Goal: Task Accomplishment & Management: Use online tool/utility

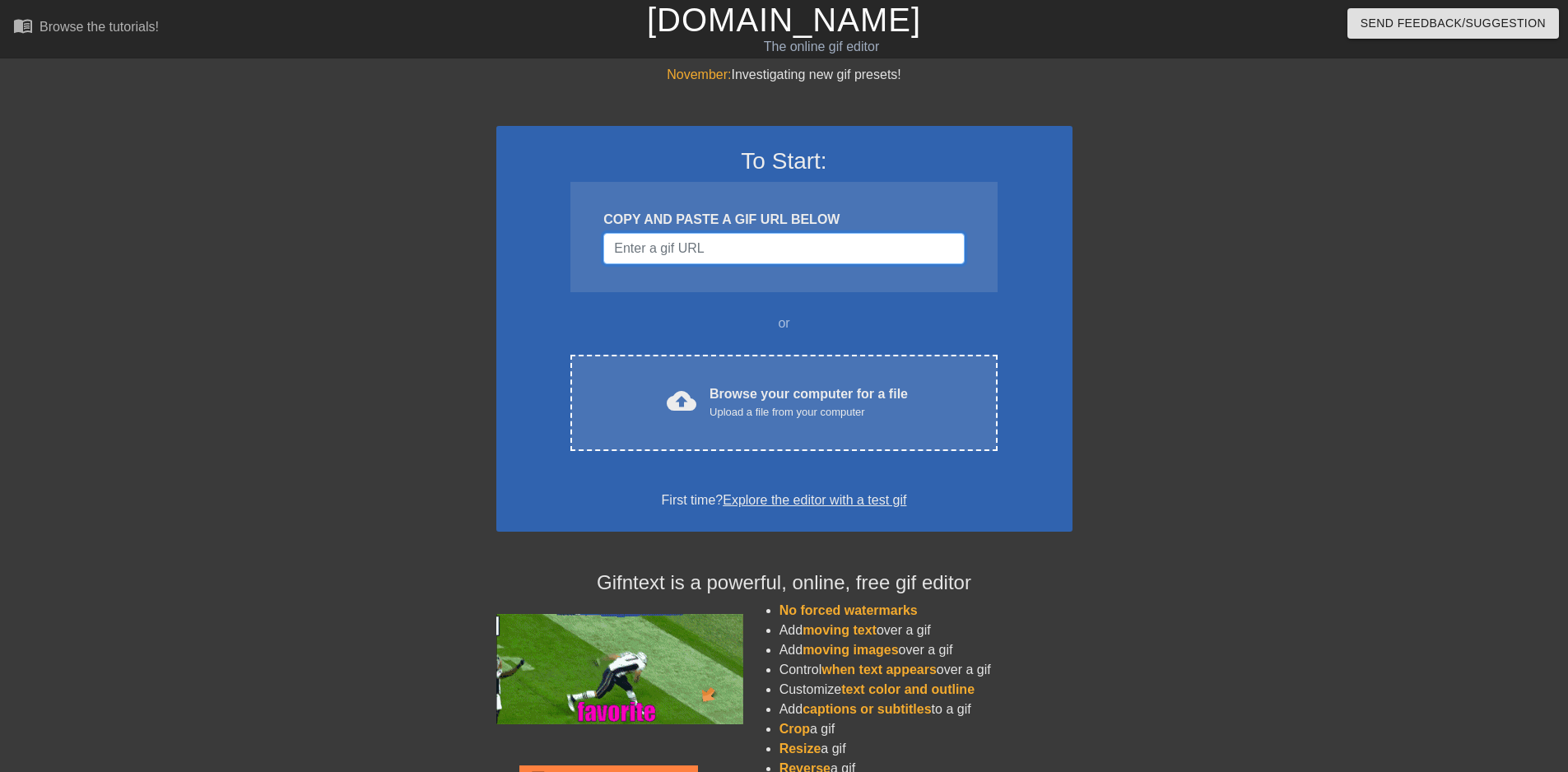
click at [712, 254] on input "Username" at bounding box center [783, 248] width 360 height 31
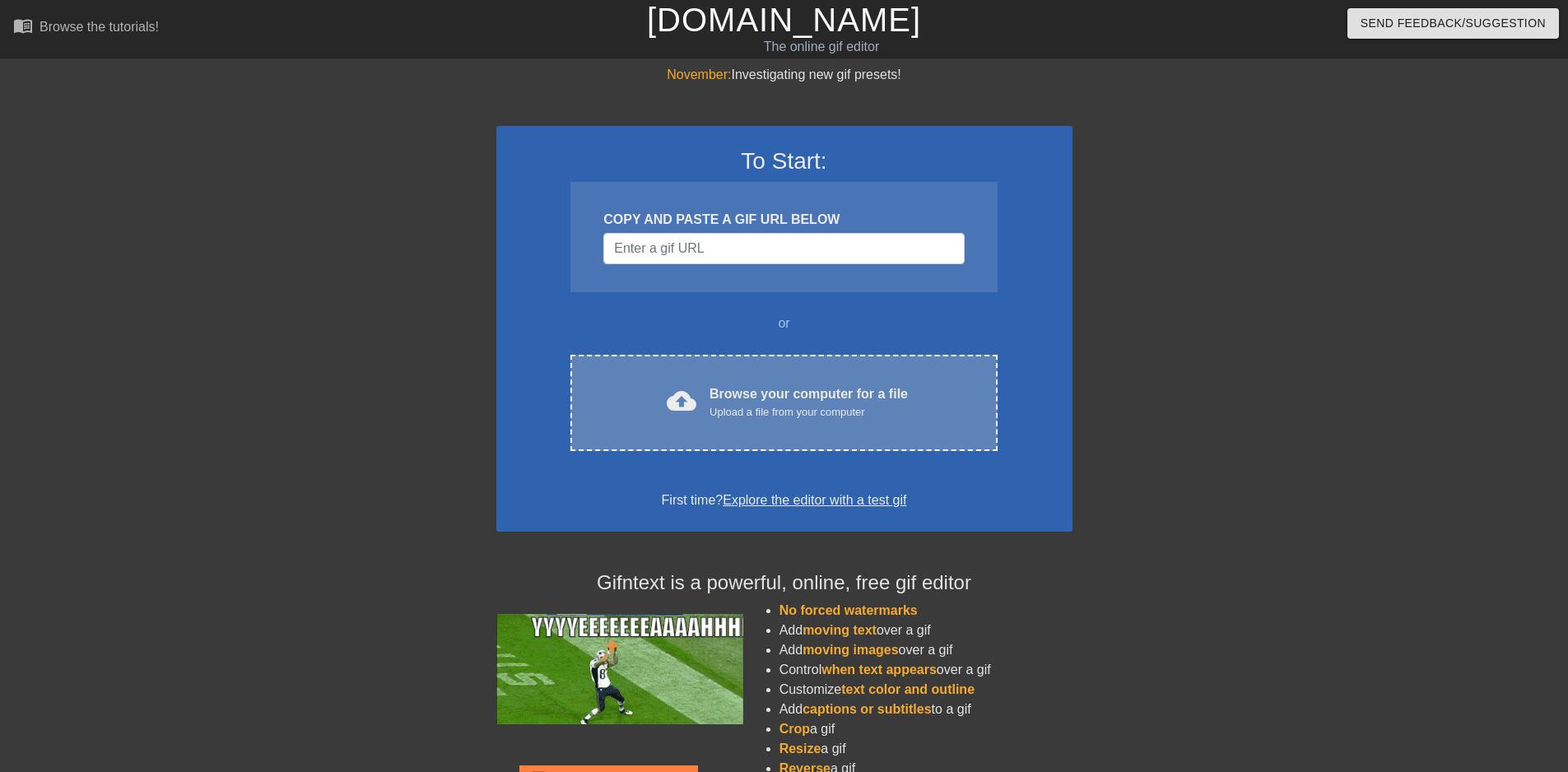
click at [774, 388] on div "Browse your computer for a file Upload a file from your computer" at bounding box center [808, 402] width 198 height 36
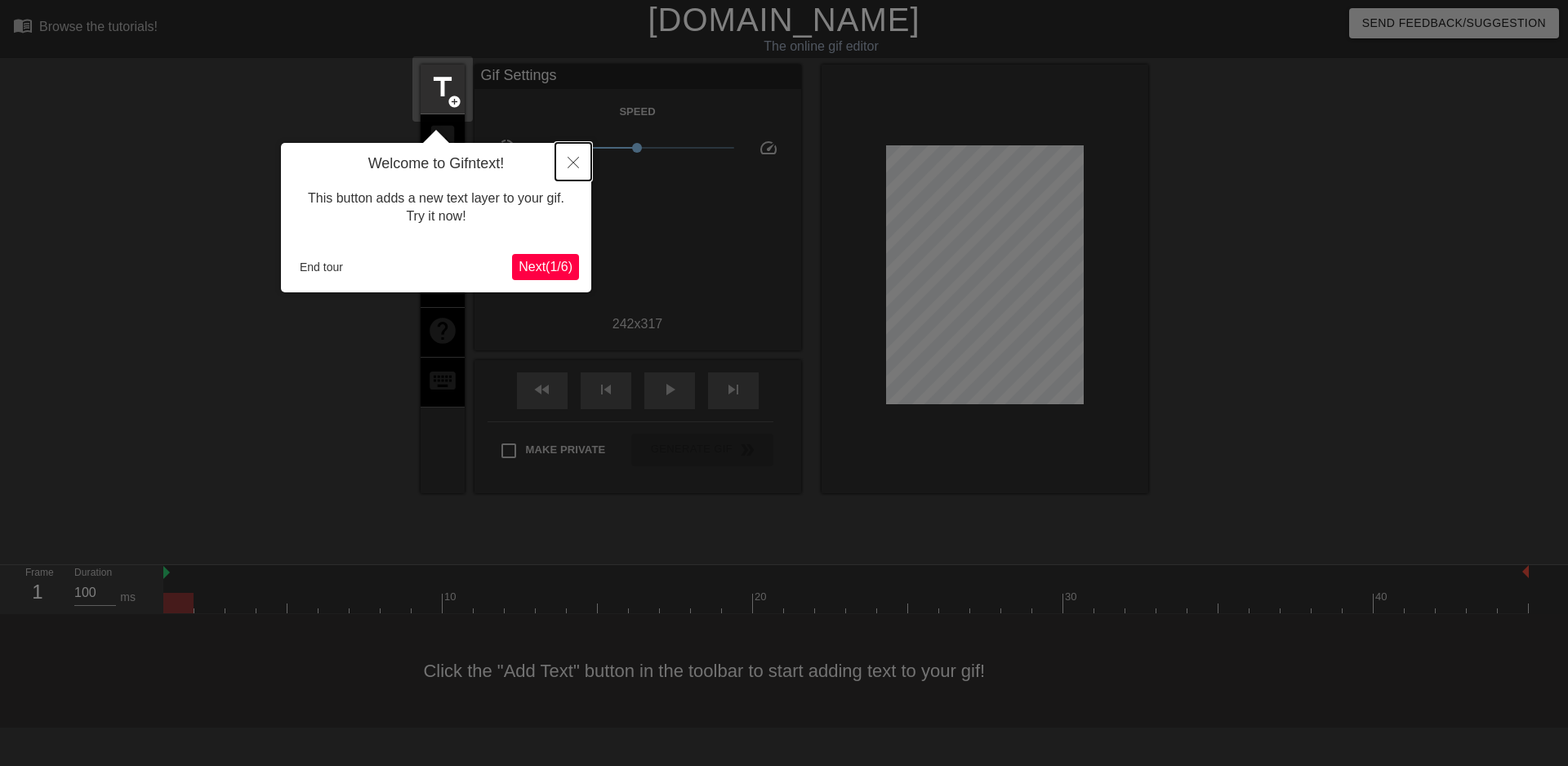
click at [574, 160] on icon "Close" at bounding box center [574, 163] width 12 height 12
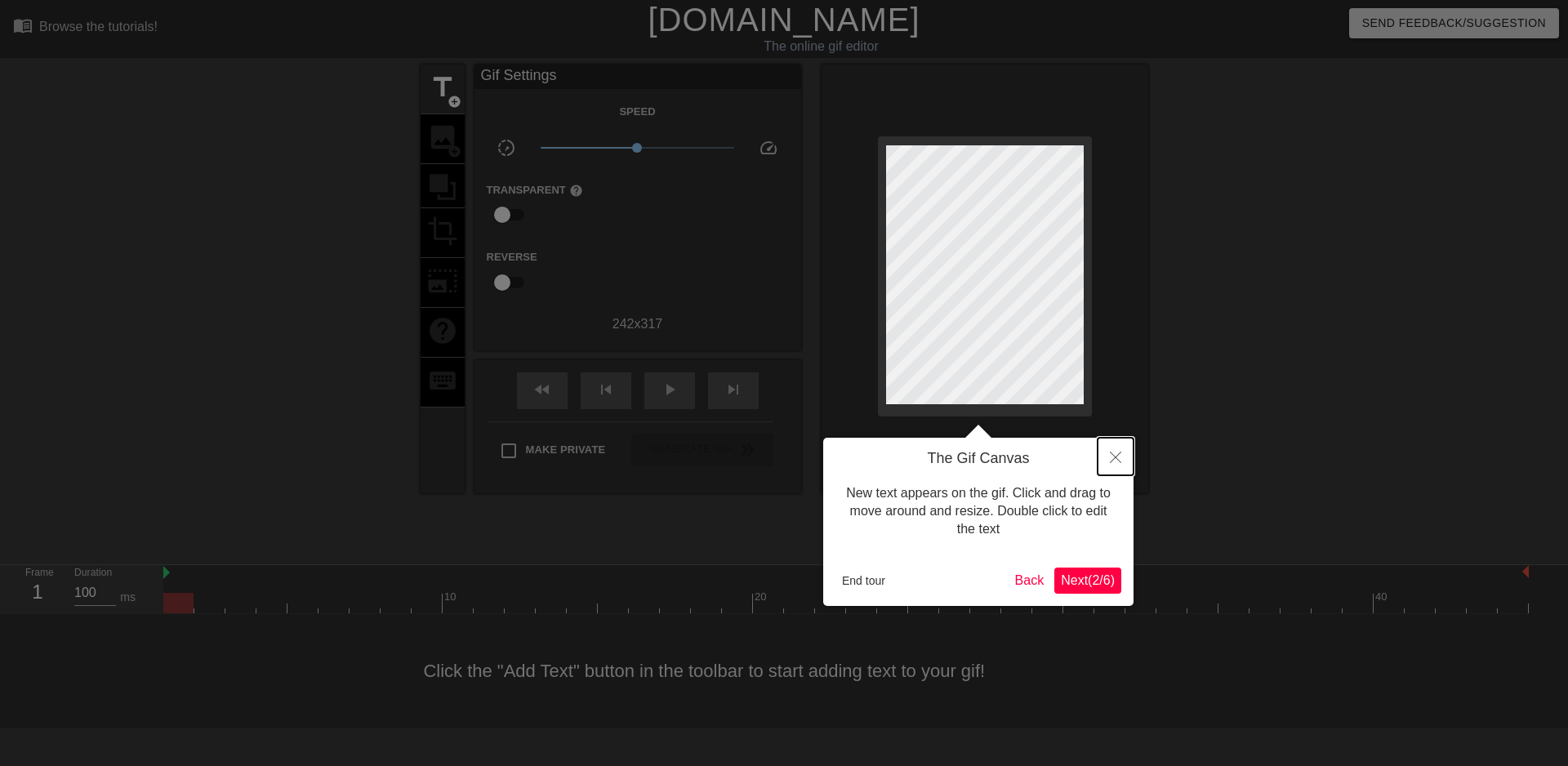
click at [1115, 464] on button "Close" at bounding box center [1116, 456] width 36 height 38
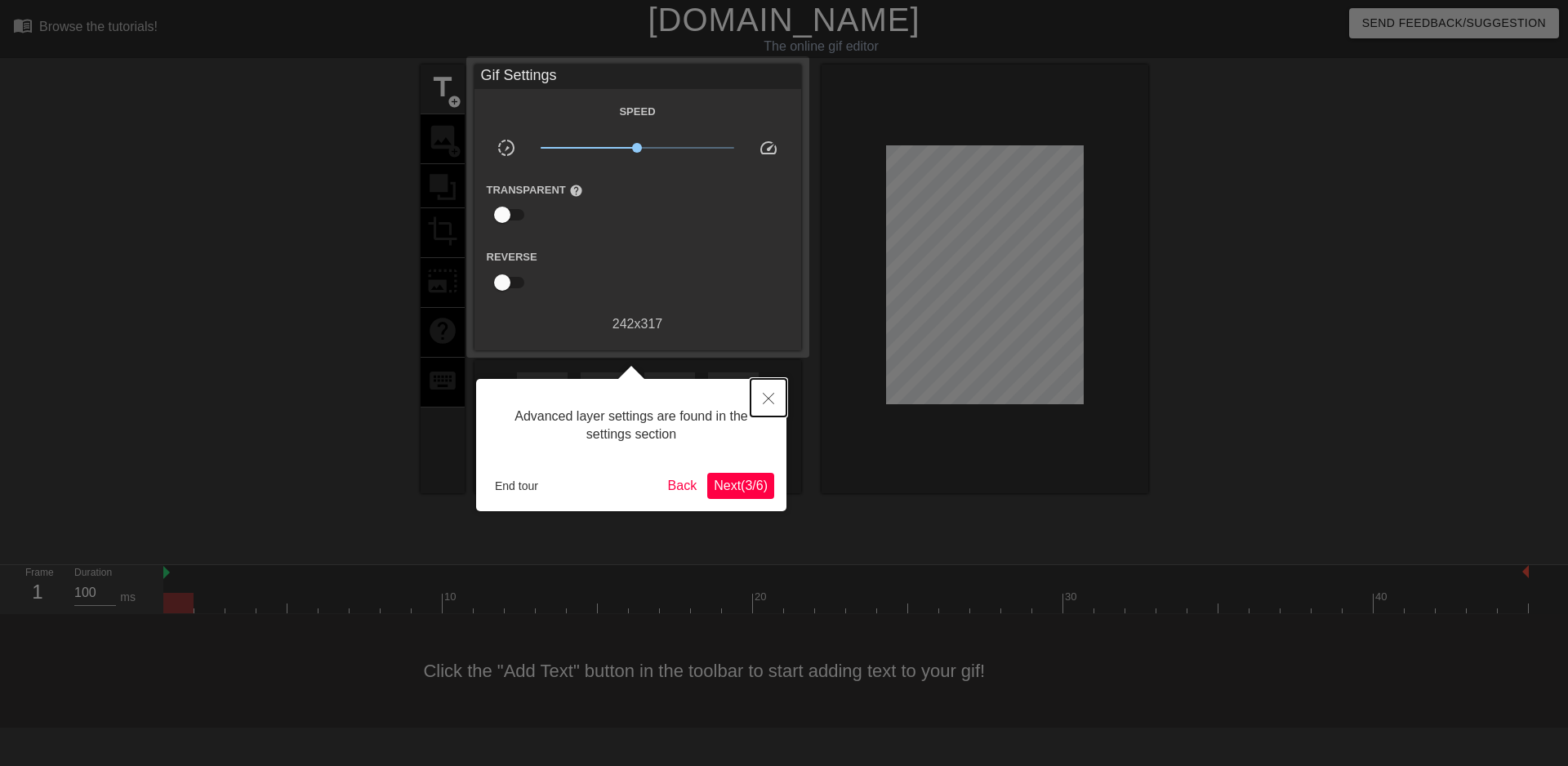
click at [758, 405] on button "Close" at bounding box center [768, 398] width 36 height 38
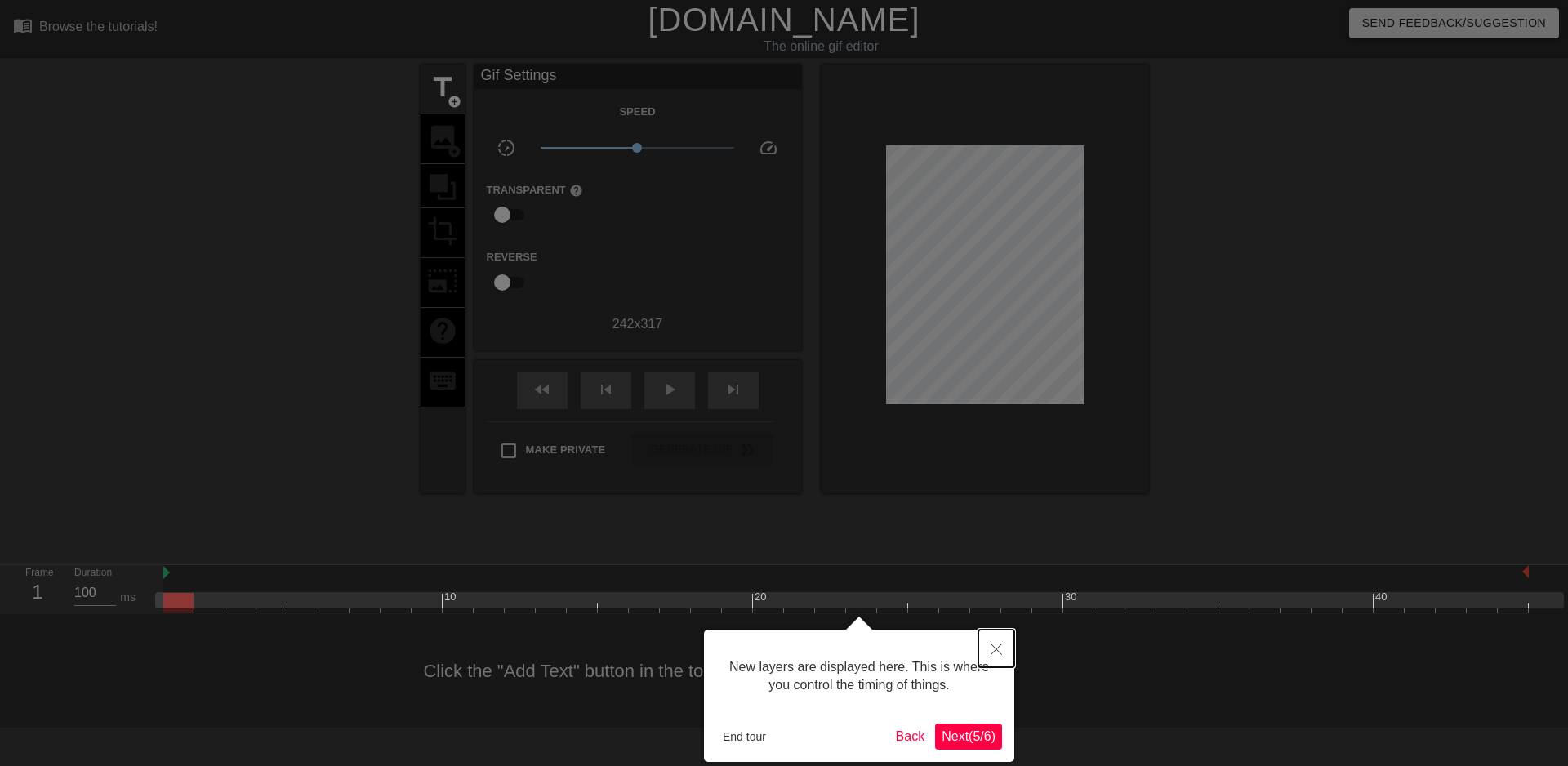
click at [988, 639] on button "Close" at bounding box center [996, 649] width 36 height 38
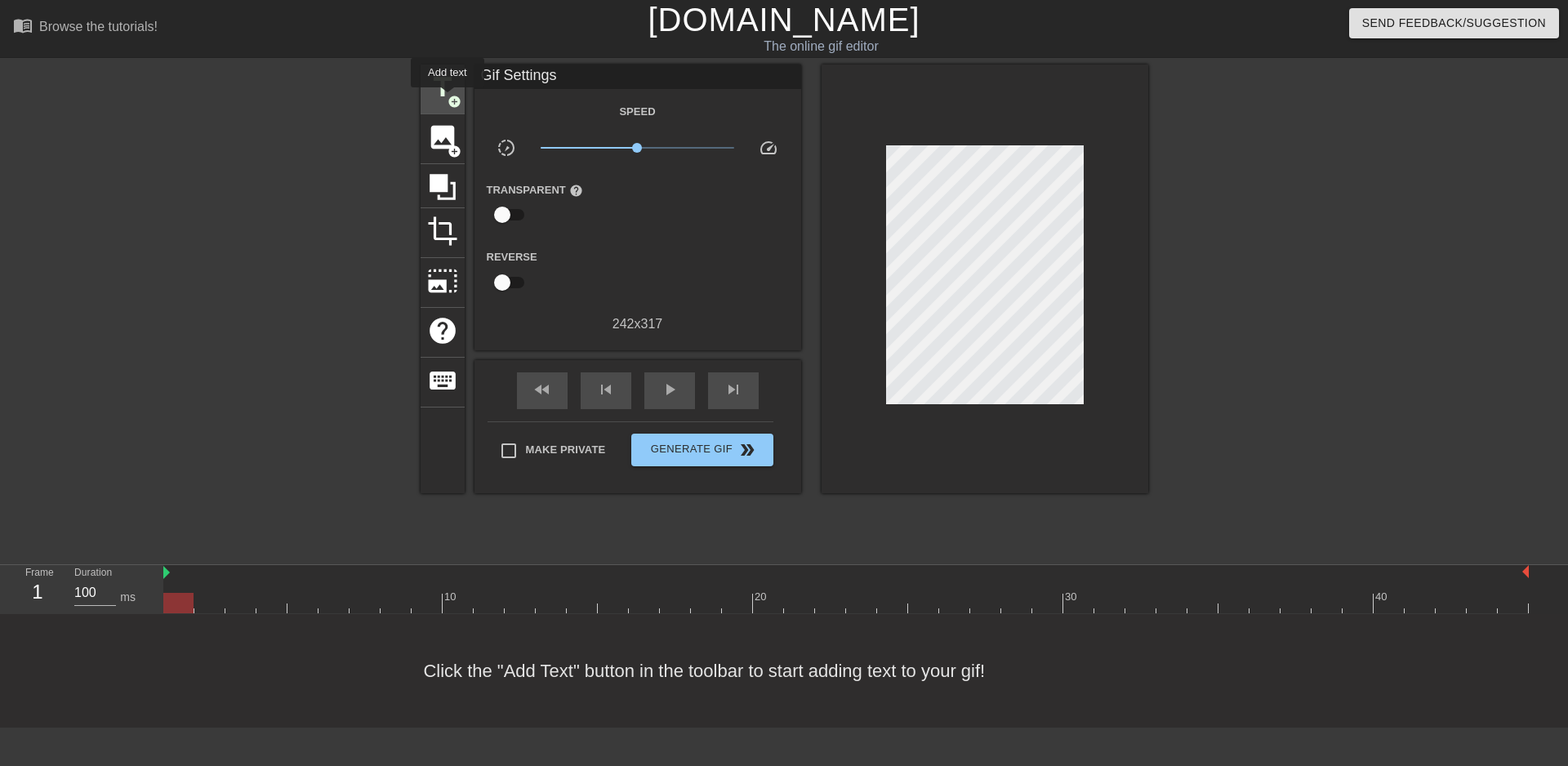
click at [447, 99] on span "add_circle" at bounding box center [454, 102] width 14 height 14
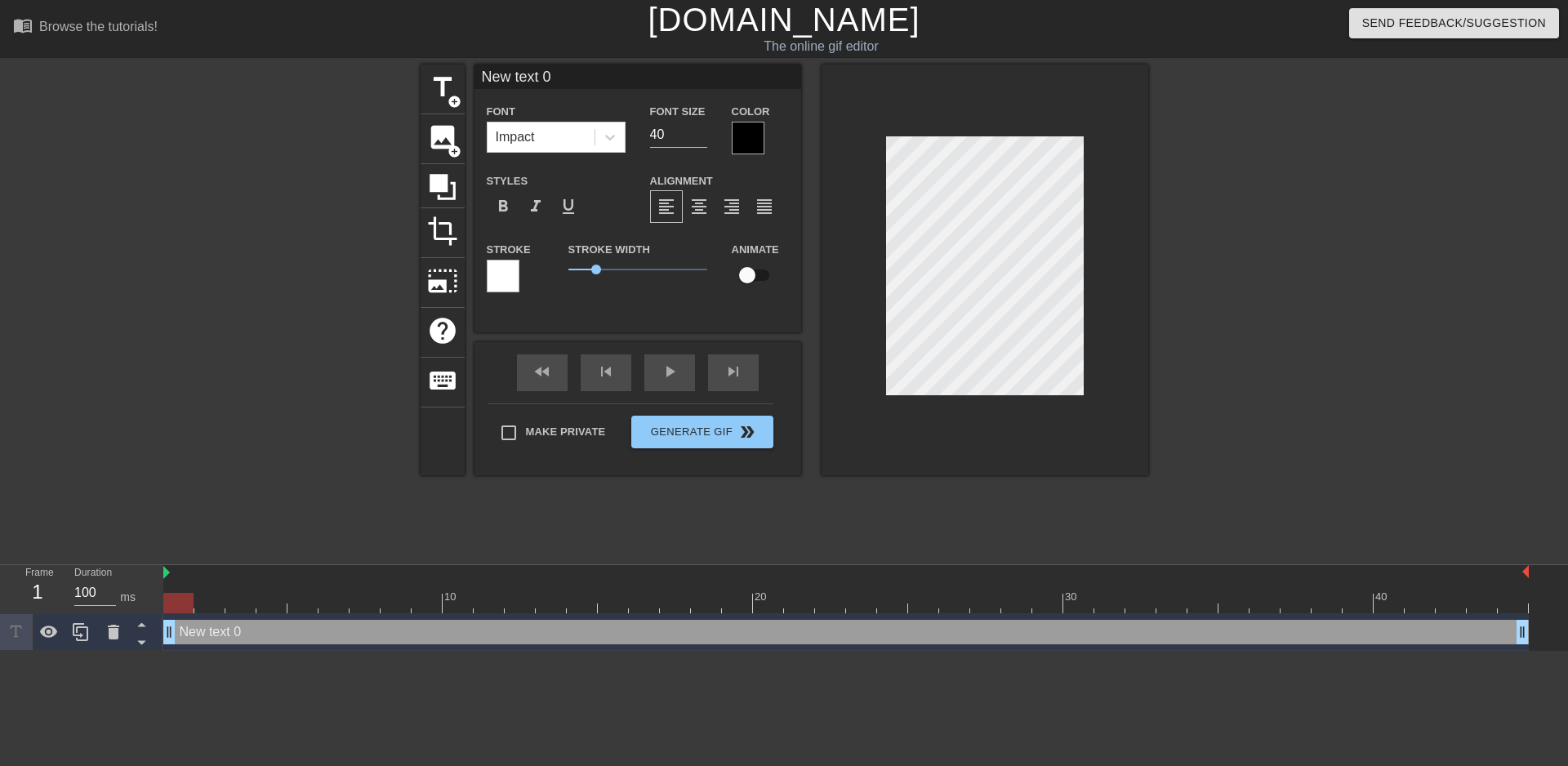
scroll to position [0, 0]
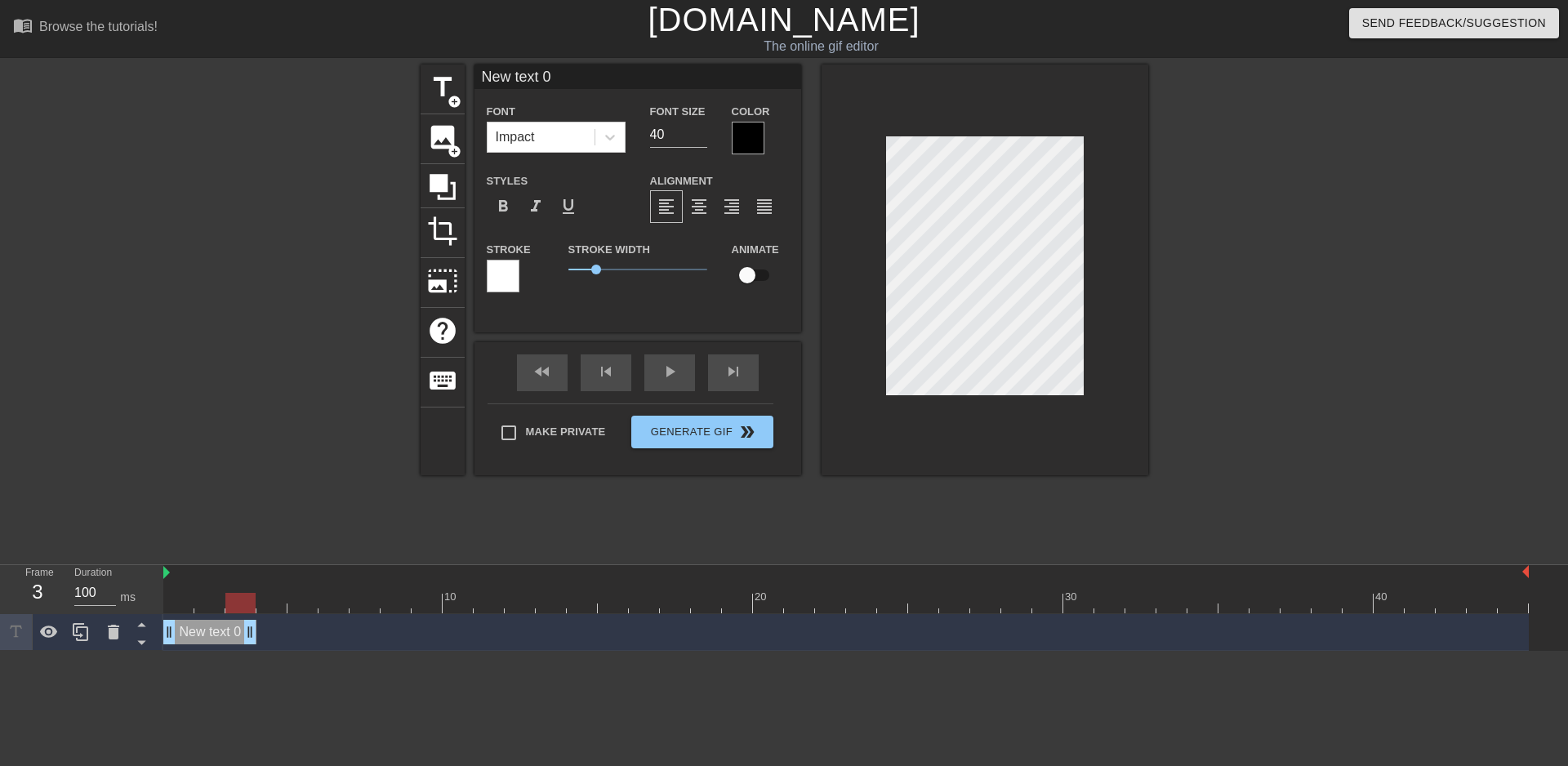
drag, startPoint x: 1520, startPoint y: 634, endPoint x: 240, endPoint y: 711, distance: 1282.3
click at [240, 651] on html "menu_book Browse the tutorials! [DOMAIN_NAME] The online gif editor Send Feedba…" at bounding box center [784, 325] width 1568 height 651
click at [687, 514] on div "title add_circle image add_circle crop photo_size_select_large help keyboard Ne…" at bounding box center [784, 309] width 728 height 490
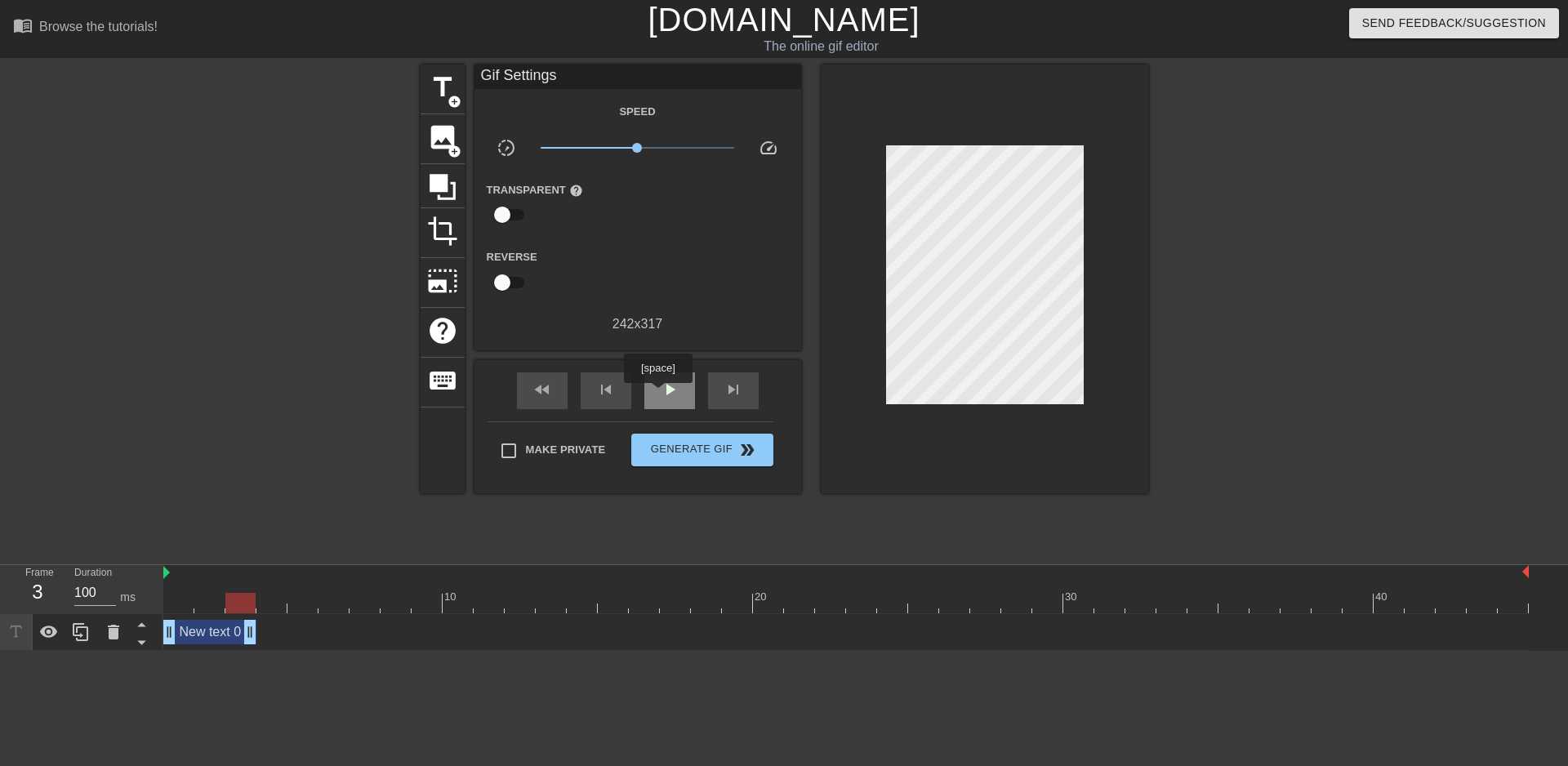
click at [668, 392] on span "play_arrow" at bounding box center [669, 390] width 20 height 20
click at [668, 392] on span "pause" at bounding box center [669, 390] width 20 height 20
click at [215, 602] on div at bounding box center [845, 603] width 1366 height 21
drag, startPoint x: 215, startPoint y: 602, endPoint x: 166, endPoint y: 617, distance: 51.2
click at [166, 617] on div "10 20 30 40 New text 0 drag_handle drag_handle" at bounding box center [865, 607] width 1405 height 86
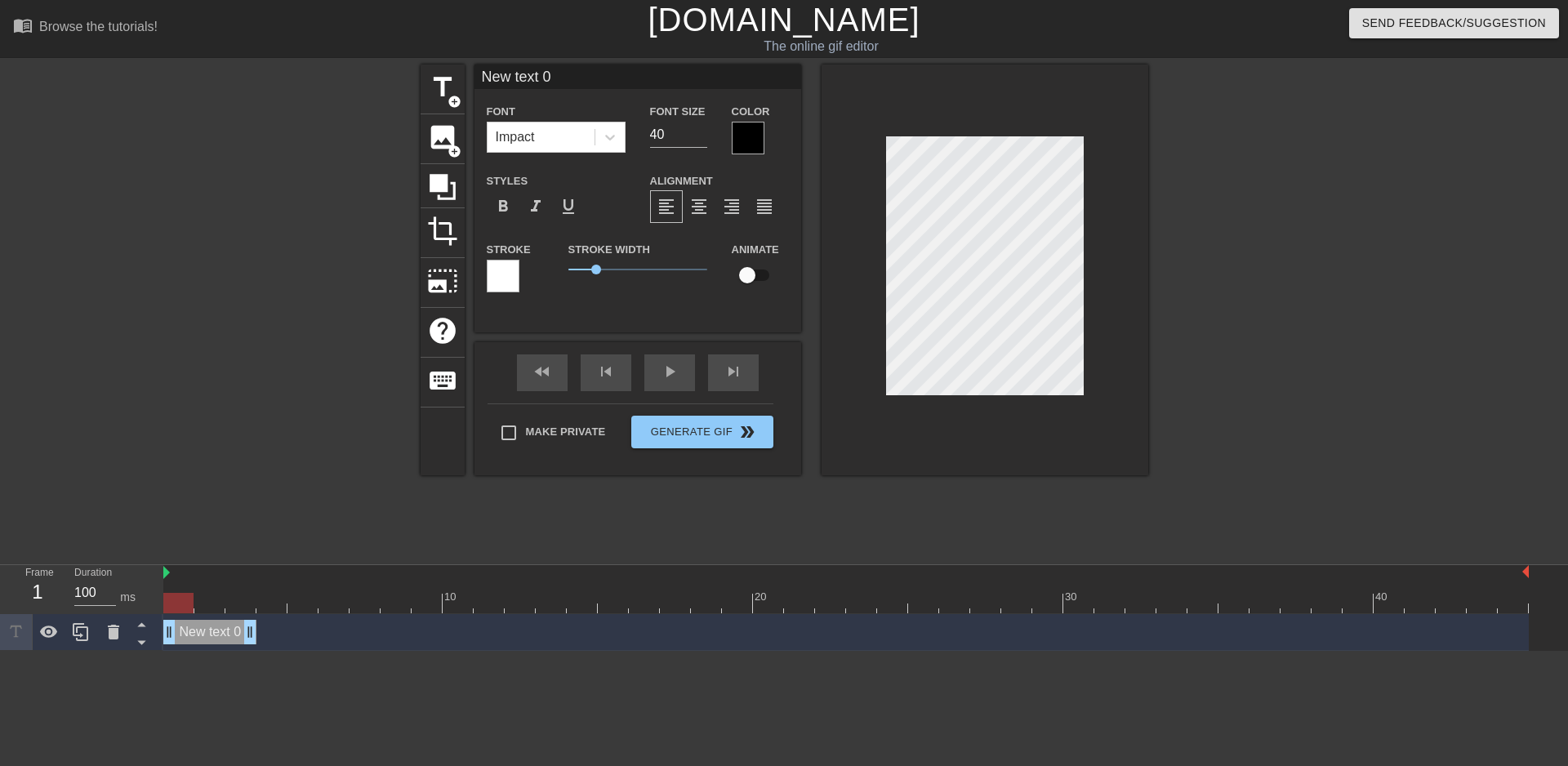
scroll to position [2, 5]
type input "New text"
type textarea "New text"
type input "New text"
type textarea "New text"
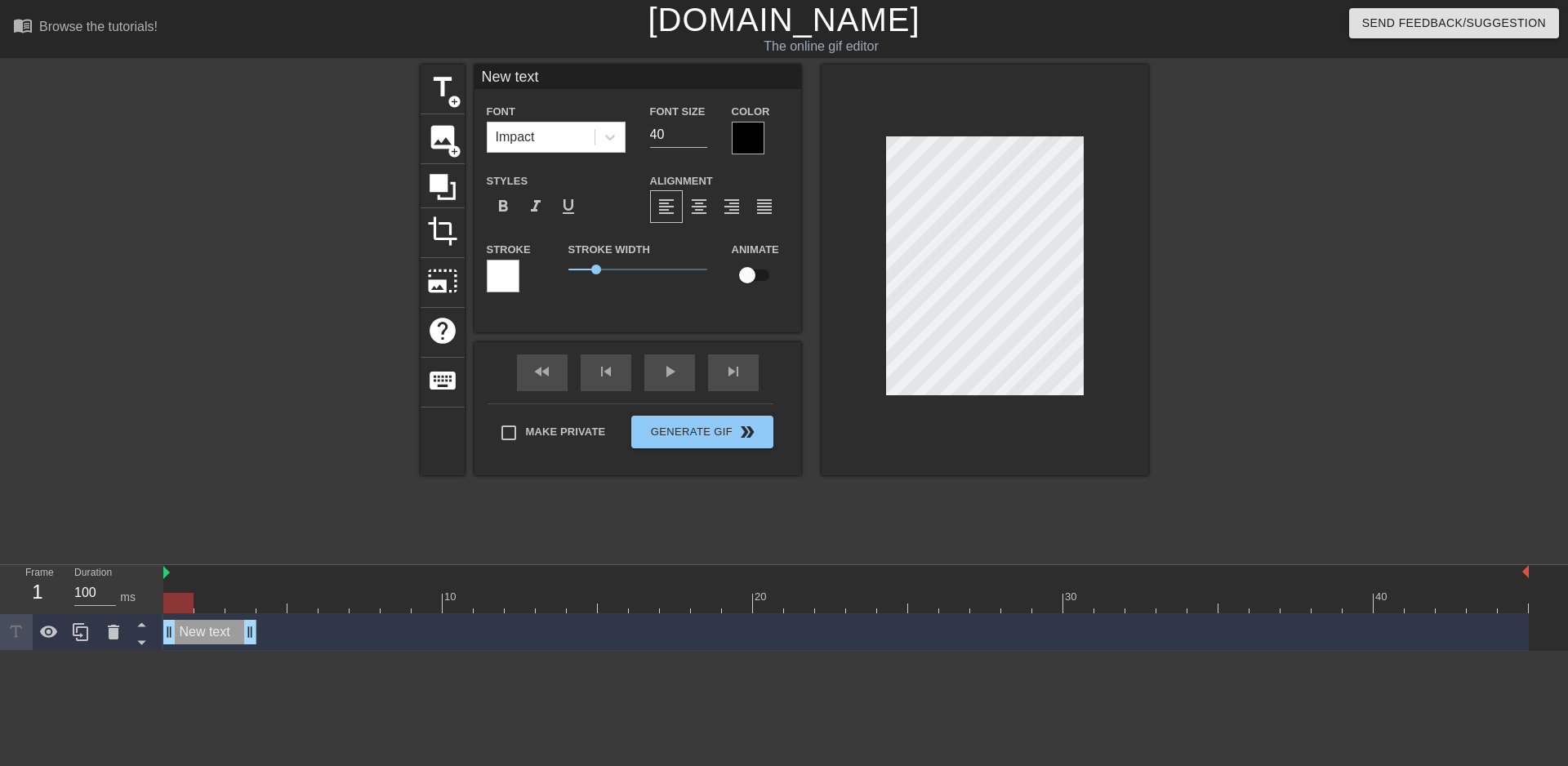
type input "New tex"
type textarea "New tex"
type input "New te"
type textarea "New te"
type input "New t"
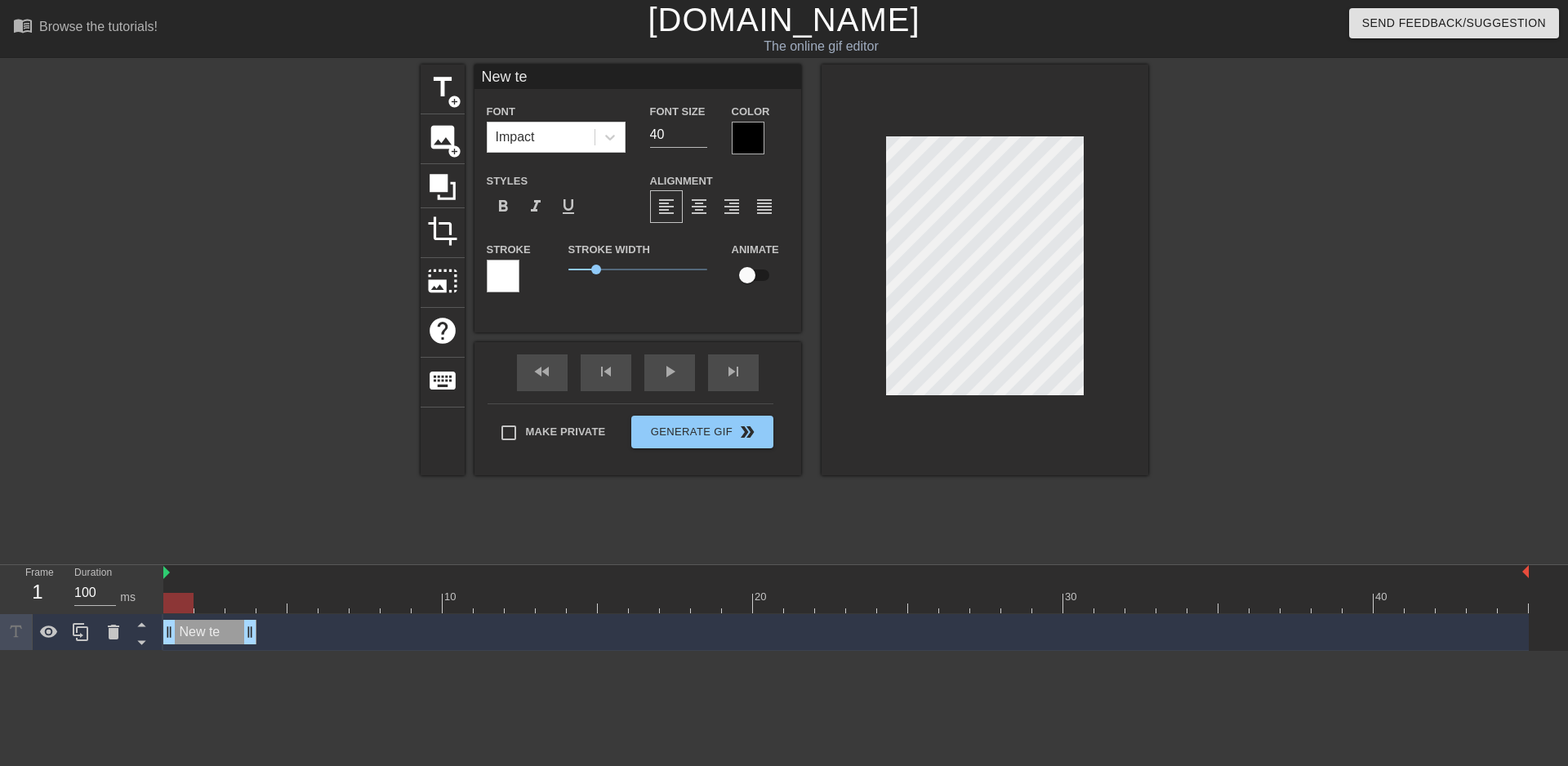
type textarea "New t"
type input "New"
type textarea "New"
type input "New"
type textarea "New"
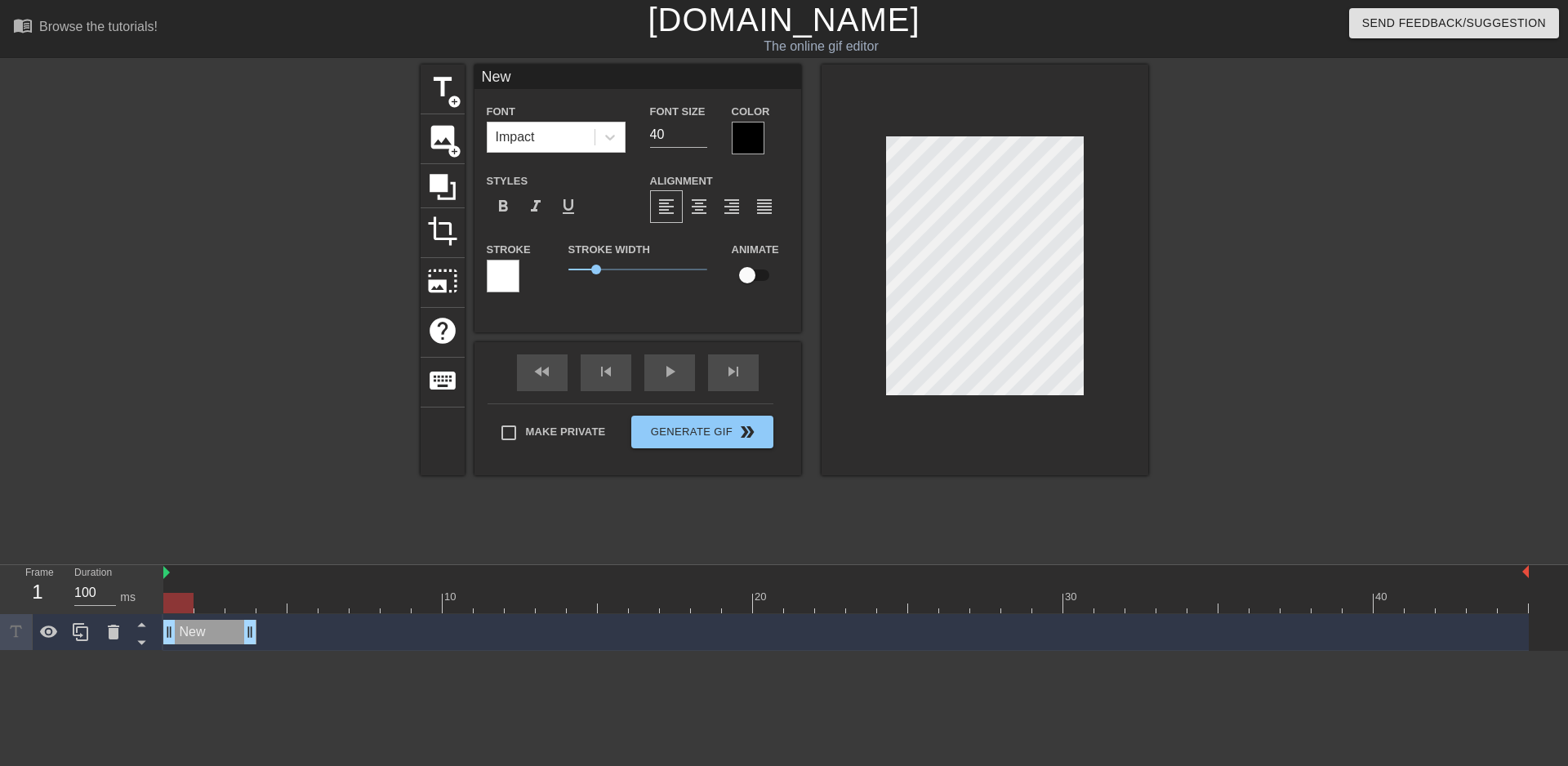
type input "Ne"
type textarea "Ne"
type input "N"
type textarea "N"
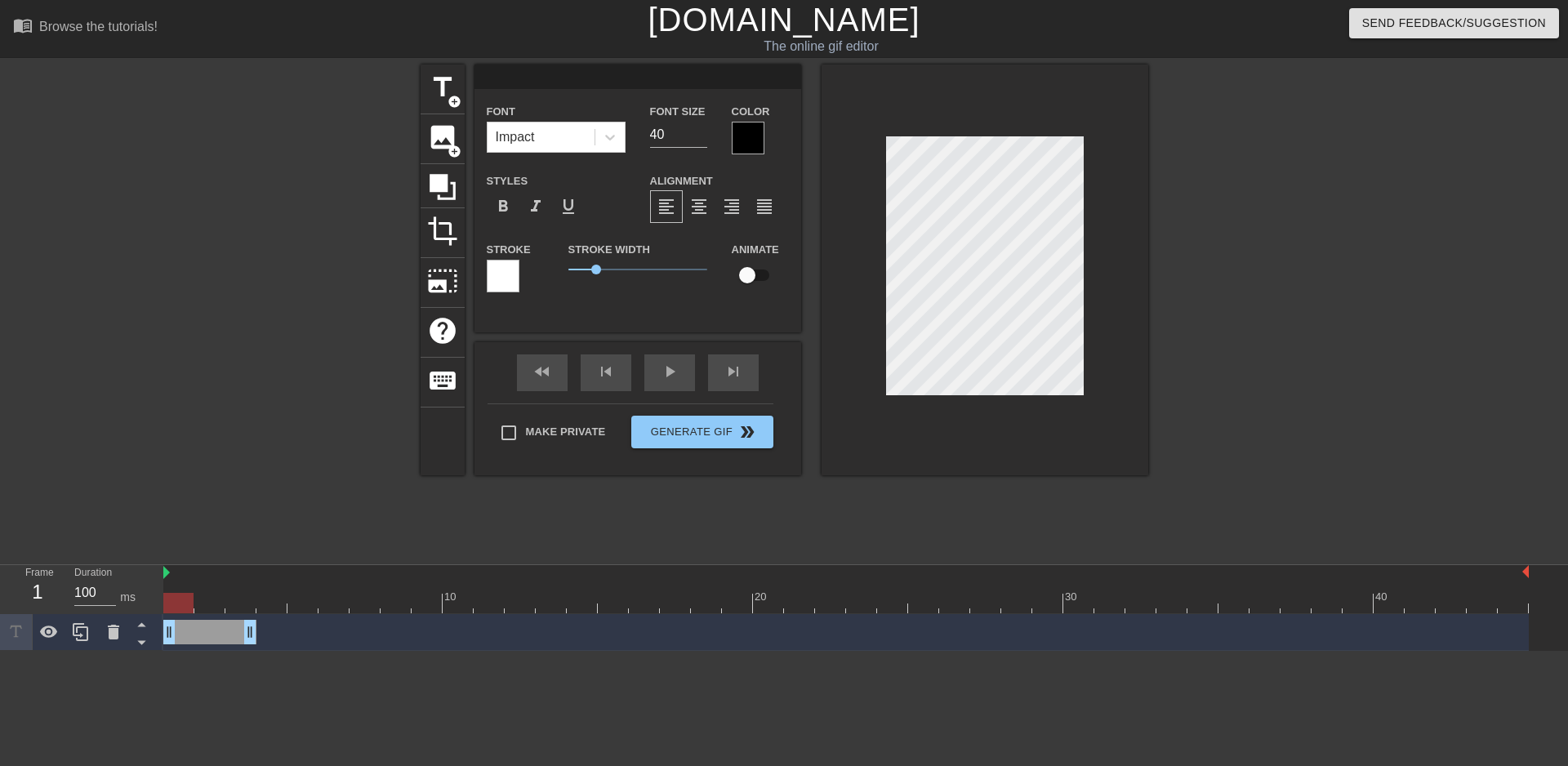
click at [218, 631] on div "drag_handle drag_handle" at bounding box center [209, 632] width 93 height 25
click at [202, 633] on div "drag_handle drag_handle" at bounding box center [209, 632] width 93 height 25
click at [187, 603] on div at bounding box center [178, 603] width 31 height 21
click at [651, 375] on div "play_arrow" at bounding box center [669, 372] width 50 height 37
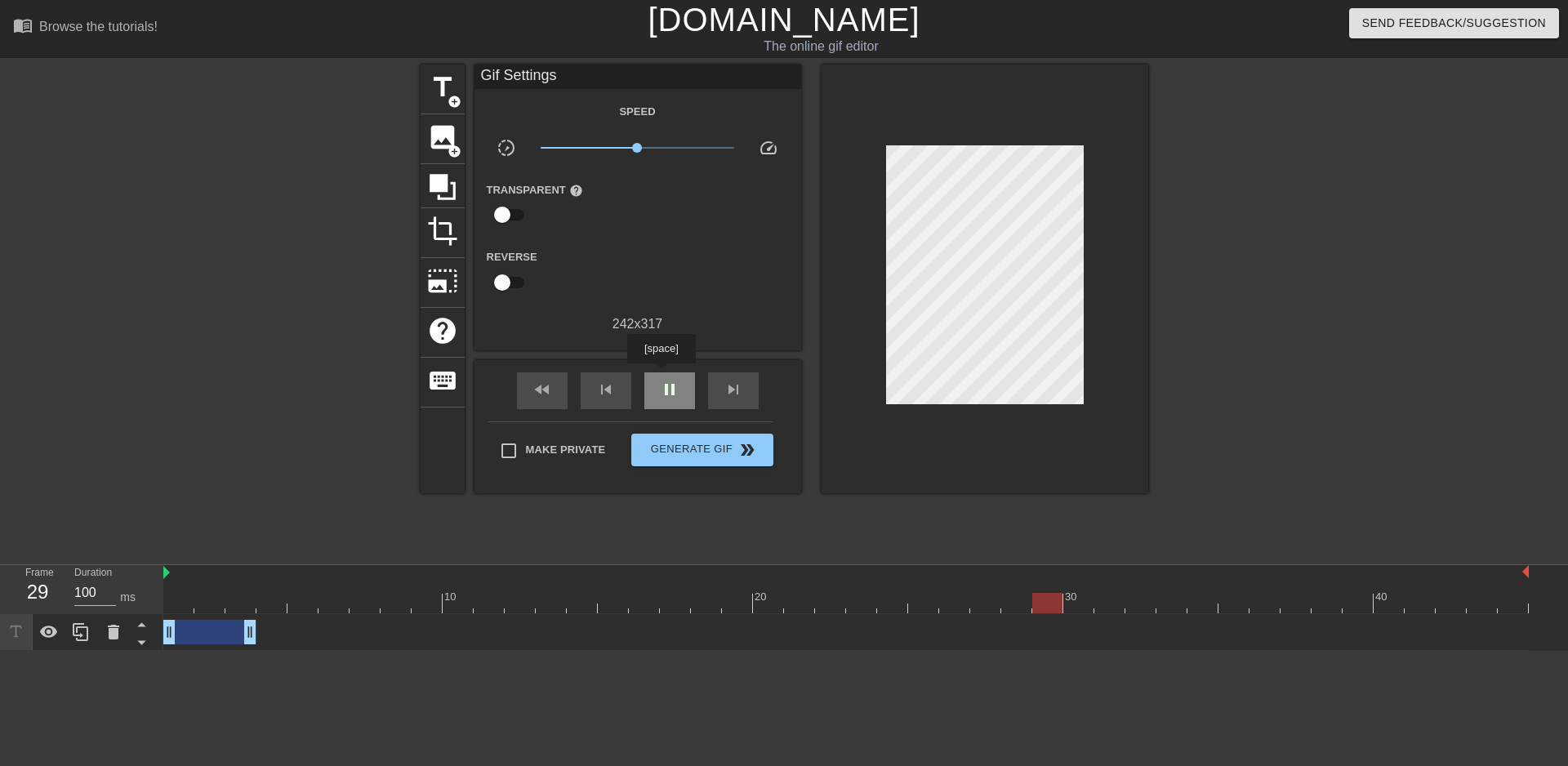
click at [661, 375] on div "pause" at bounding box center [669, 390] width 50 height 37
click at [661, 392] on span "play_arrow" at bounding box center [669, 390] width 20 height 20
click at [660, 394] on span "pause" at bounding box center [669, 390] width 20 height 20
click at [220, 633] on div "drag_handle drag_handle" at bounding box center [209, 632] width 93 height 25
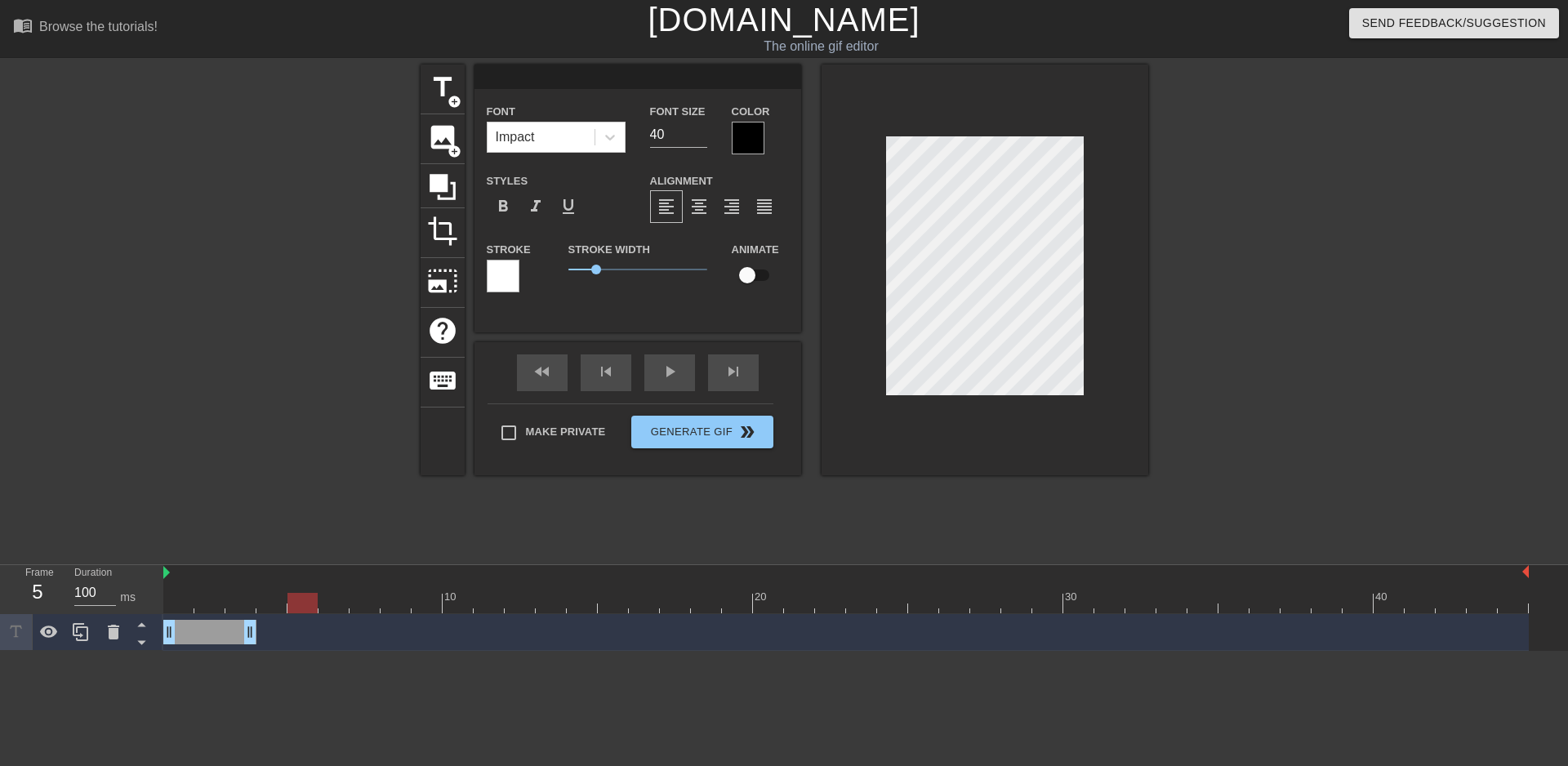
click at [220, 633] on div "drag_handle drag_handle" at bounding box center [209, 632] width 93 height 25
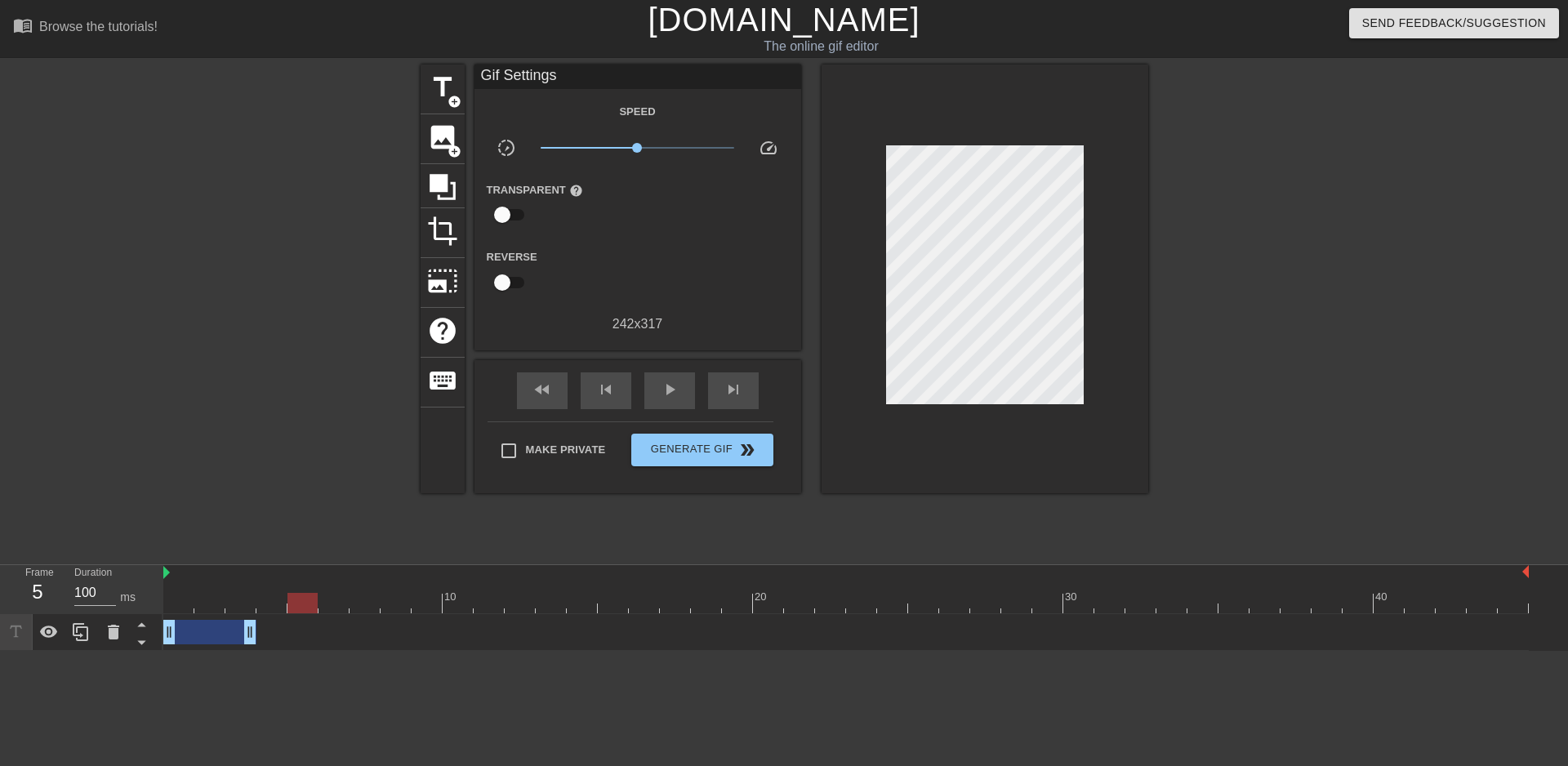
click at [214, 638] on div "drag_handle drag_handle" at bounding box center [209, 632] width 93 height 25
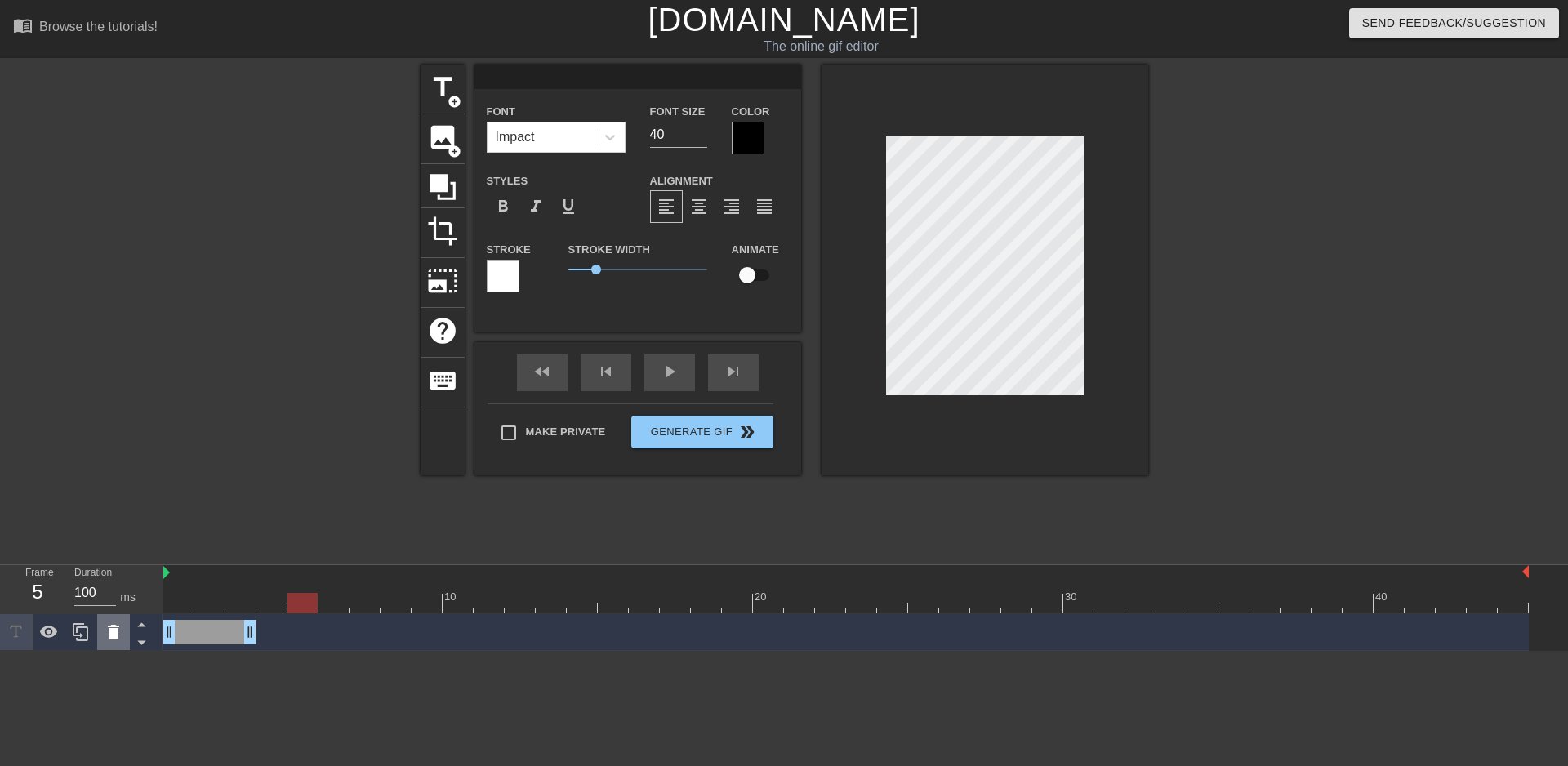
click at [113, 635] on icon at bounding box center [114, 632] width 12 height 15
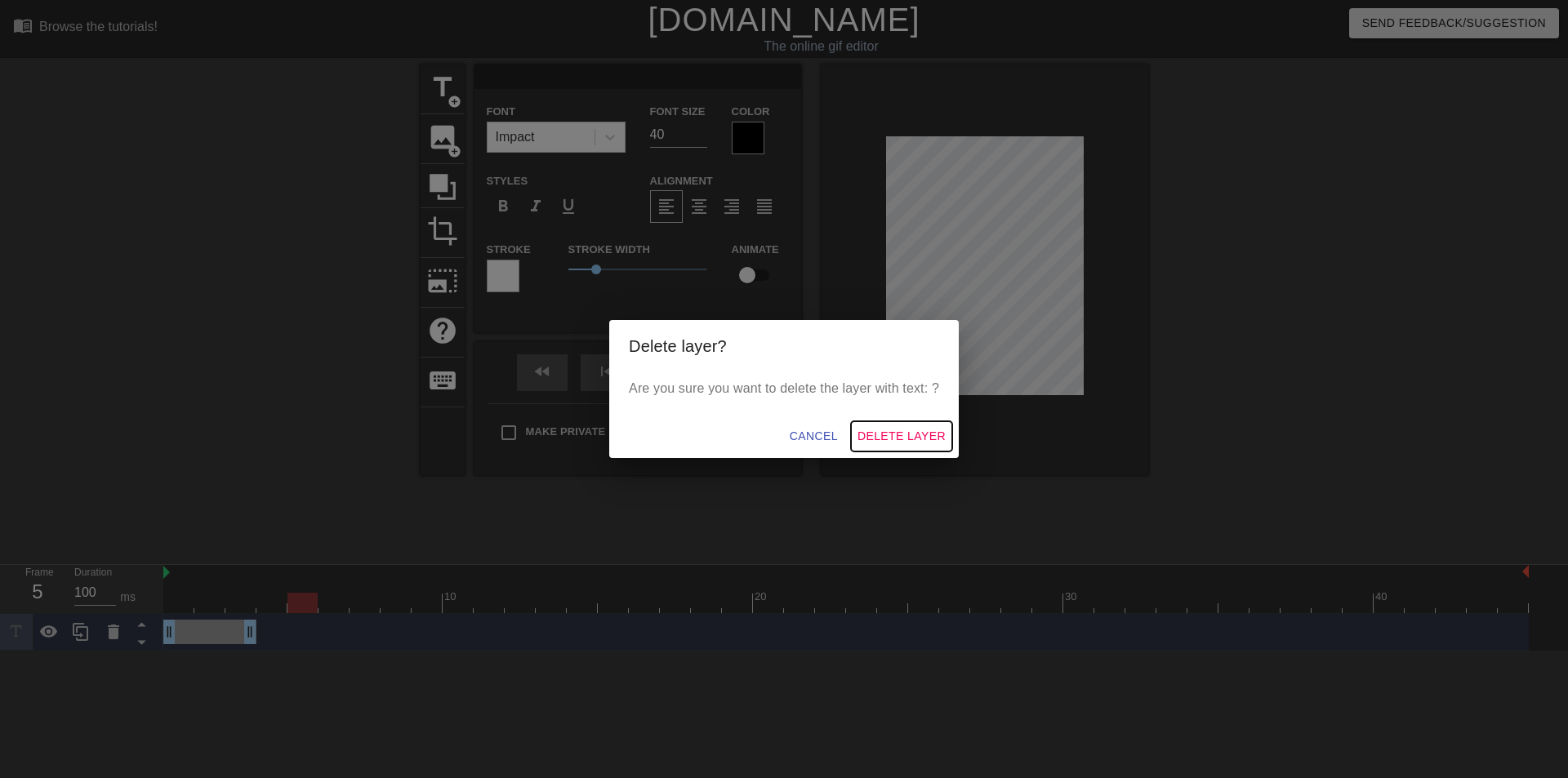
click at [913, 445] on span "Delete Layer" at bounding box center [902, 436] width 88 height 21
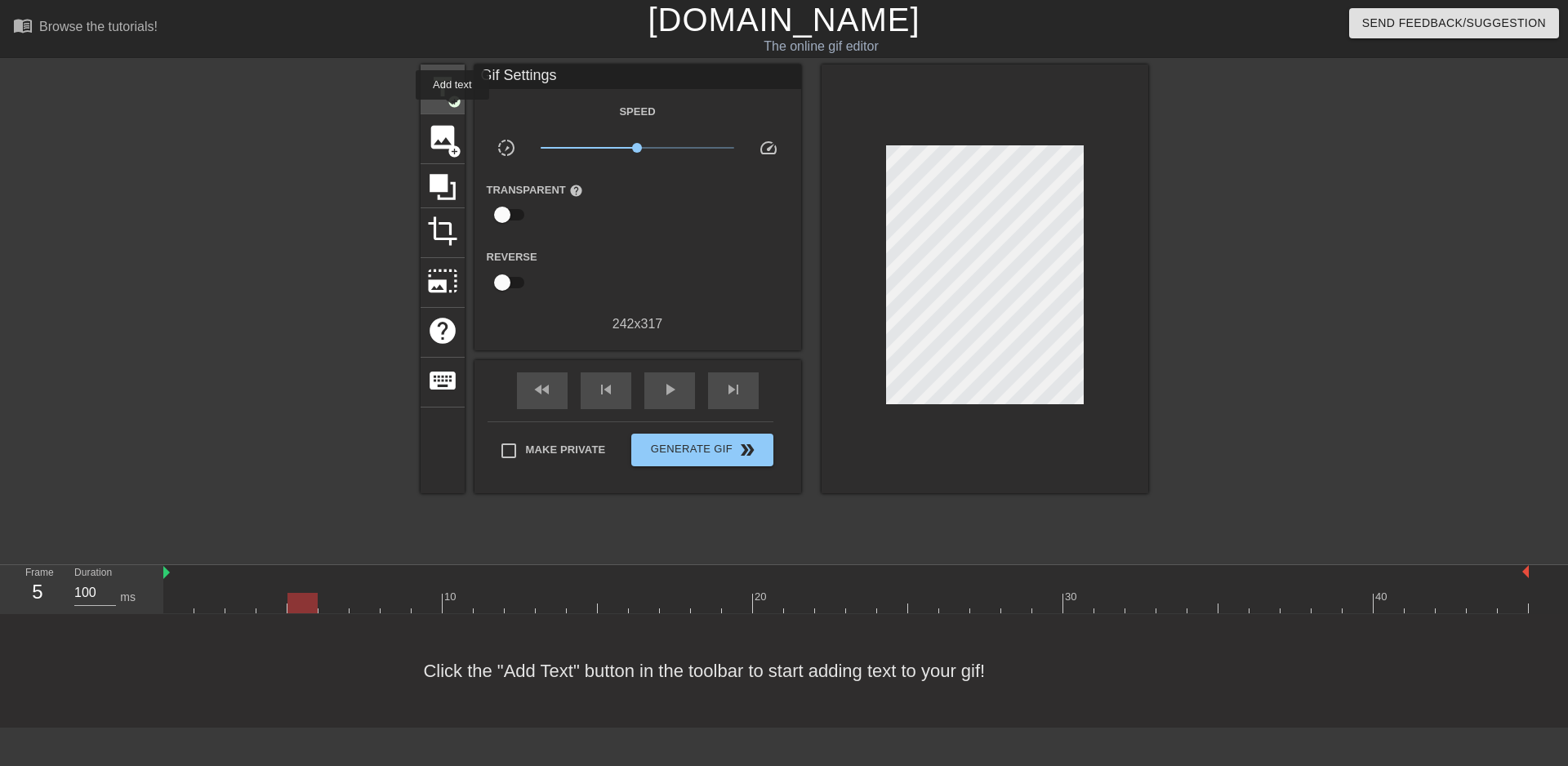
click at [452, 111] on div "title add_circle" at bounding box center [442, 89] width 44 height 49
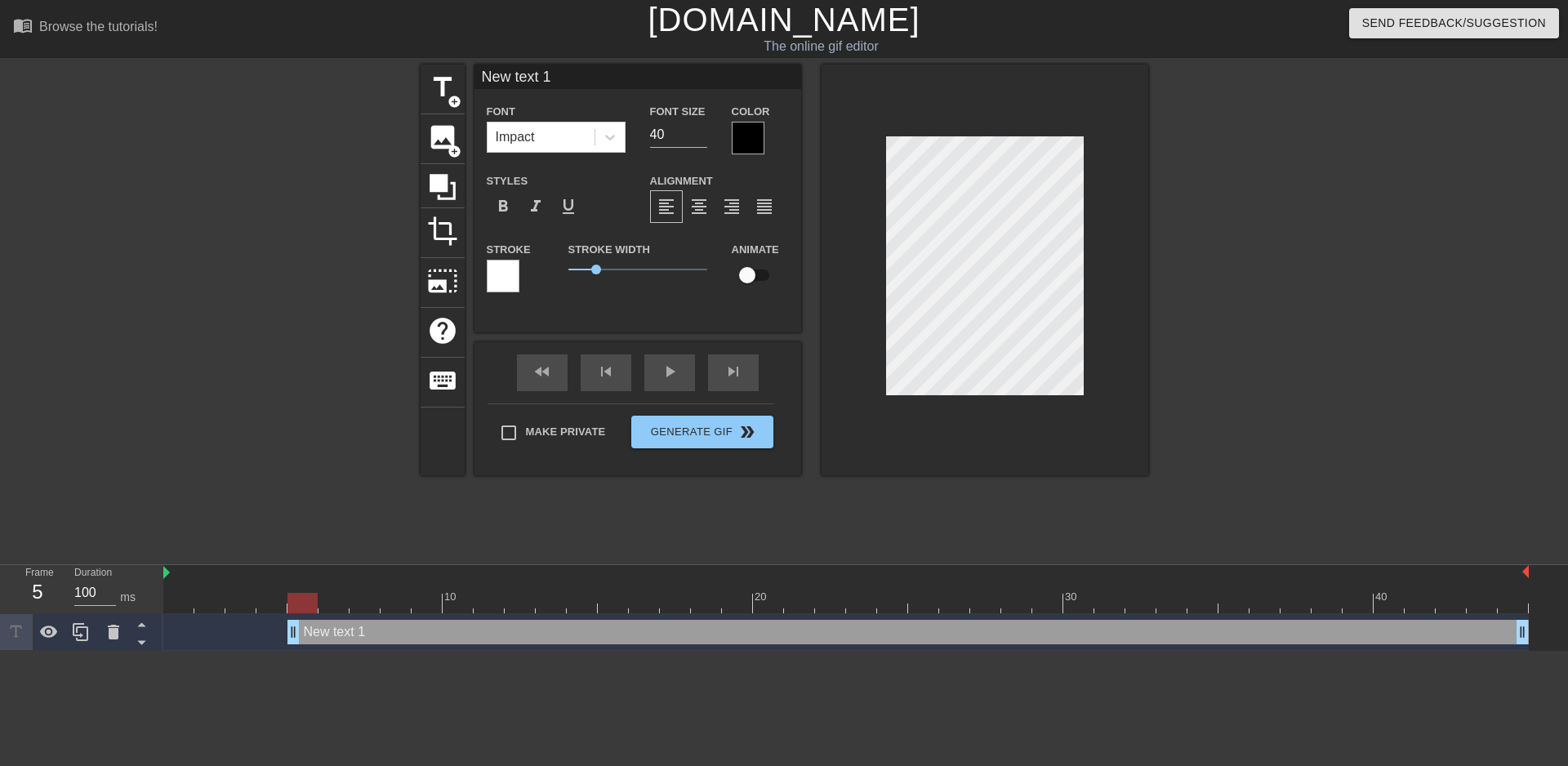
scroll to position [2, 5]
paste textarea "+25 百品武器 殘酷底線召喚"
type input "+25 百品武器 殘酷底線召喚"
type textarea "+25 百品武器 殘酷底線召喚"
type input "New text 1"
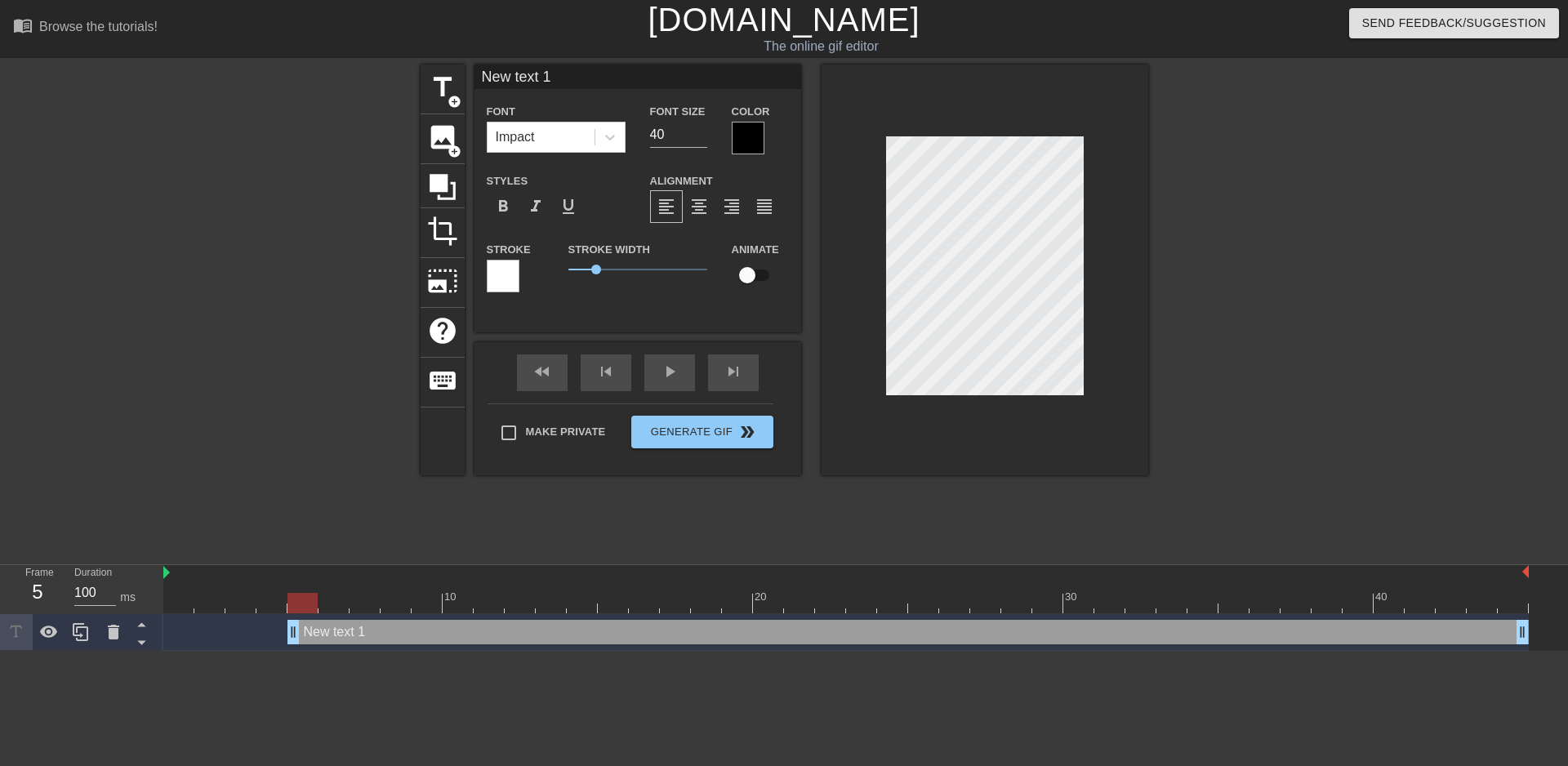
type textarea "New text 1"
type input "New text"
type textarea "New text"
type input "New text"
type textarea "New text"
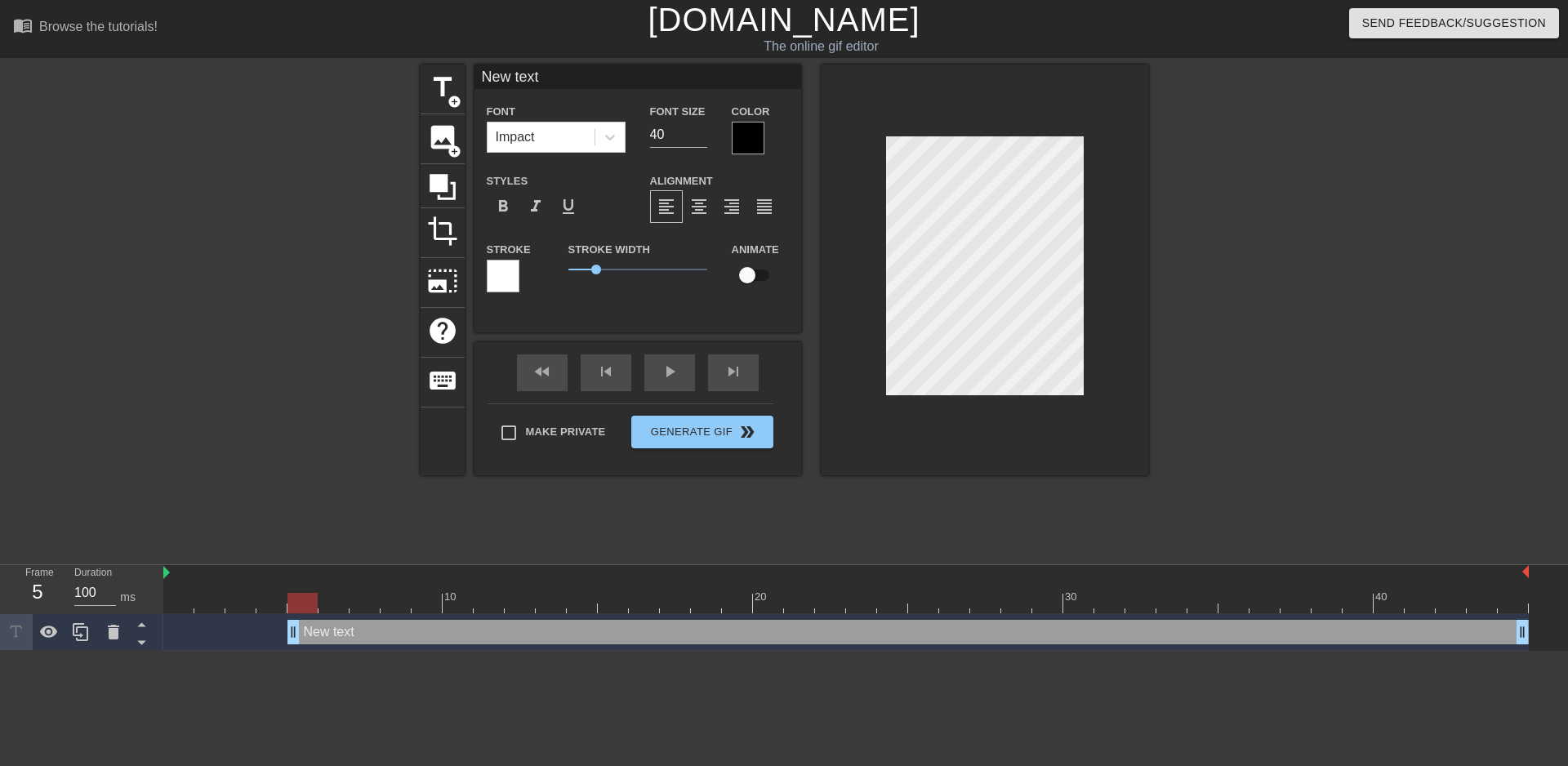
type input "New tex"
type textarea "New tex"
type input "New te"
type textarea "New te"
type input "New t"
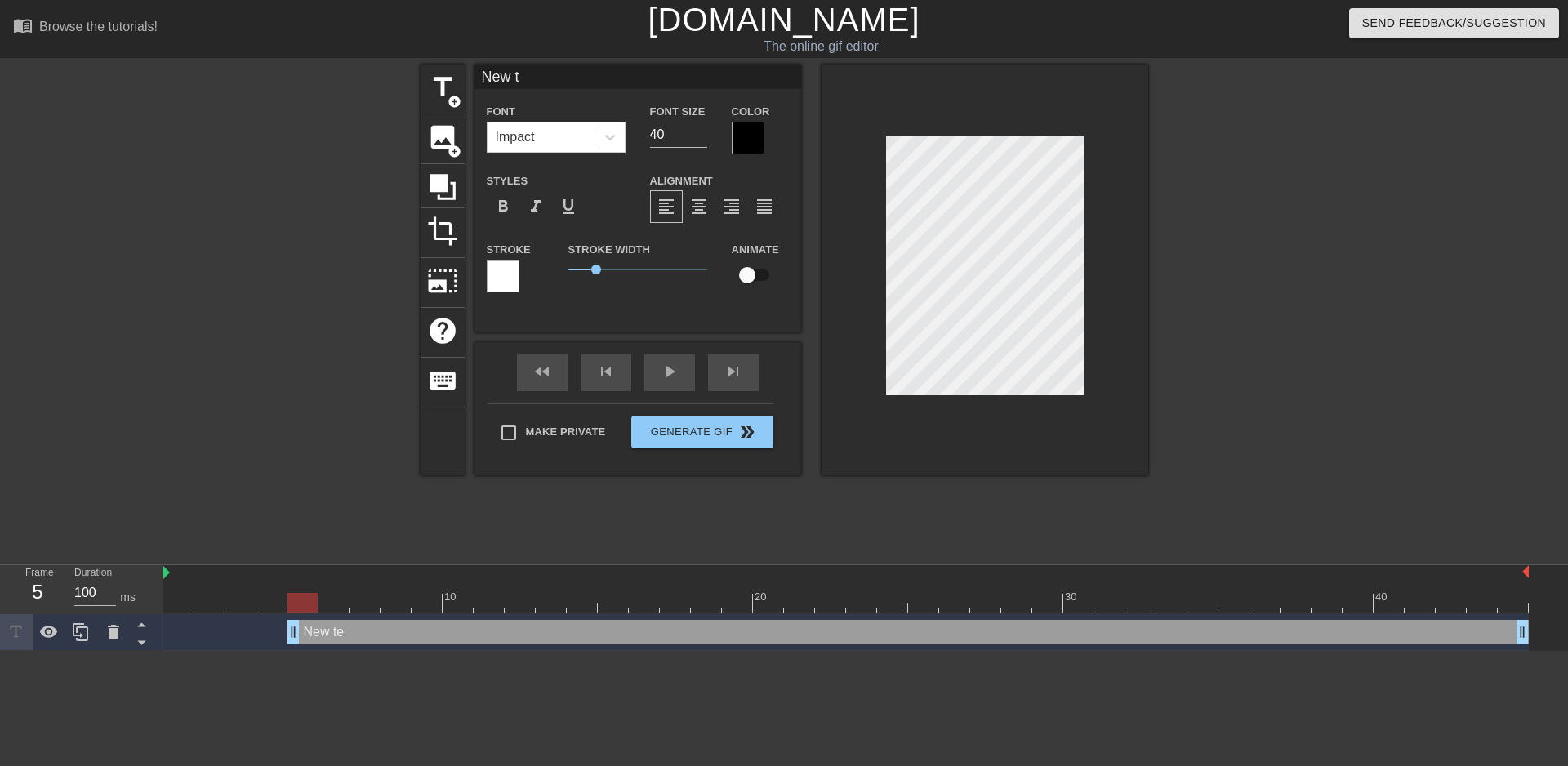
type textarea "New t"
type input "New"
type textarea "New"
type input "New"
type textarea "New"
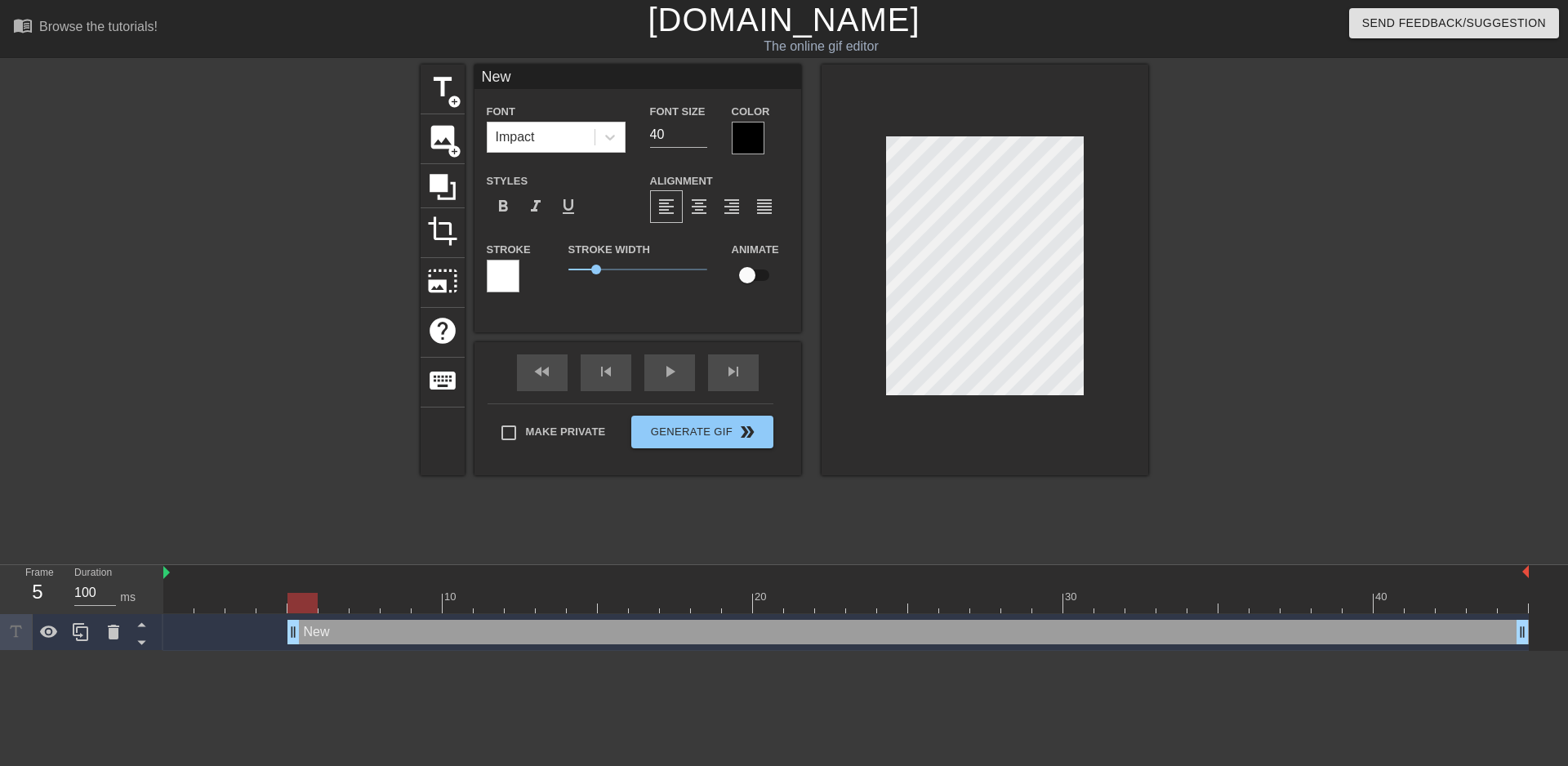
type input "Ne"
type textarea "Ne"
type input "N"
type textarea "N"
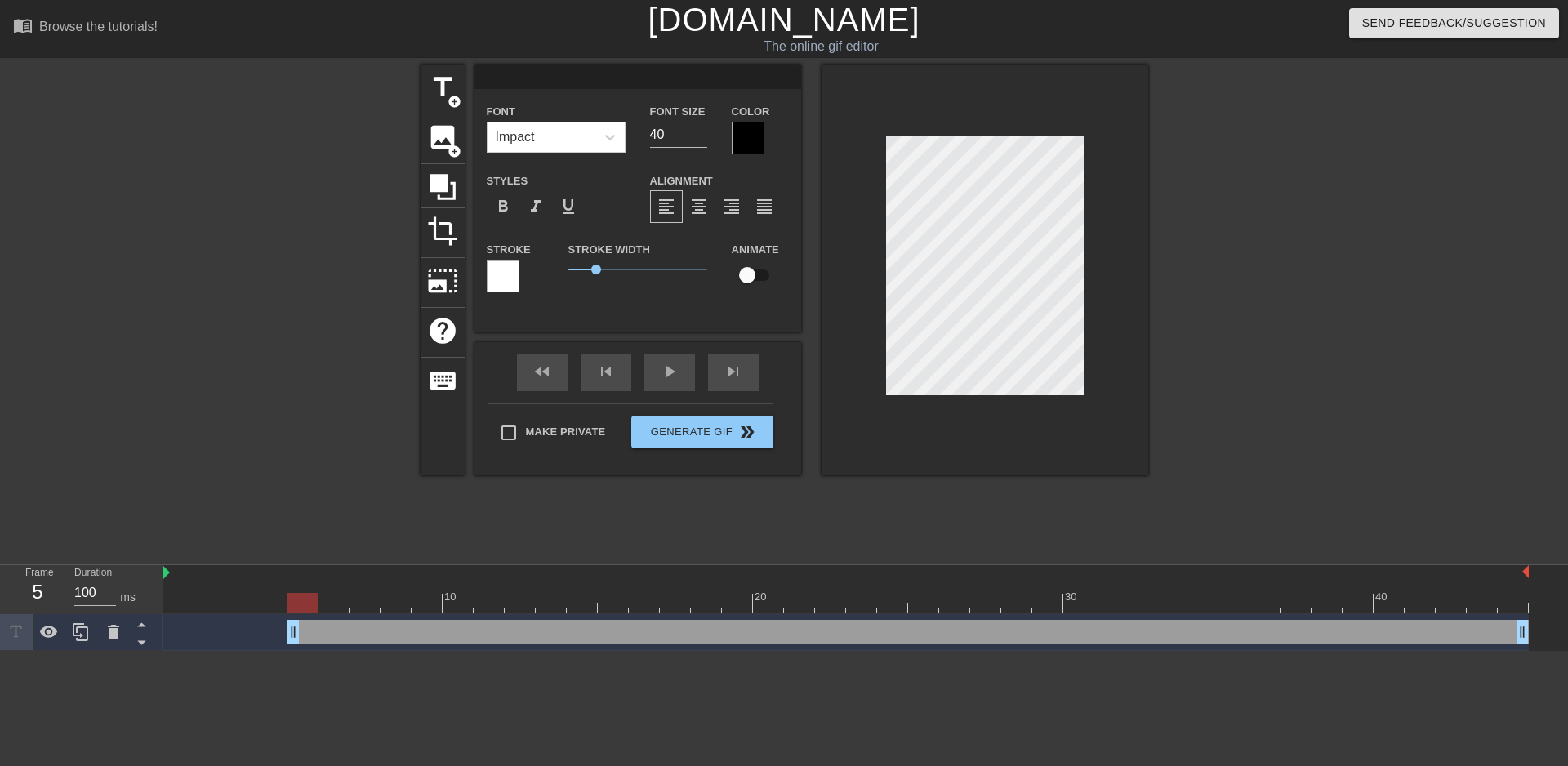
type input "+"
type textarea "+"
type input "+2"
type textarea "+2"
type input "+25"
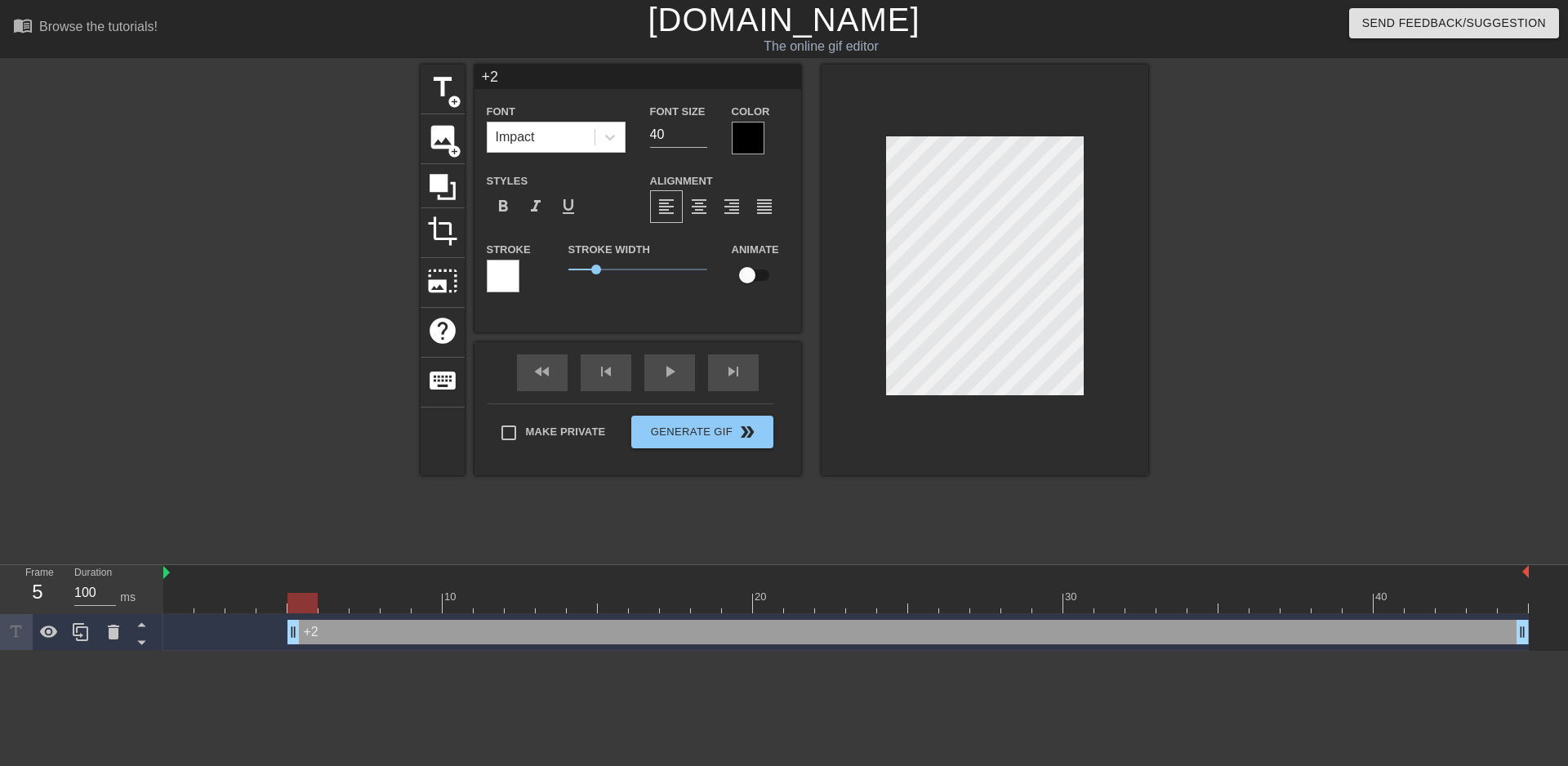
type textarea "+25"
type input "+25ㄍ"
type textarea "+25ㄍ"
type input "+25"
type textarea "+25"
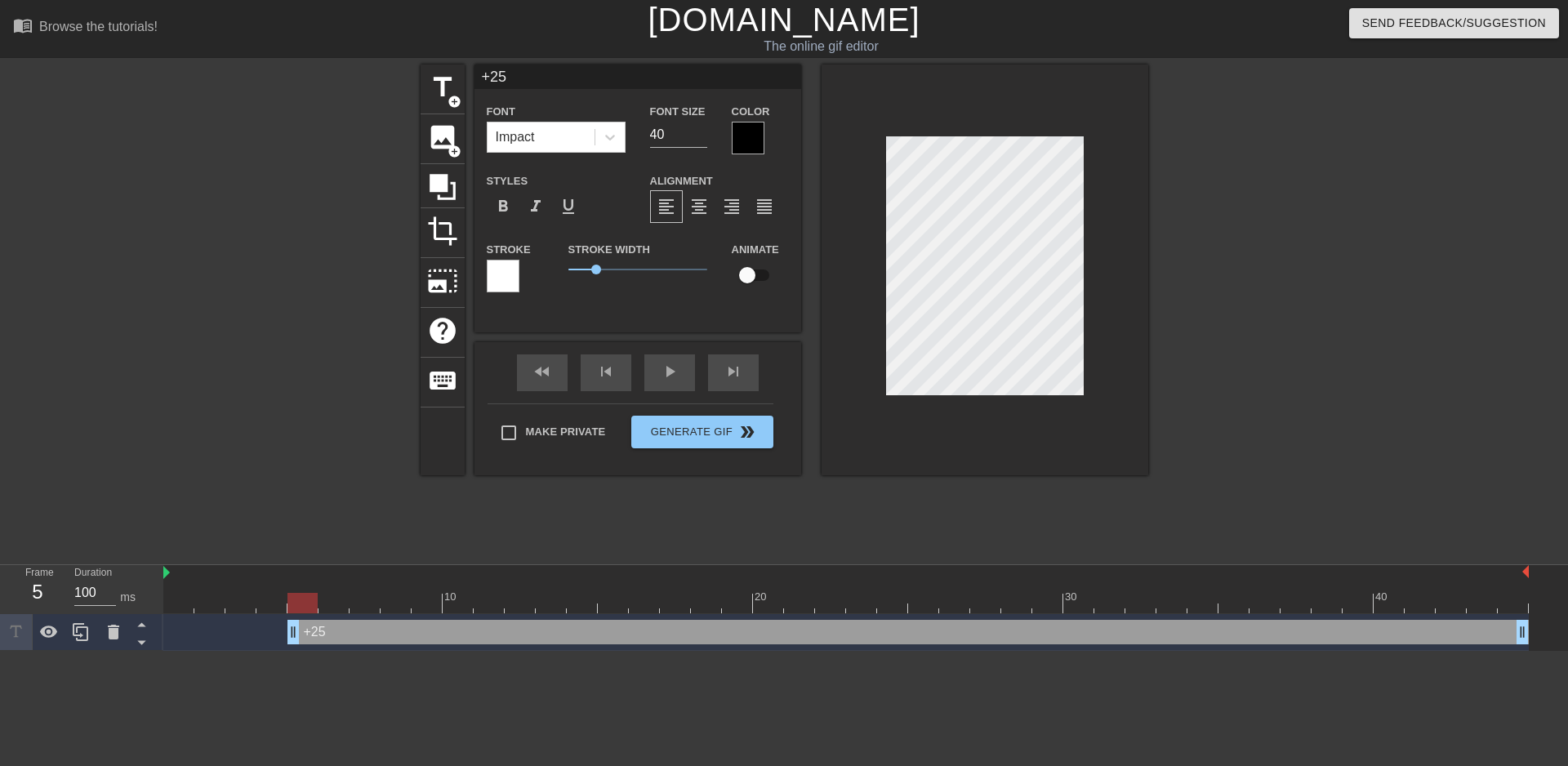
type input "+25ㄅ"
type textarea "+25ㄅ"
type input "+25ㄅㄞ"
type textarea "+25ㄅㄞ"
type input "+25百"
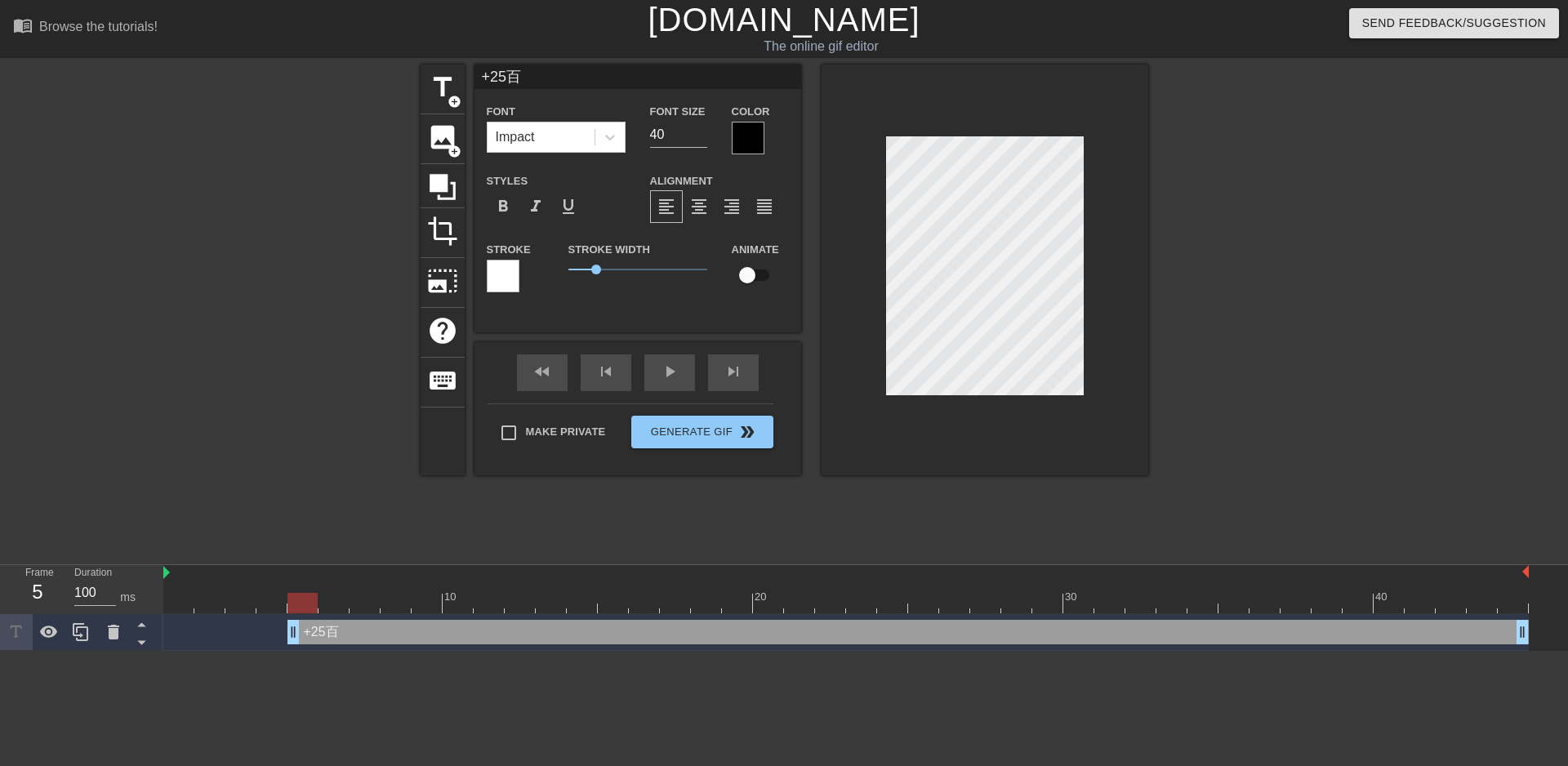
type textarea "+25百ㄆ"
type input "+25百ㄆㄧ"
type textarea "+25百ㄆㄧ"
type input "+25百ㄆㄧㄣ"
type textarea "+25百ㄆㄧㄣ"
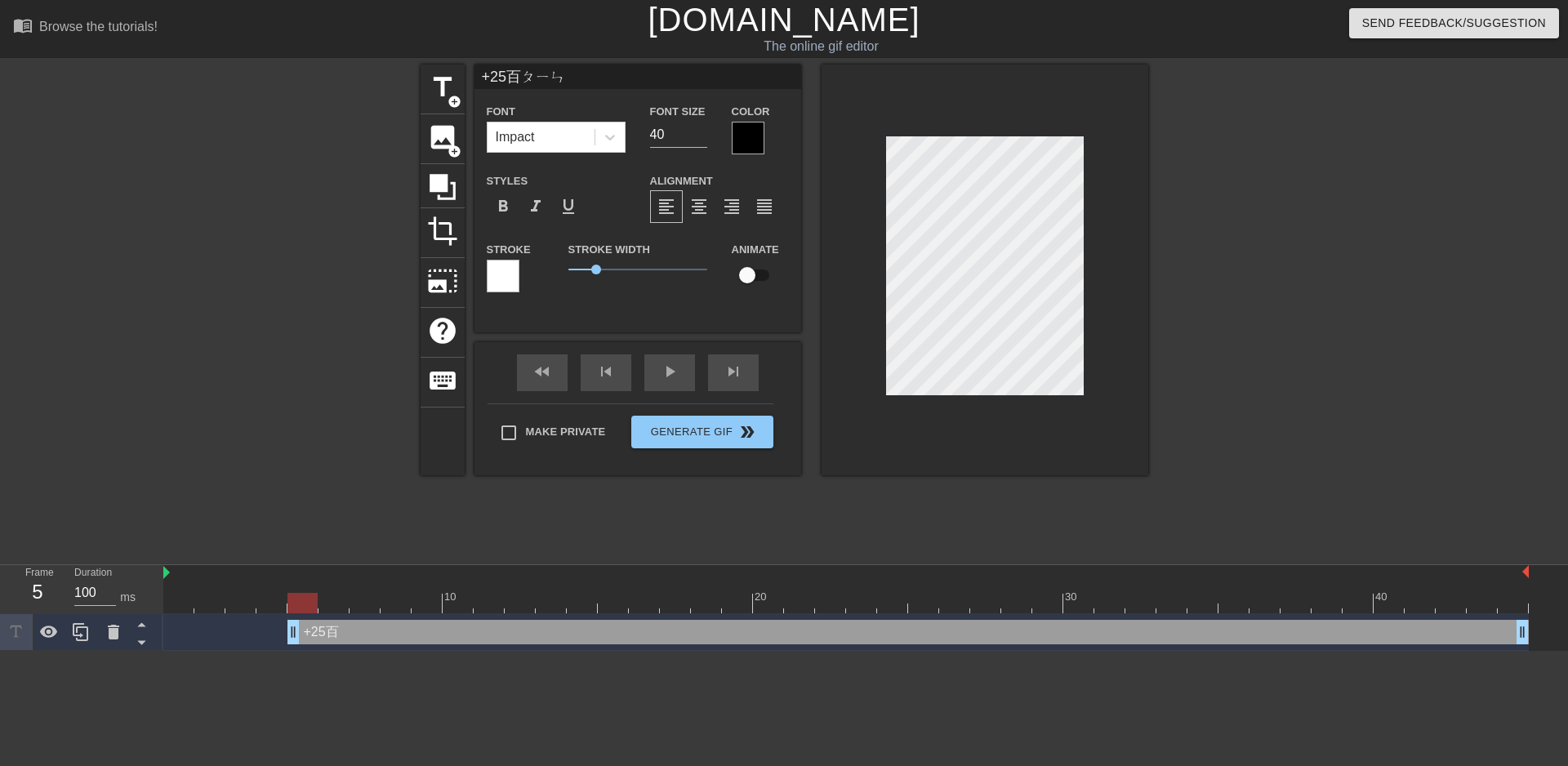
scroll to position [2, 4]
type input "+25百品"
type textarea "+25百品"
click at [617, 146] on div at bounding box center [610, 137] width 30 height 30
type input "+25百品"
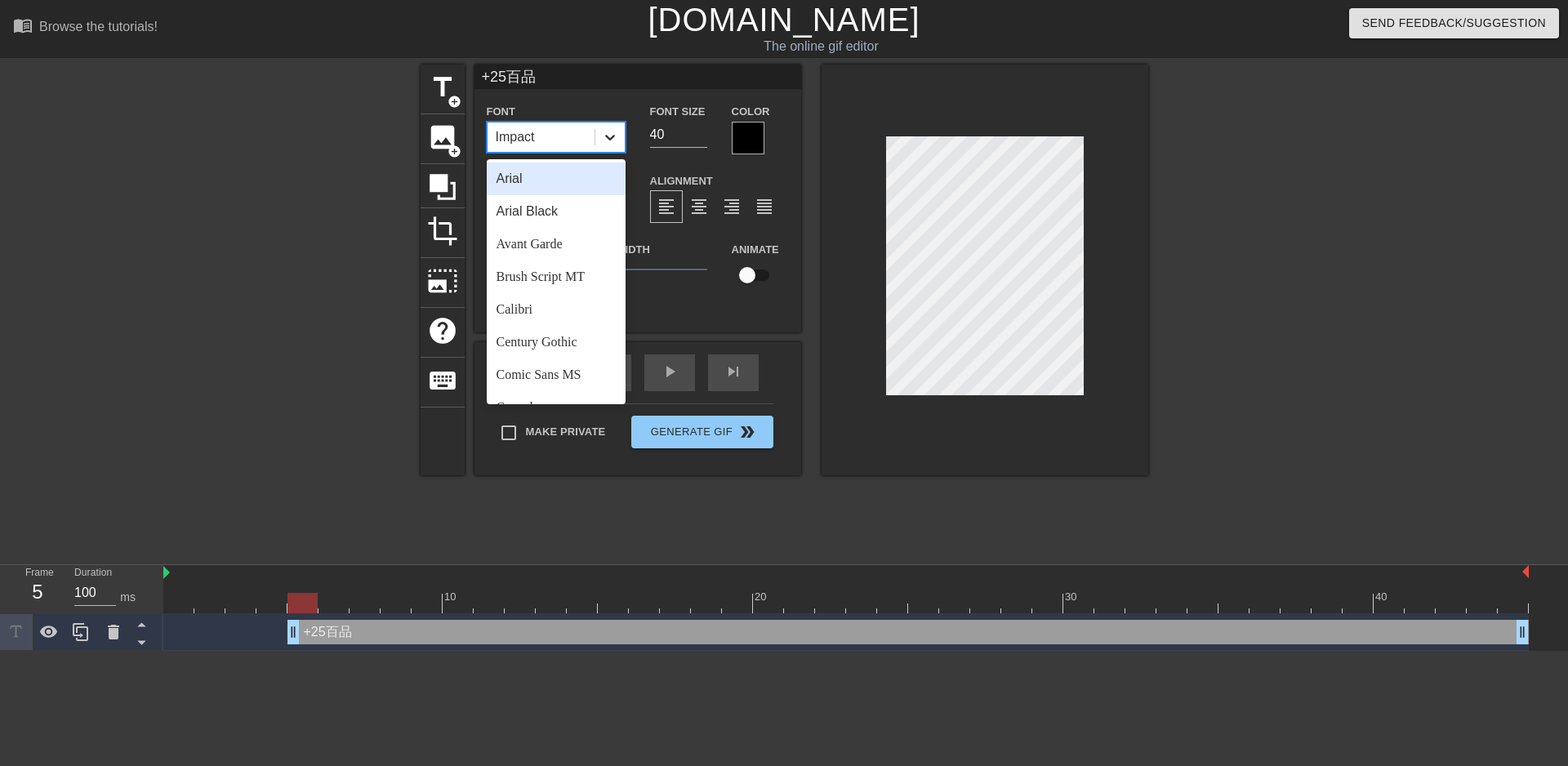
scroll to position [2, 3]
click at [573, 215] on div "Arial Black" at bounding box center [556, 211] width 139 height 33
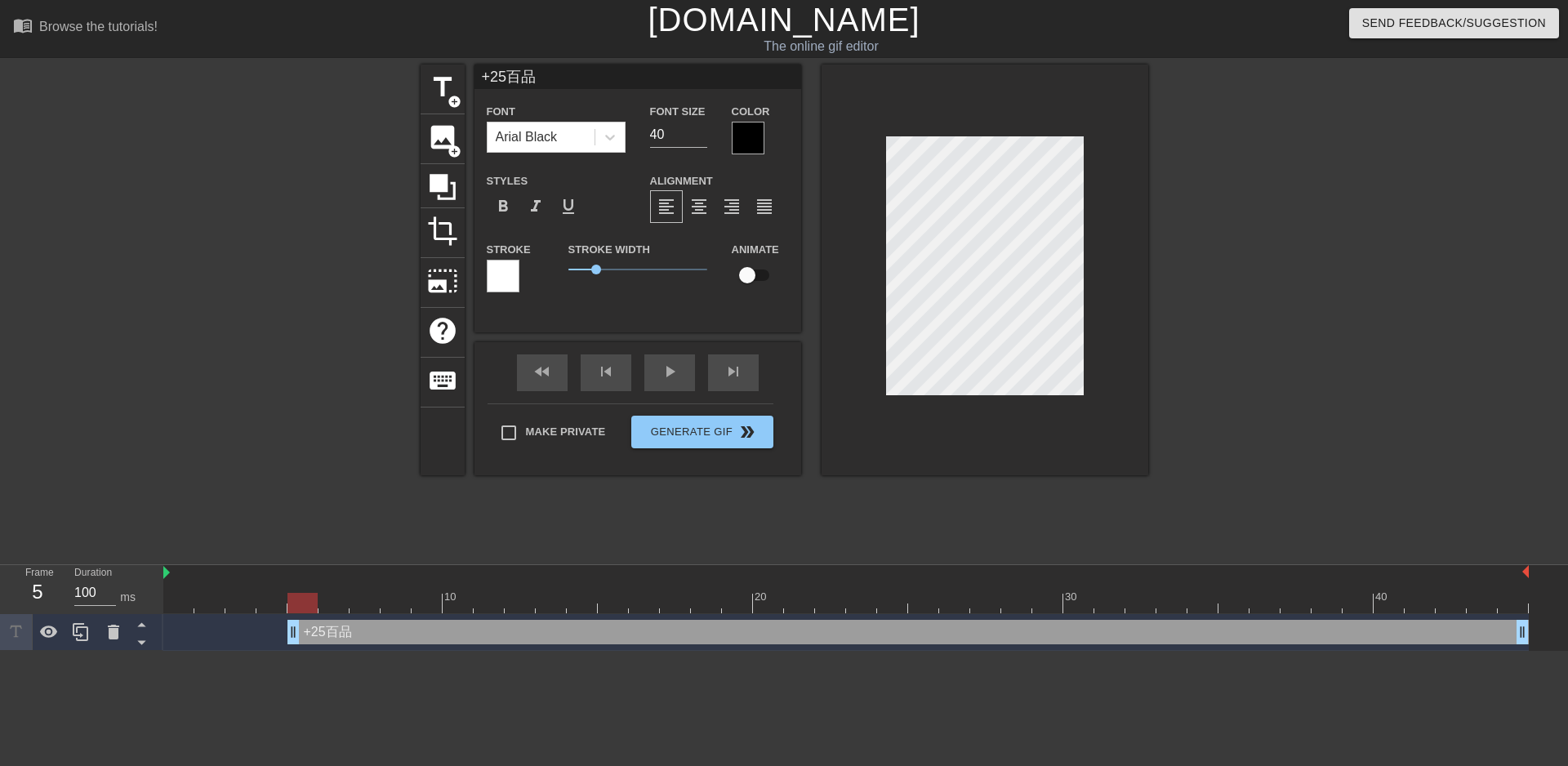
click at [749, 139] on div at bounding box center [747, 137] width 33 height 33
click at [510, 279] on div at bounding box center [503, 275] width 33 height 33
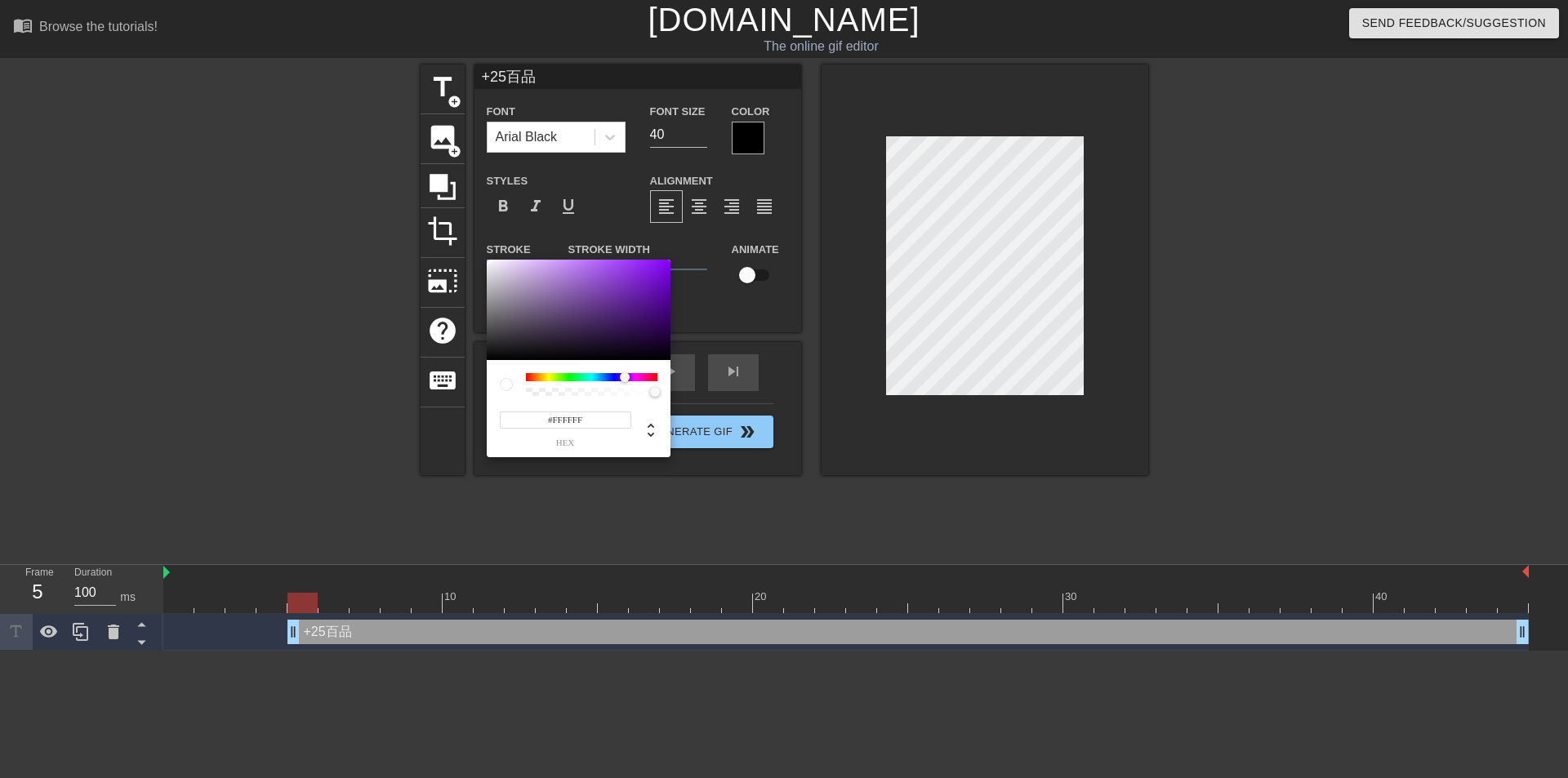
drag, startPoint x: 572, startPoint y: 374, endPoint x: 625, endPoint y: 369, distance: 53.2
click at [625, 376] on div at bounding box center [591, 377] width 131 height 8
click at [629, 322] on div at bounding box center [579, 310] width 184 height 102
type input "#FAFAFA"
drag, startPoint x: 494, startPoint y: 270, endPoint x: 486, endPoint y: 262, distance: 11.3
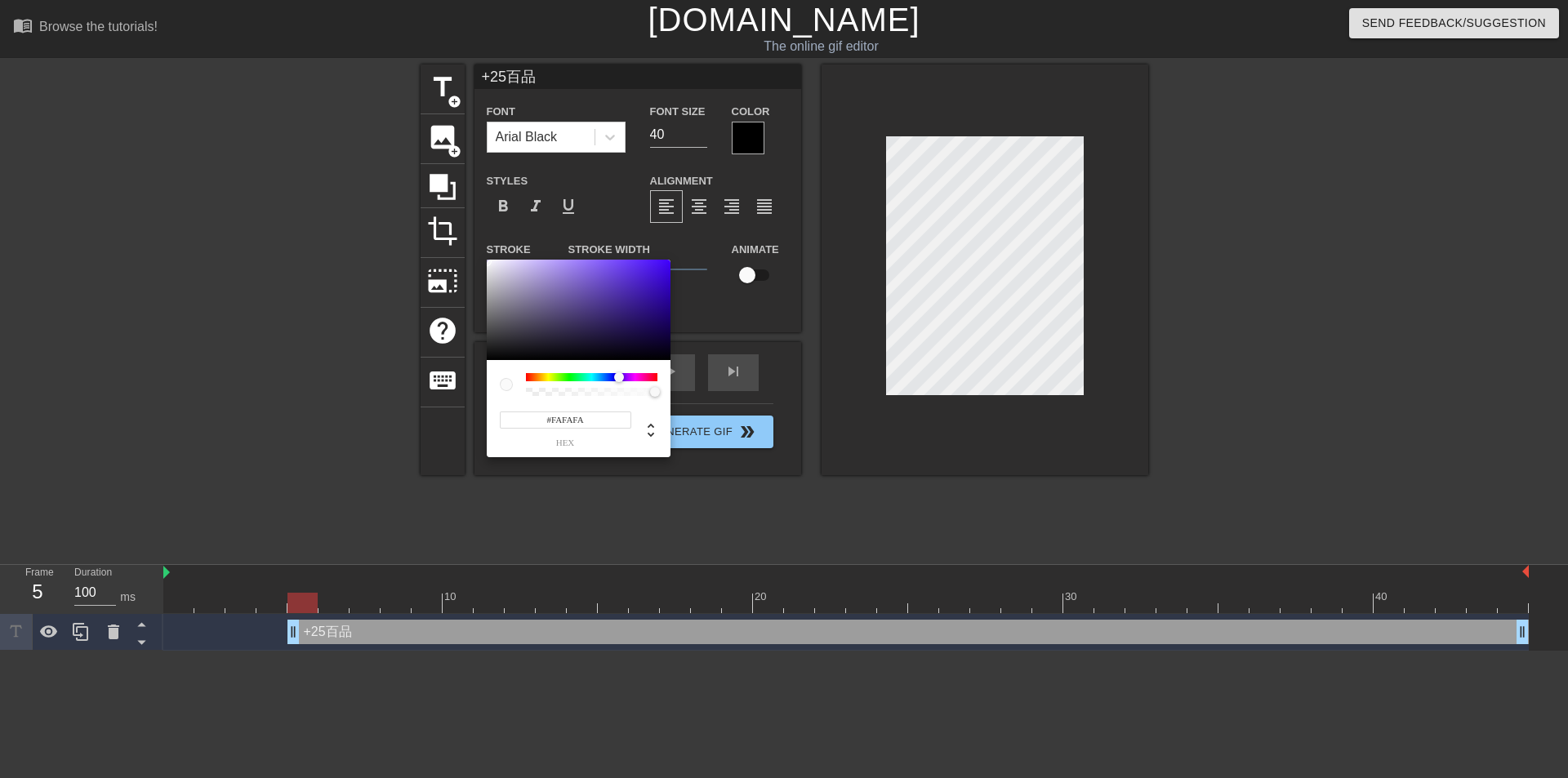
click at [487, 262] on div at bounding box center [579, 310] width 184 height 102
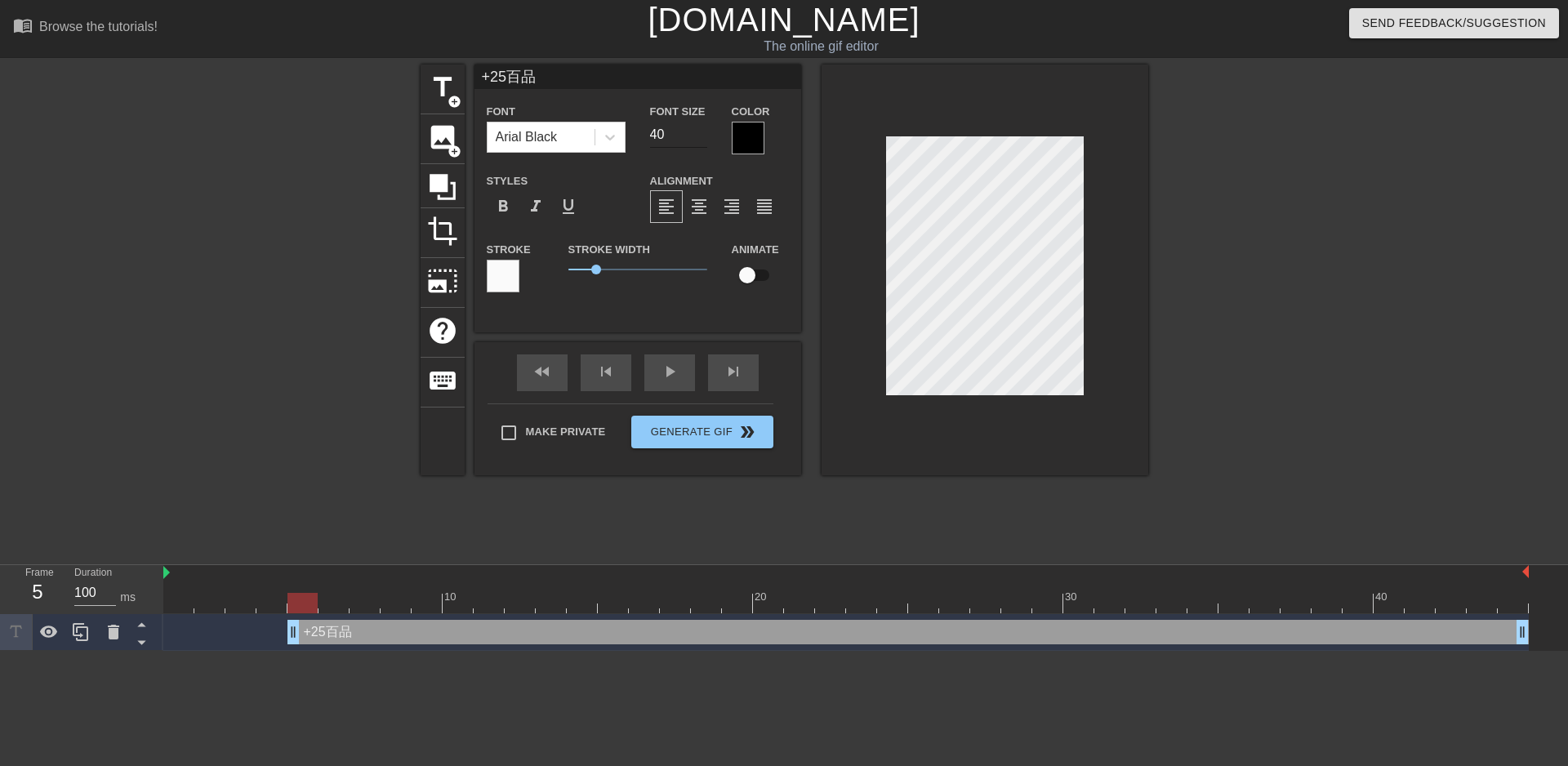
scroll to position [2, 2]
click at [673, 139] on input "40" at bounding box center [678, 134] width 57 height 26
click at [704, 130] on input "41" at bounding box center [678, 134] width 57 height 26
click at [704, 130] on input "42" at bounding box center [678, 134] width 57 height 26
click at [704, 130] on input "43" at bounding box center [678, 134] width 57 height 26
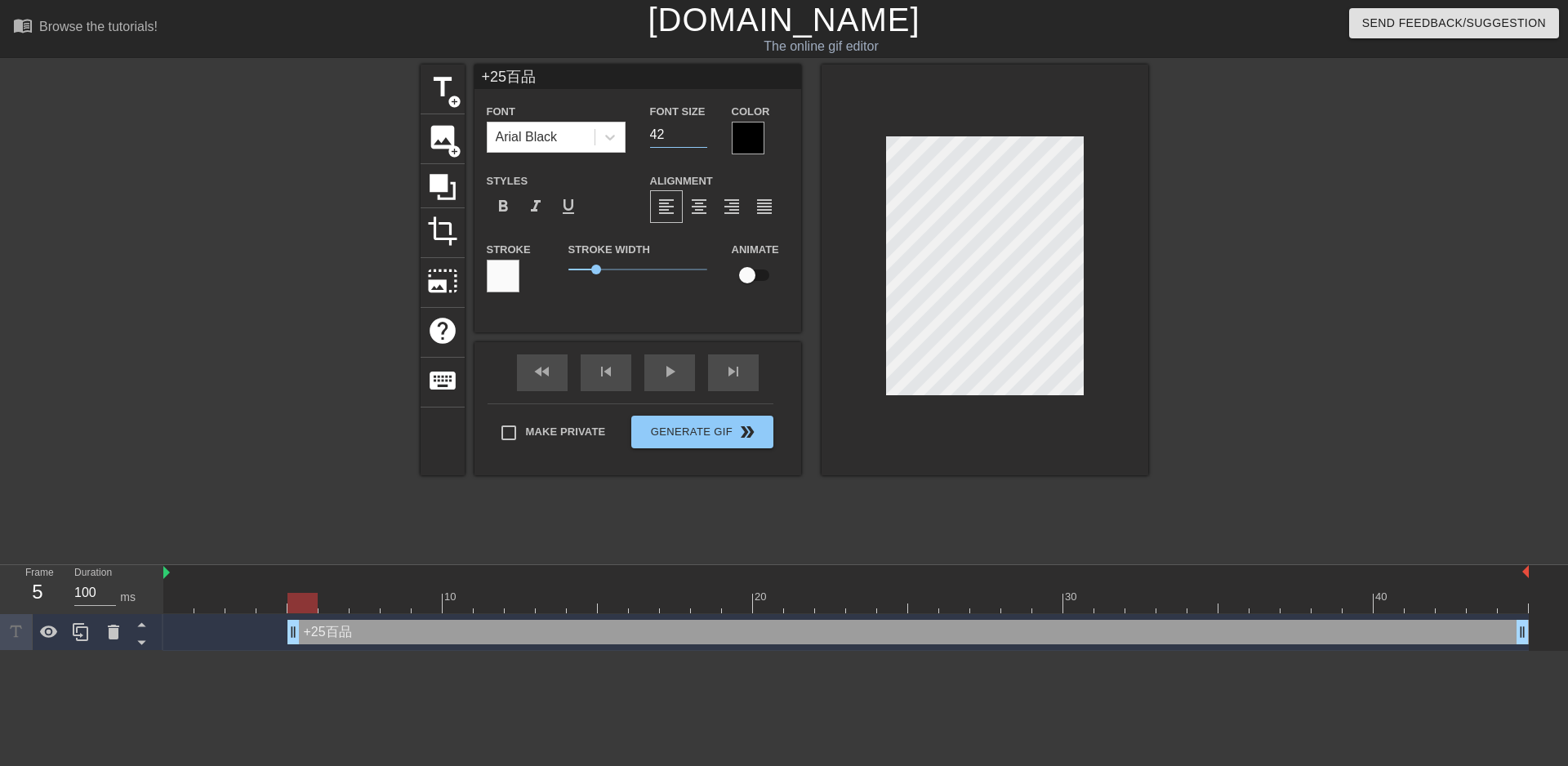
click at [702, 136] on input "42" at bounding box center [678, 134] width 57 height 26
click at [702, 136] on input "41" at bounding box center [678, 134] width 57 height 26
click at [702, 136] on input "40" at bounding box center [678, 134] width 57 height 26
click at [702, 136] on input "39" at bounding box center [678, 134] width 57 height 26
click at [702, 136] on input "38" at bounding box center [678, 134] width 57 height 26
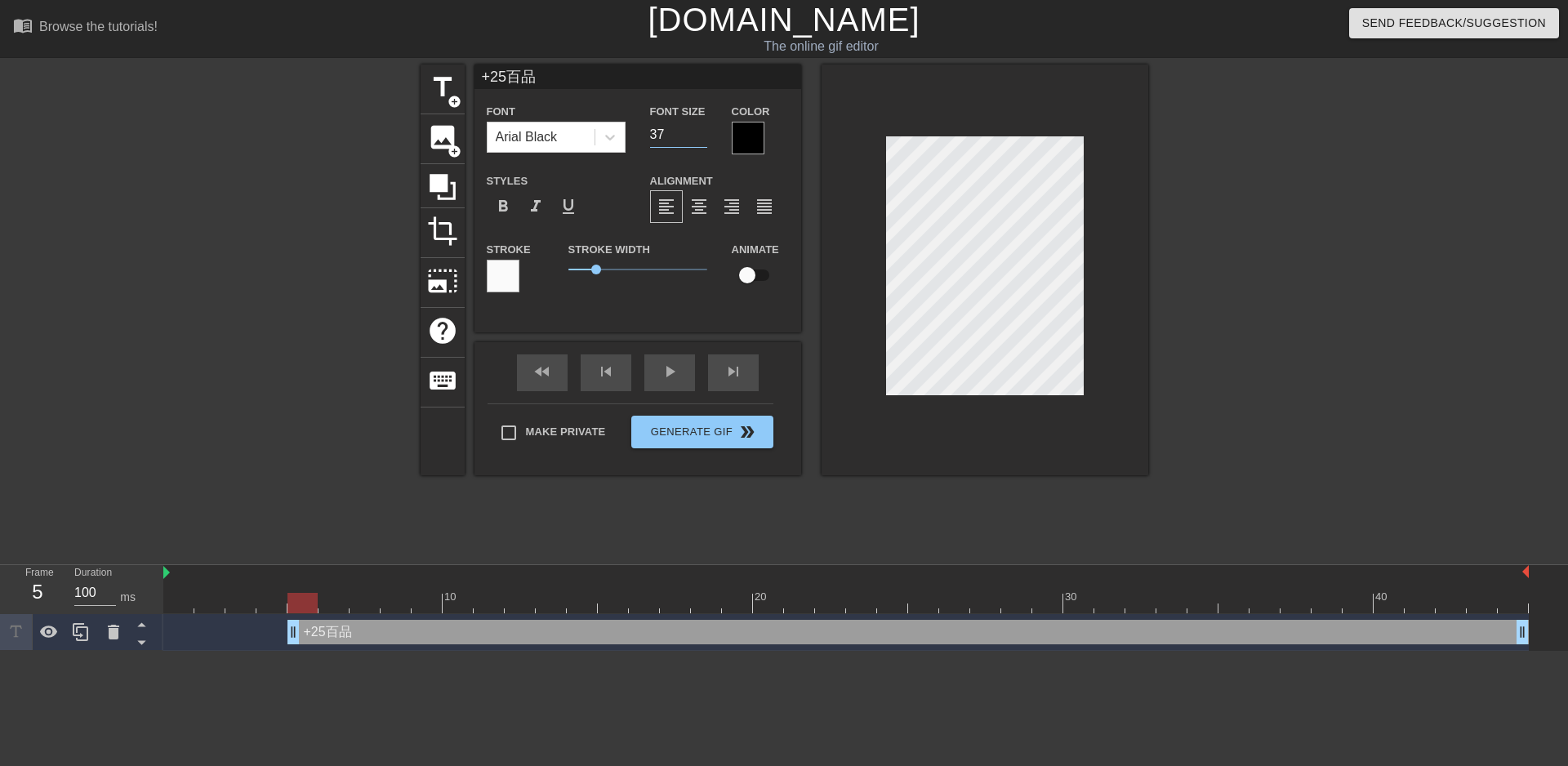
click at [702, 136] on input "37" at bounding box center [678, 134] width 57 height 26
click at [702, 136] on input "36" at bounding box center [678, 134] width 57 height 26
click at [702, 136] on input "35" at bounding box center [678, 134] width 57 height 26
type input "34"
click at [702, 136] on input "34" at bounding box center [678, 134] width 57 height 26
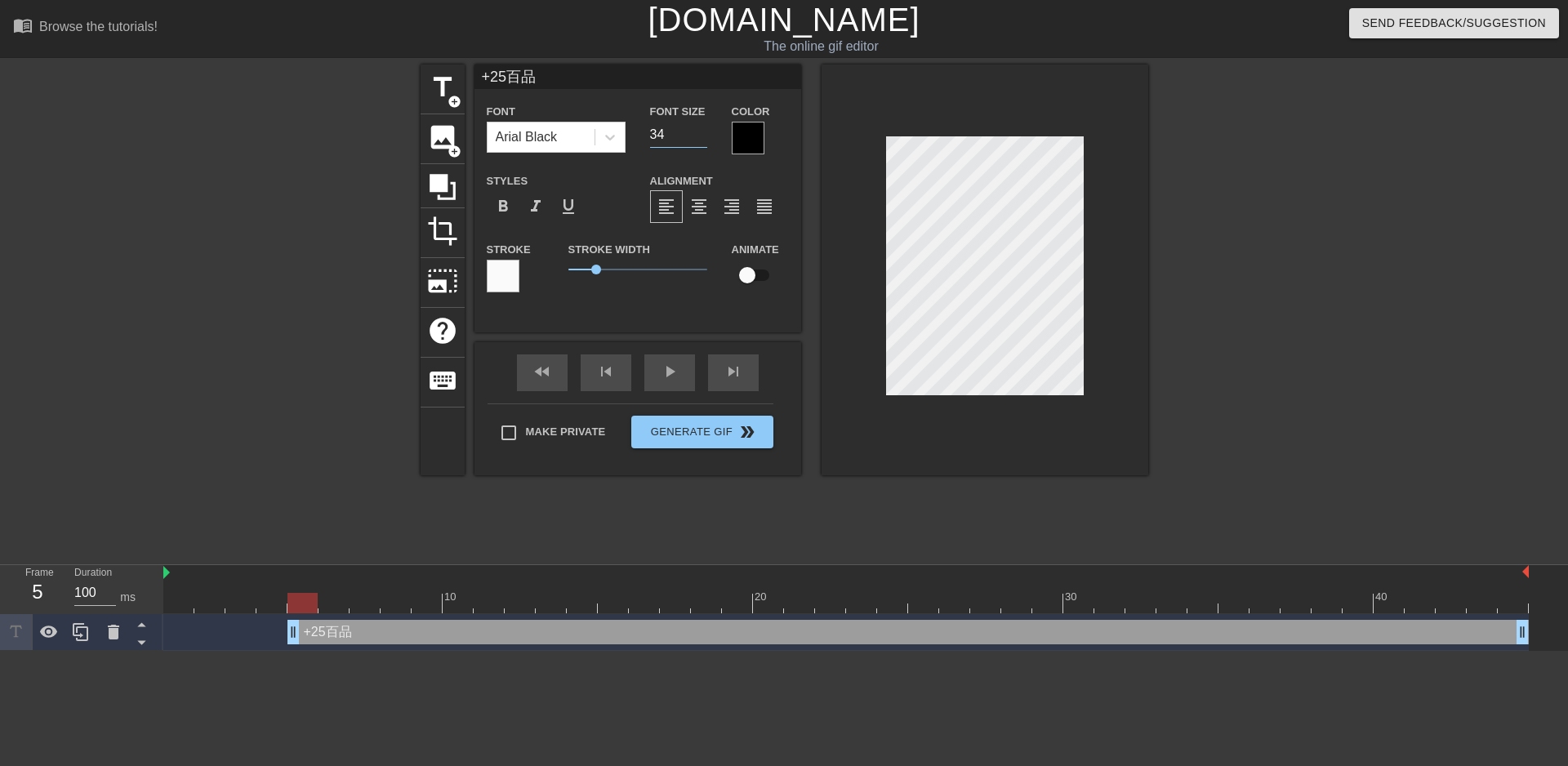
scroll to position [2, 3]
click at [752, 275] on input "checkbox" at bounding box center [747, 274] width 93 height 31
drag, startPoint x: 777, startPoint y: 276, endPoint x: 767, endPoint y: 277, distance: 10.0
click at [773, 276] on input "checkbox" at bounding box center [762, 274] width 93 height 31
click at [767, 277] on input "checkbox" at bounding box center [747, 274] width 93 height 31
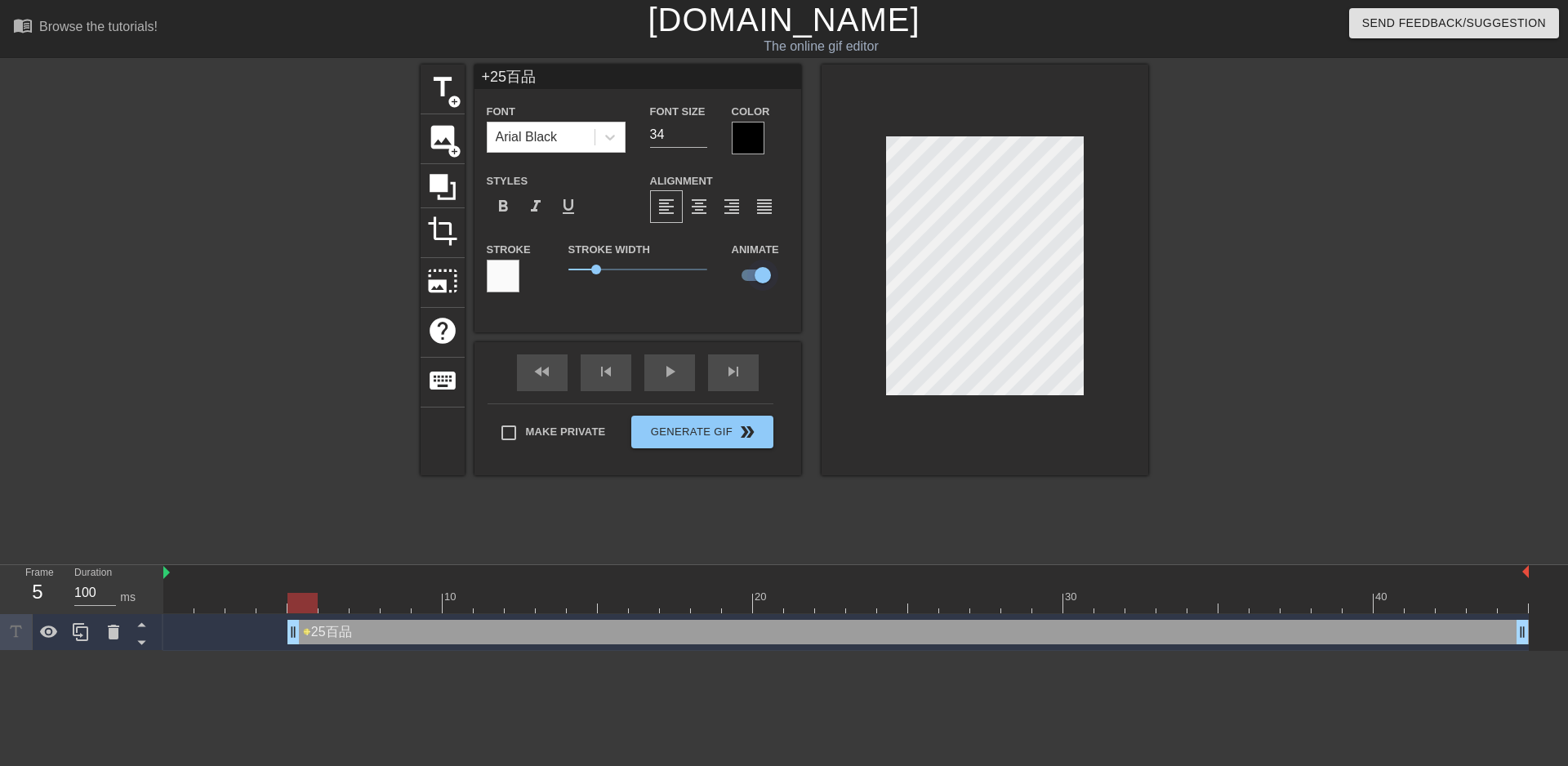
click at [763, 277] on input "checkbox" at bounding box center [762, 274] width 93 height 31
checkbox input "false"
click at [557, 140] on div "Arial Black" at bounding box center [526, 137] width 62 height 20
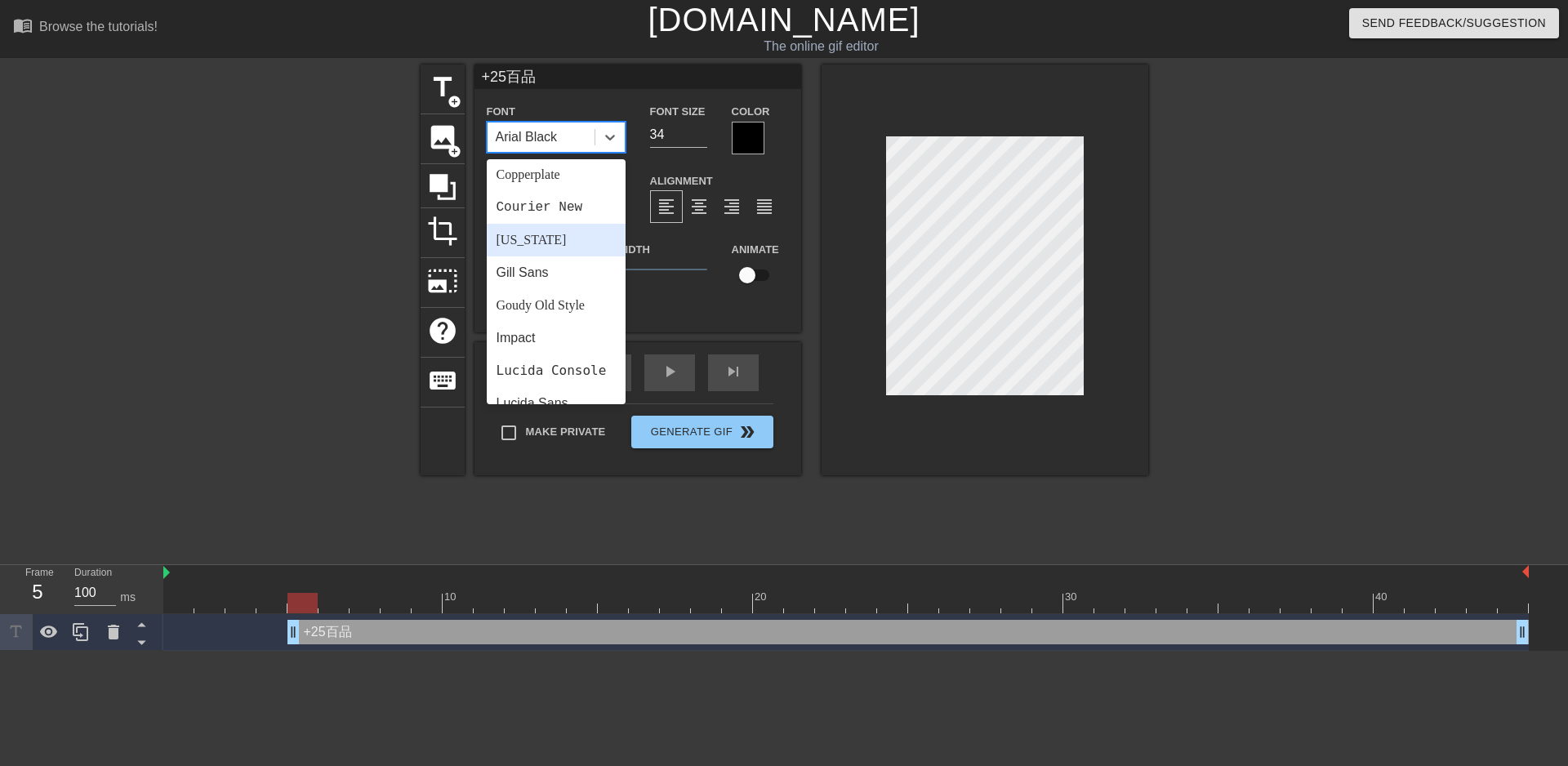
scroll to position [327, 0]
click at [555, 287] on div "Impact" at bounding box center [556, 276] width 139 height 33
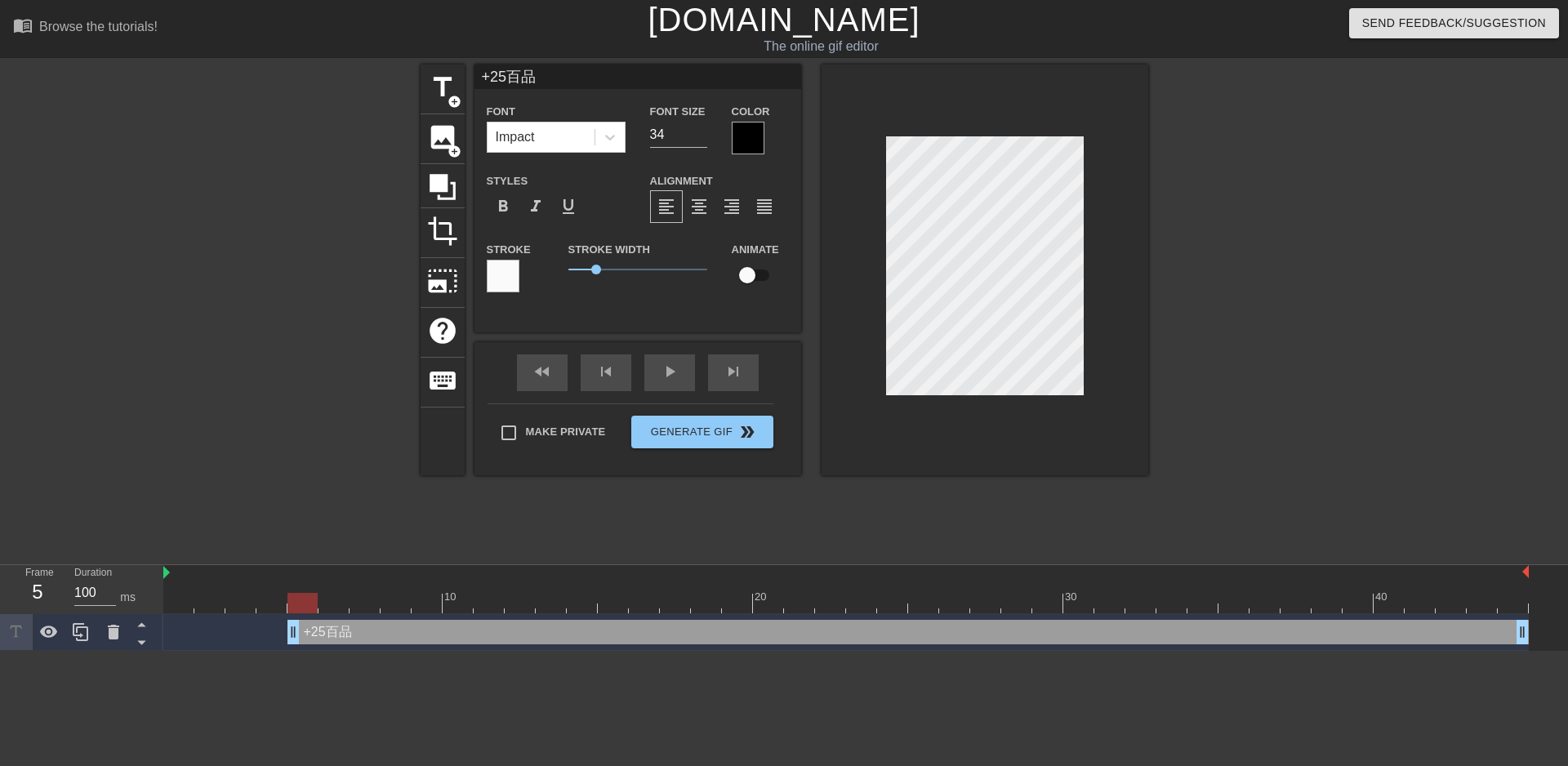
click at [505, 285] on div at bounding box center [503, 275] width 33 height 33
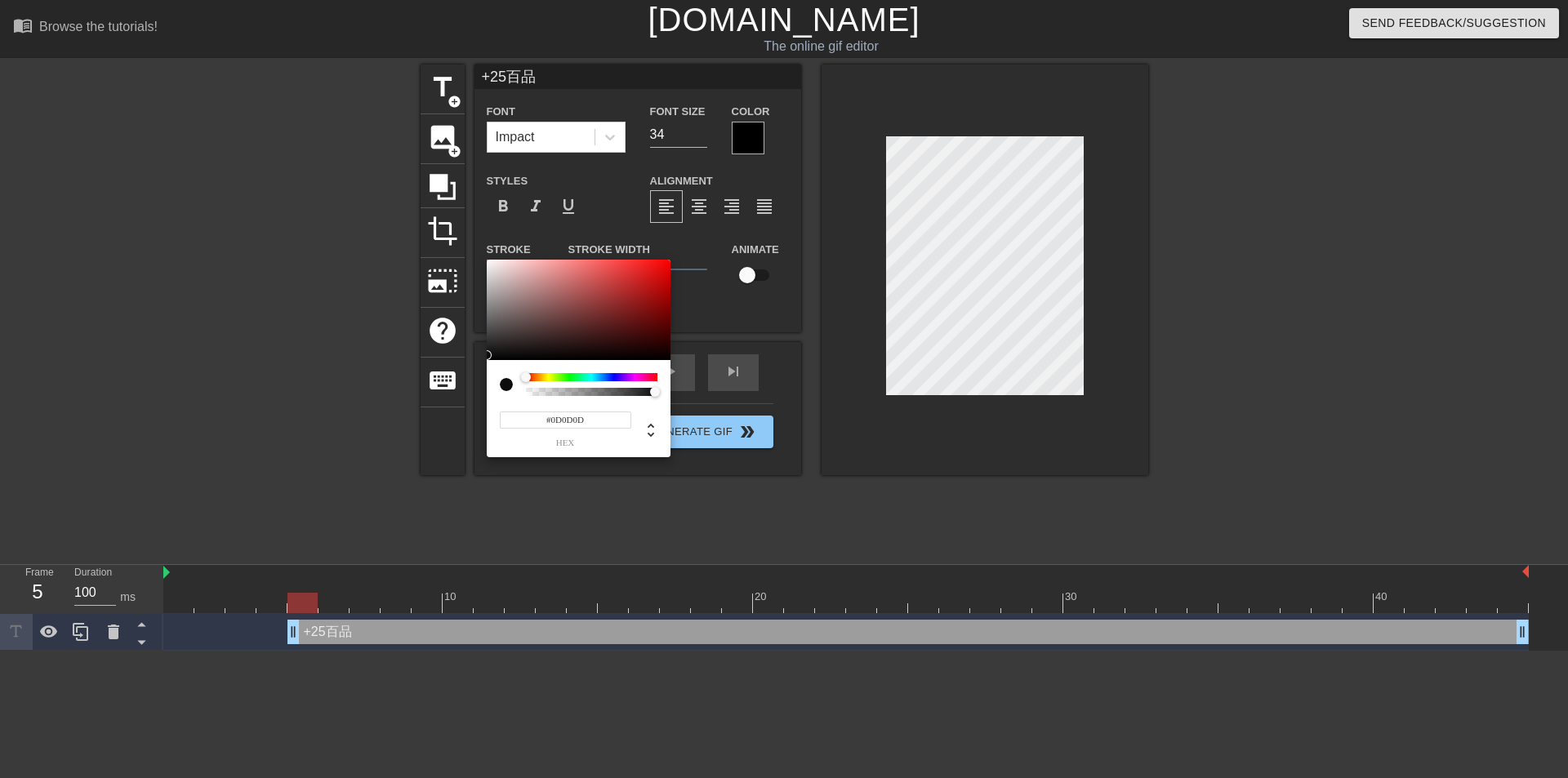
type input "#000000"
drag, startPoint x: 645, startPoint y: 290, endPoint x: 465, endPoint y: 370, distance: 197.0
click at [465, 370] on div "#000000 hex" at bounding box center [784, 389] width 1568 height 778
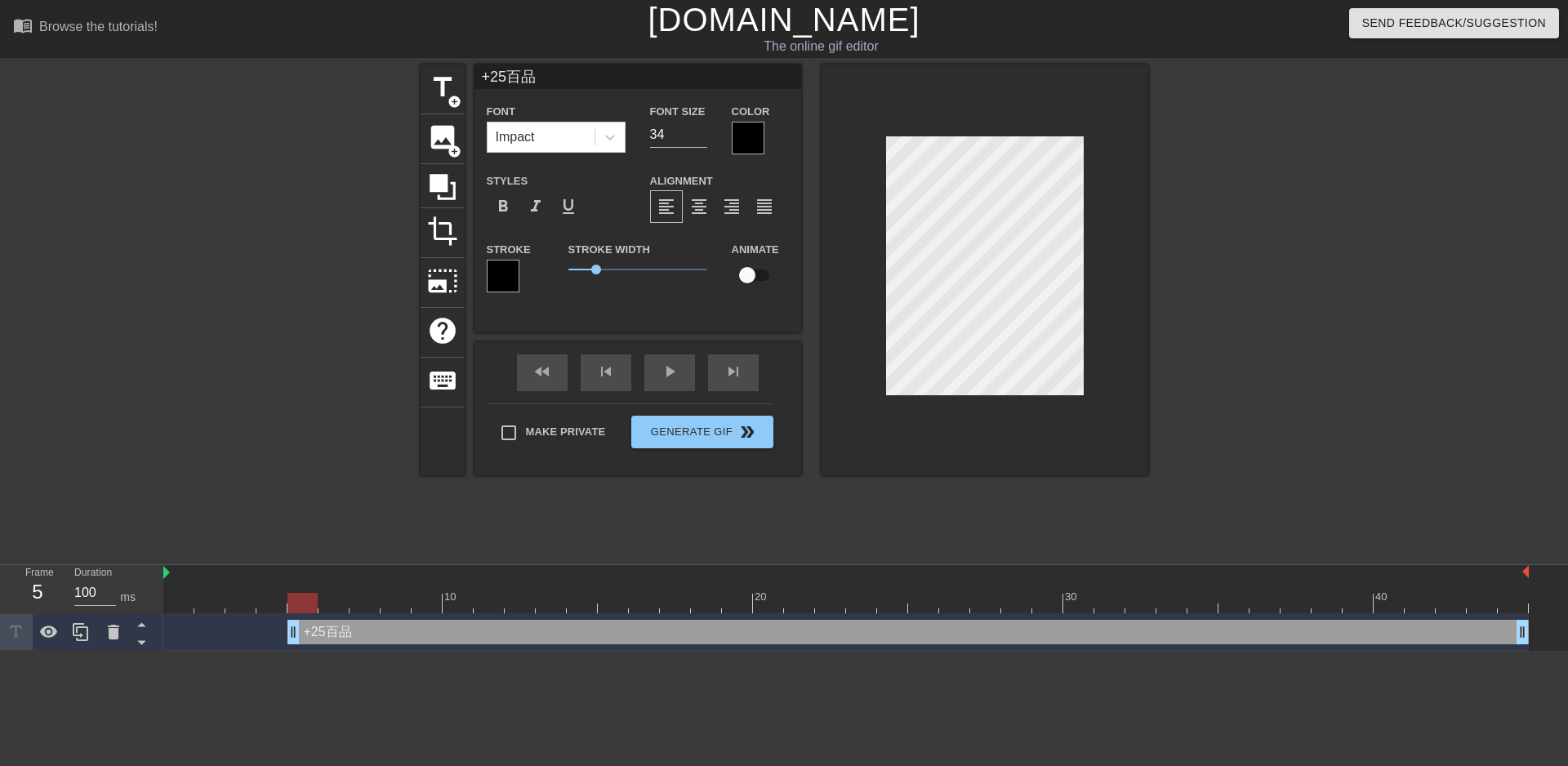
scroll to position [2, 3]
type input "+25百品e"
type textarea "+25百品e"
type input "+25百品"
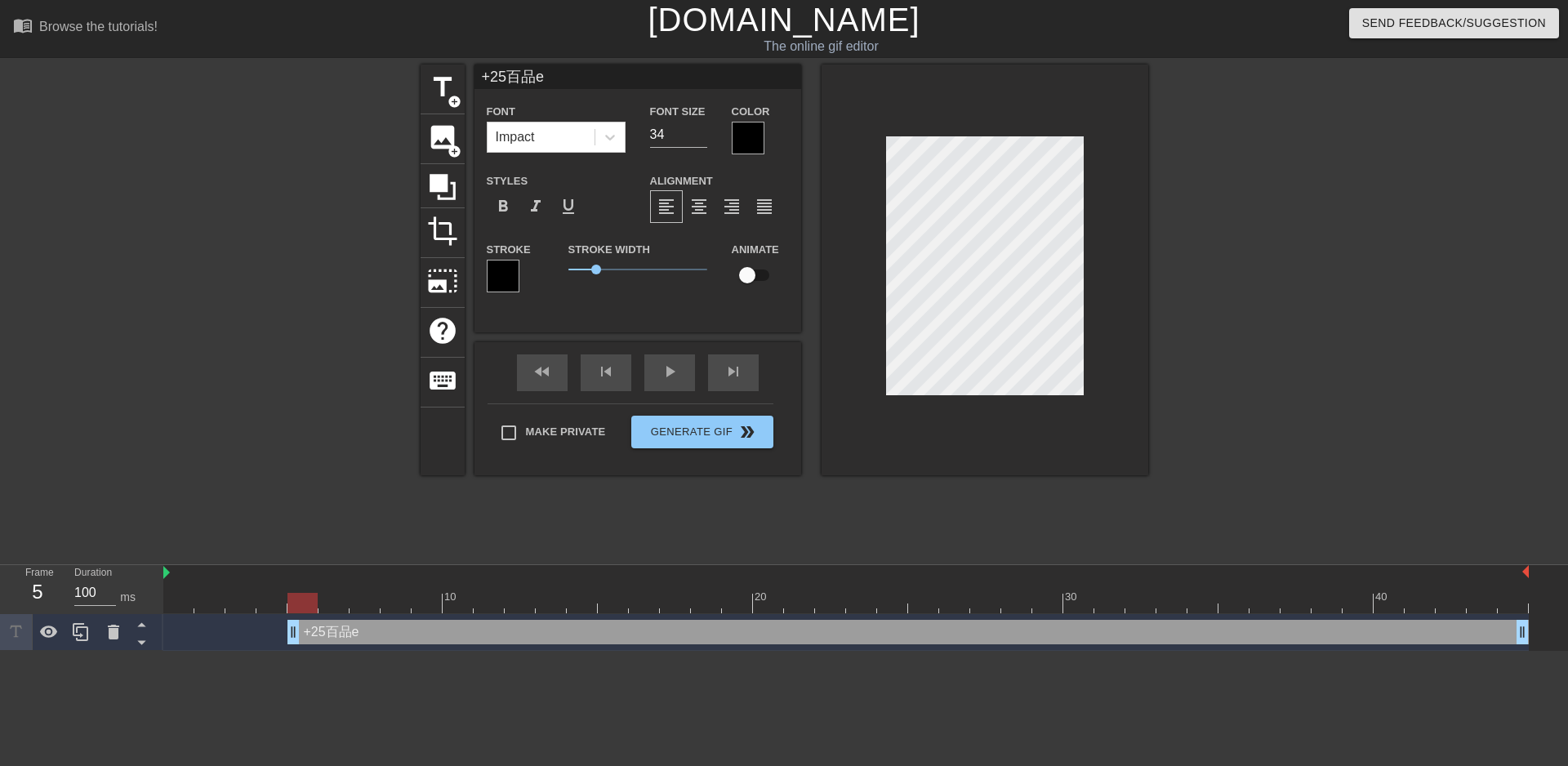
type textarea "+25百品"
type input "+25百品ㄅ"
type textarea "+25百品ㄅ"
type input "+25百品"
type textarea "+25百品"
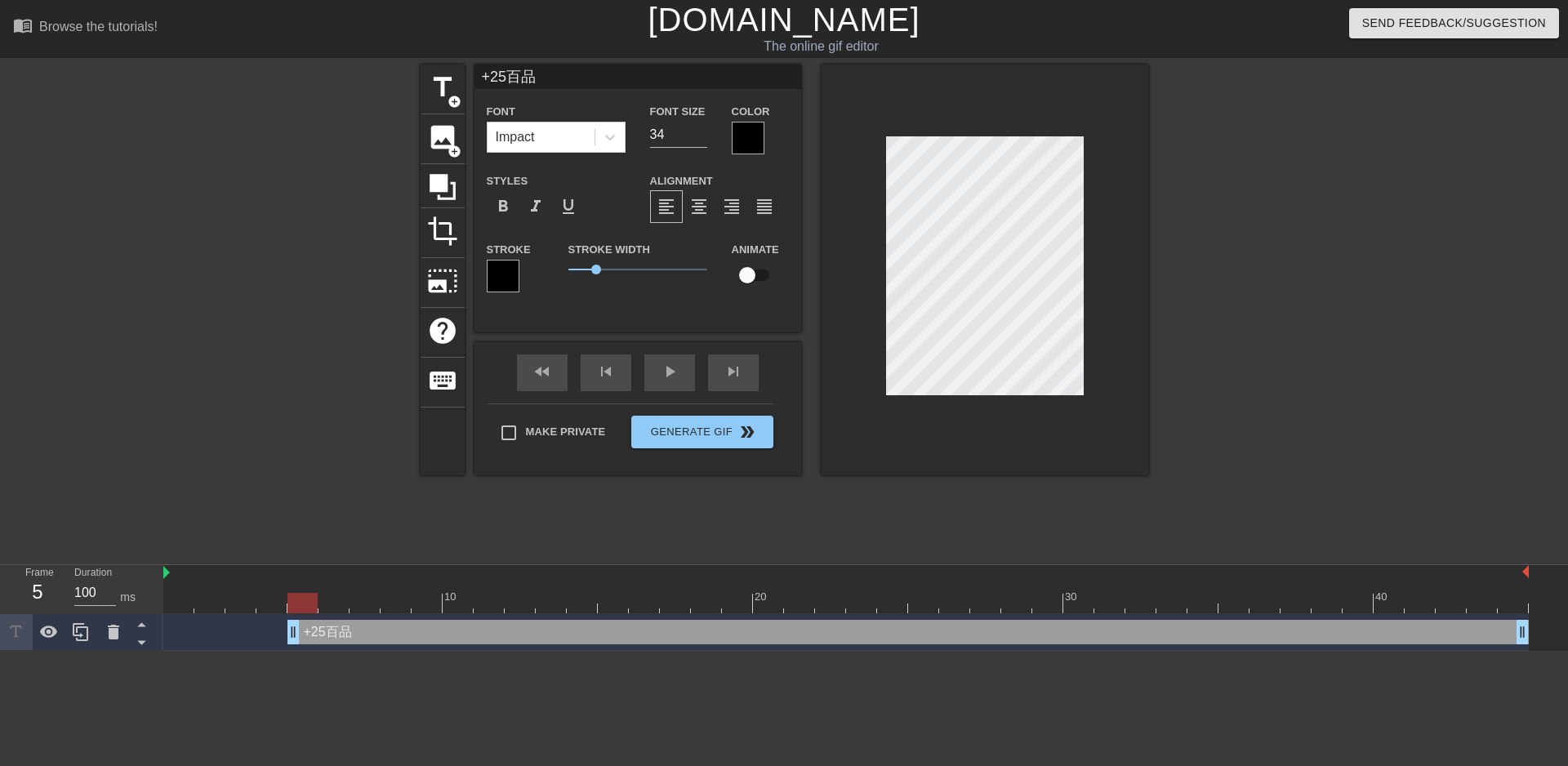
type input "+25百品ㄨ"
type textarea "+25百品ㄨ"
type input "+25百品五"
type textarea "+25百品五"
type input "+25百品五ㄑ"
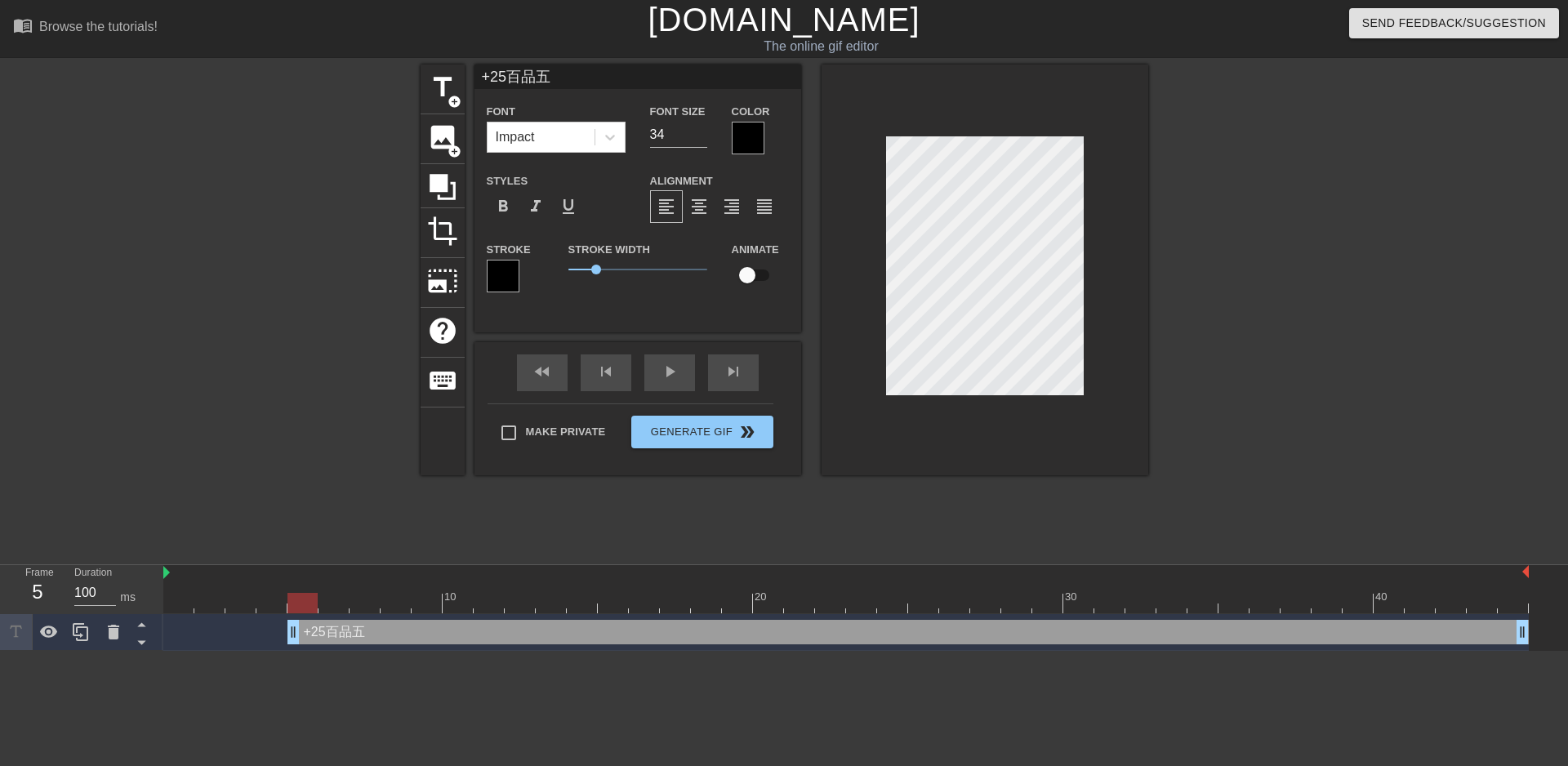
type textarea "+25百品五ㄑ"
type input "+25百品五ㄑㄧ"
type textarea "+25百品五ㄑㄧ"
type input "+25百品武器"
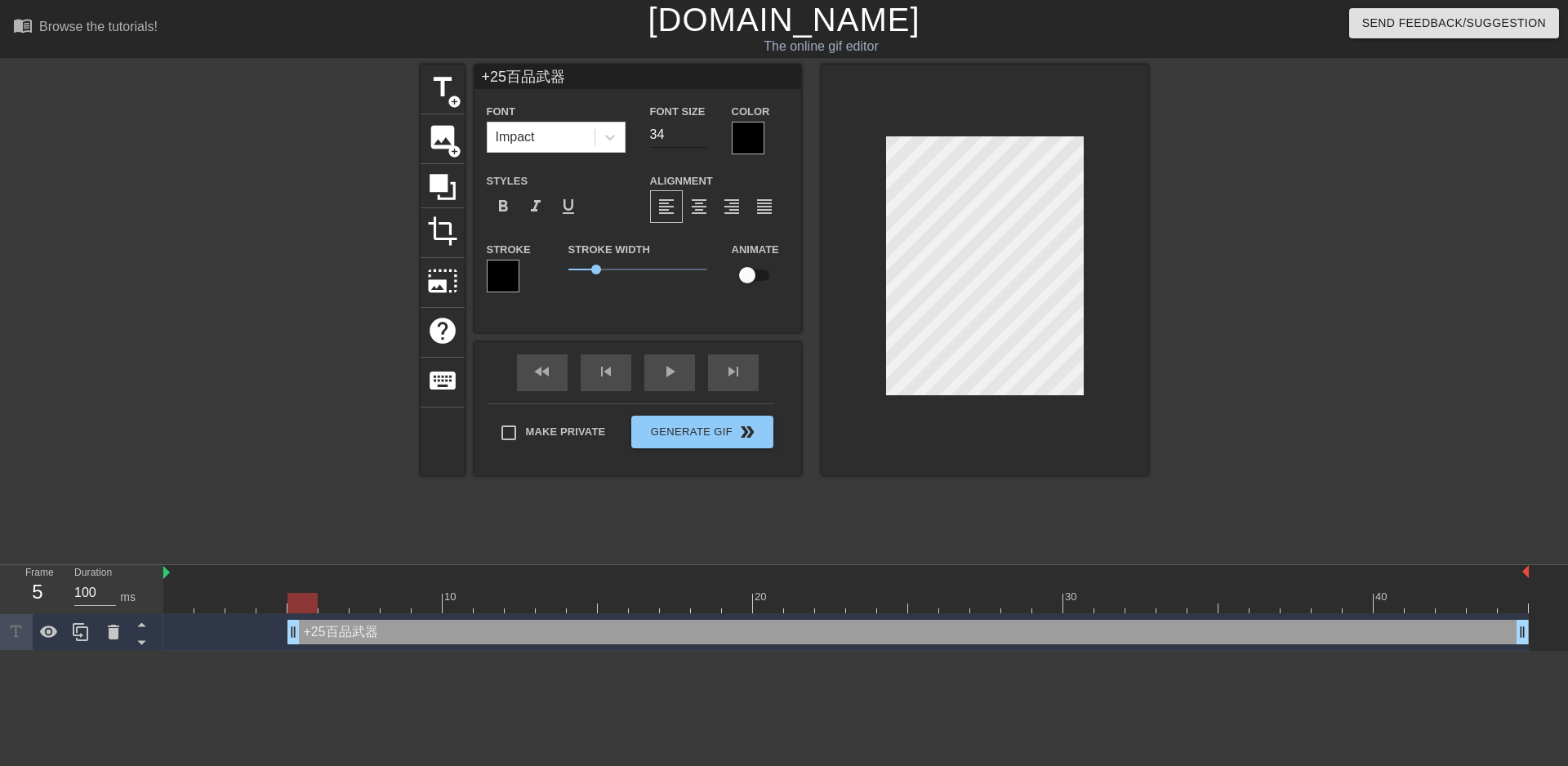
type textarea "+25百品武器"
click at [684, 143] on input "34" at bounding box center [678, 134] width 57 height 26
click at [702, 139] on input "33" at bounding box center [678, 134] width 57 height 26
click at [702, 139] on input "32" at bounding box center [678, 134] width 57 height 26
click at [702, 139] on input "31" at bounding box center [678, 134] width 57 height 26
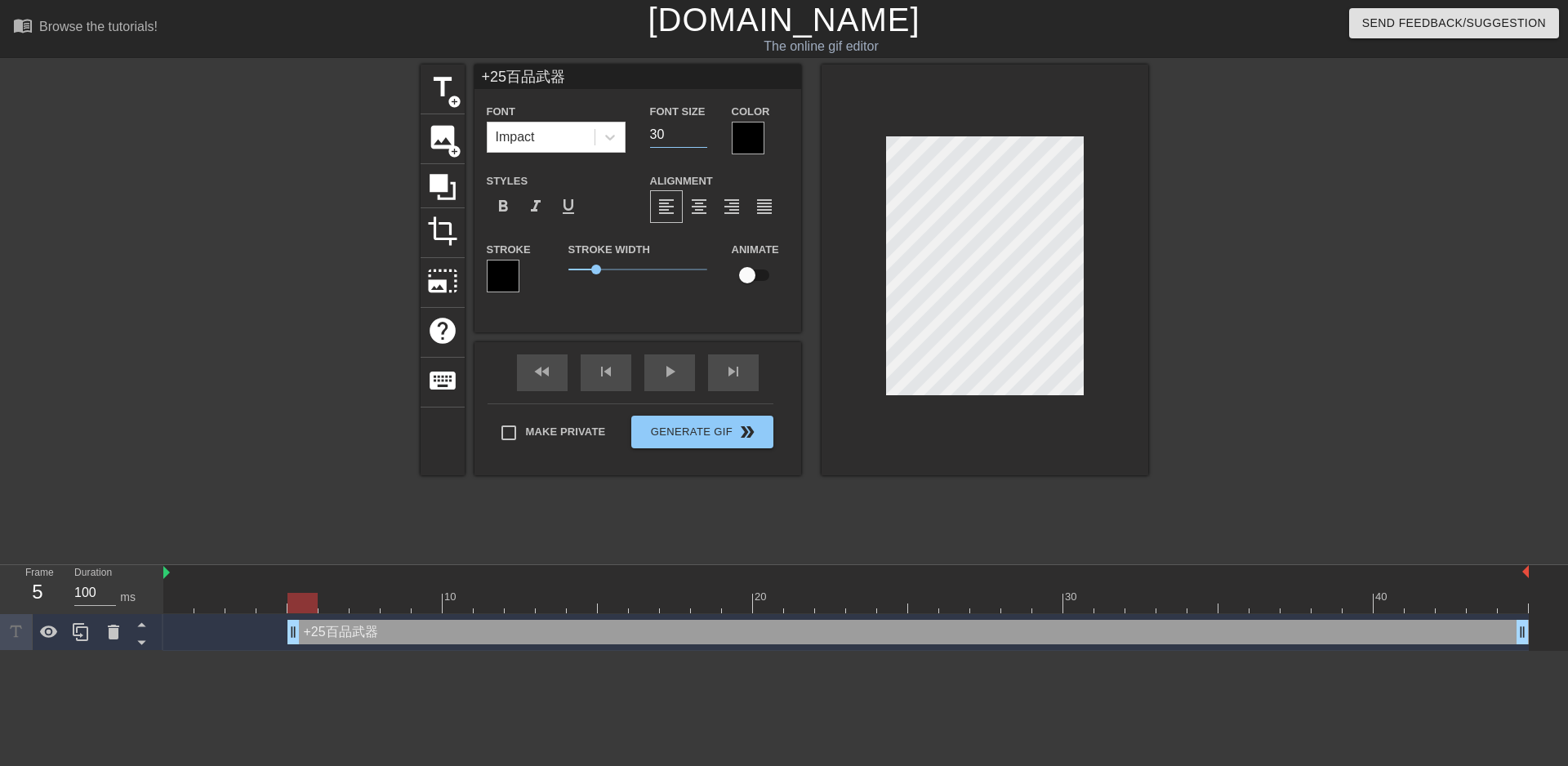
click at [702, 139] on input "30" at bounding box center [678, 134] width 57 height 26
click at [702, 139] on input "29" at bounding box center [678, 134] width 57 height 26
click at [702, 139] on input "28" at bounding box center [678, 134] width 57 height 26
click at [702, 139] on input "27" at bounding box center [678, 134] width 57 height 26
type input "26"
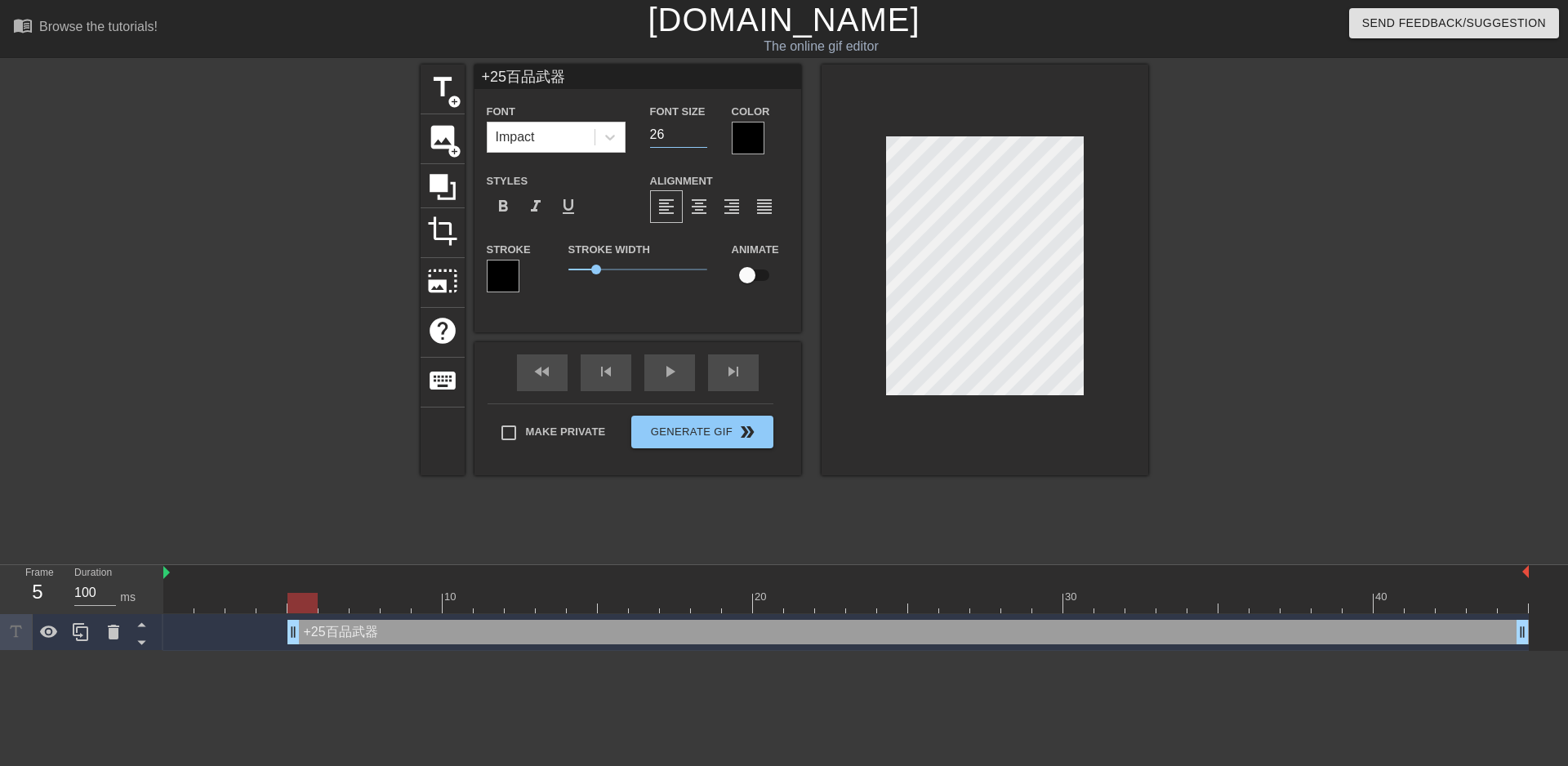
click at [702, 139] on input "26" at bounding box center [678, 134] width 57 height 26
type input "+25百品武器e"
type textarea "+25百品武器e"
type input "+25百品武器"
type textarea "+25百品武器"
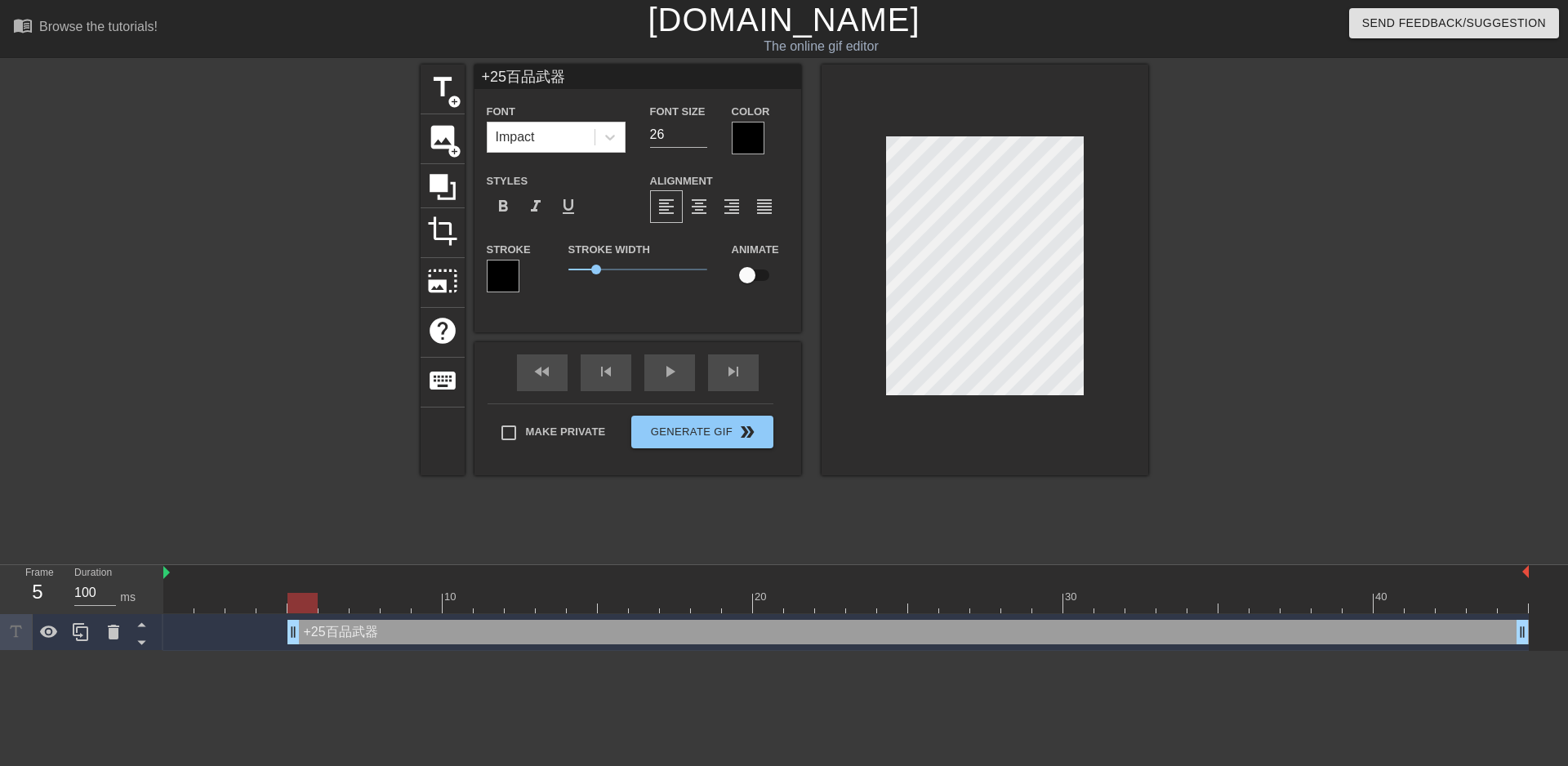
type input "+25百品武器"
type textarea "+25百品武器"
type input "+25百品武器 e"
type textarea "+25百品武器 e"
type input "+25百品武器"
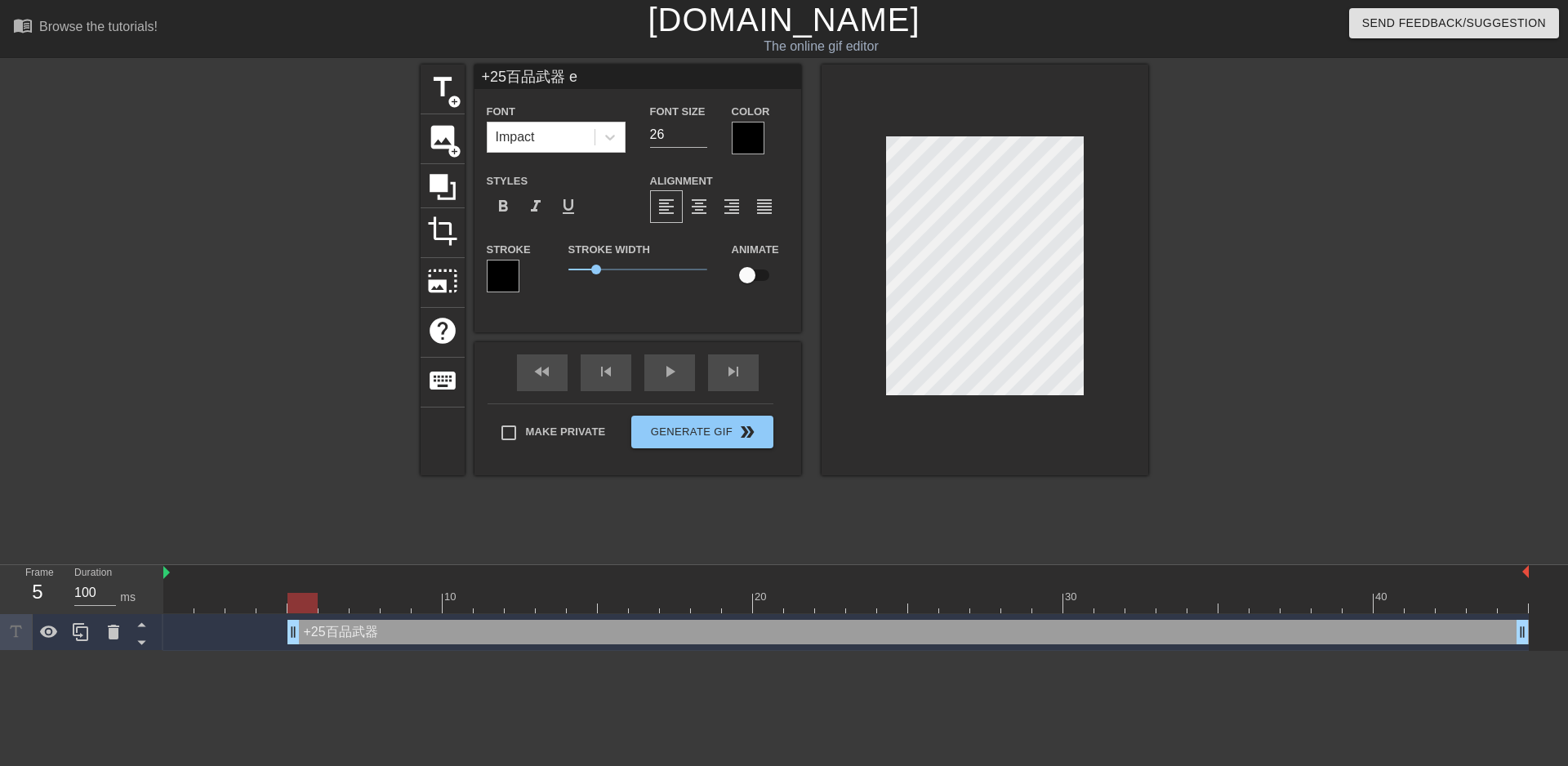
type textarea "+25百品武器"
type input "+25百品武器 ㄘ"
type textarea "+25百品武器 ㄘ"
type input "+25百品武器 ㄘㄢ"
type textarea "+25百品武器 ㄘㄢ"
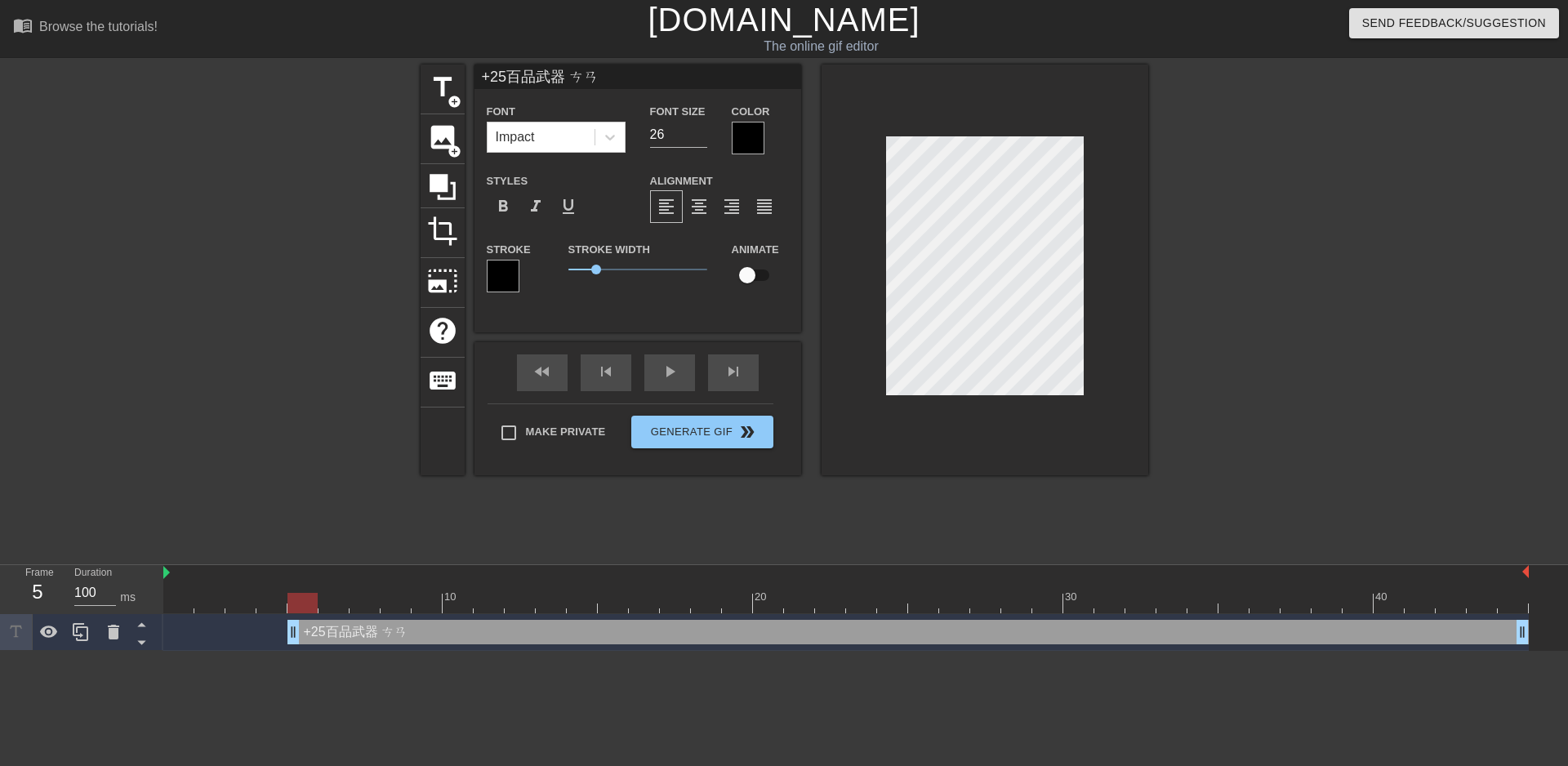
type input "+25百品武器 慘"
type textarea "+25百品武器 慘"
type input "+25百品武器 慘ㄎ"
type textarea "+25百品武器 慘ㄎ"
type input "+25百品武器 慘ㄎㄨ"
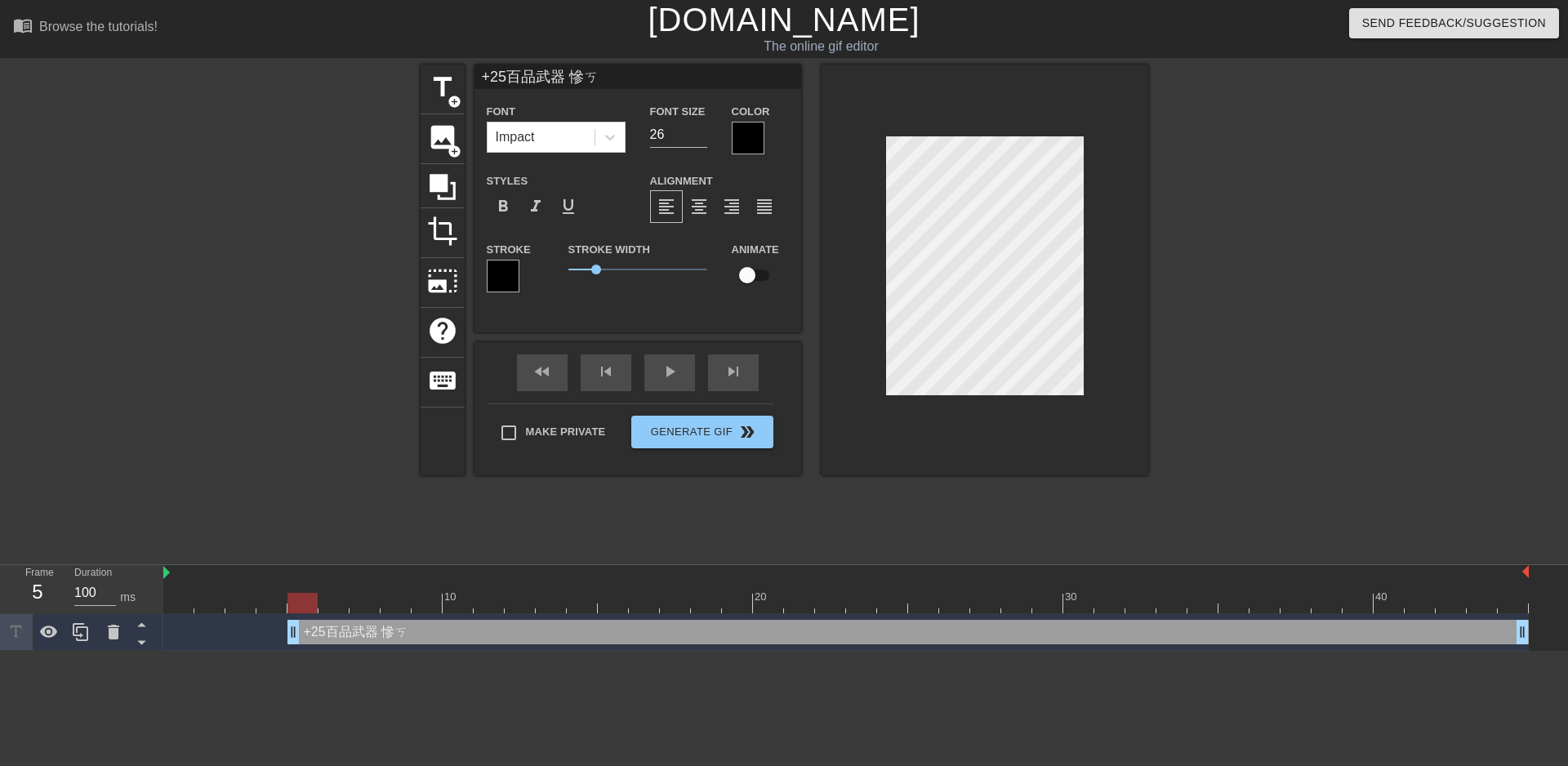
type textarea "+25百品武器 慘ㄎㄨ"
type input "+25百品武器 慘酷"
type textarea "+25百品武器 慘酷"
type input "+25百品武器 慘"
type textarea "+25百品武器 慘"
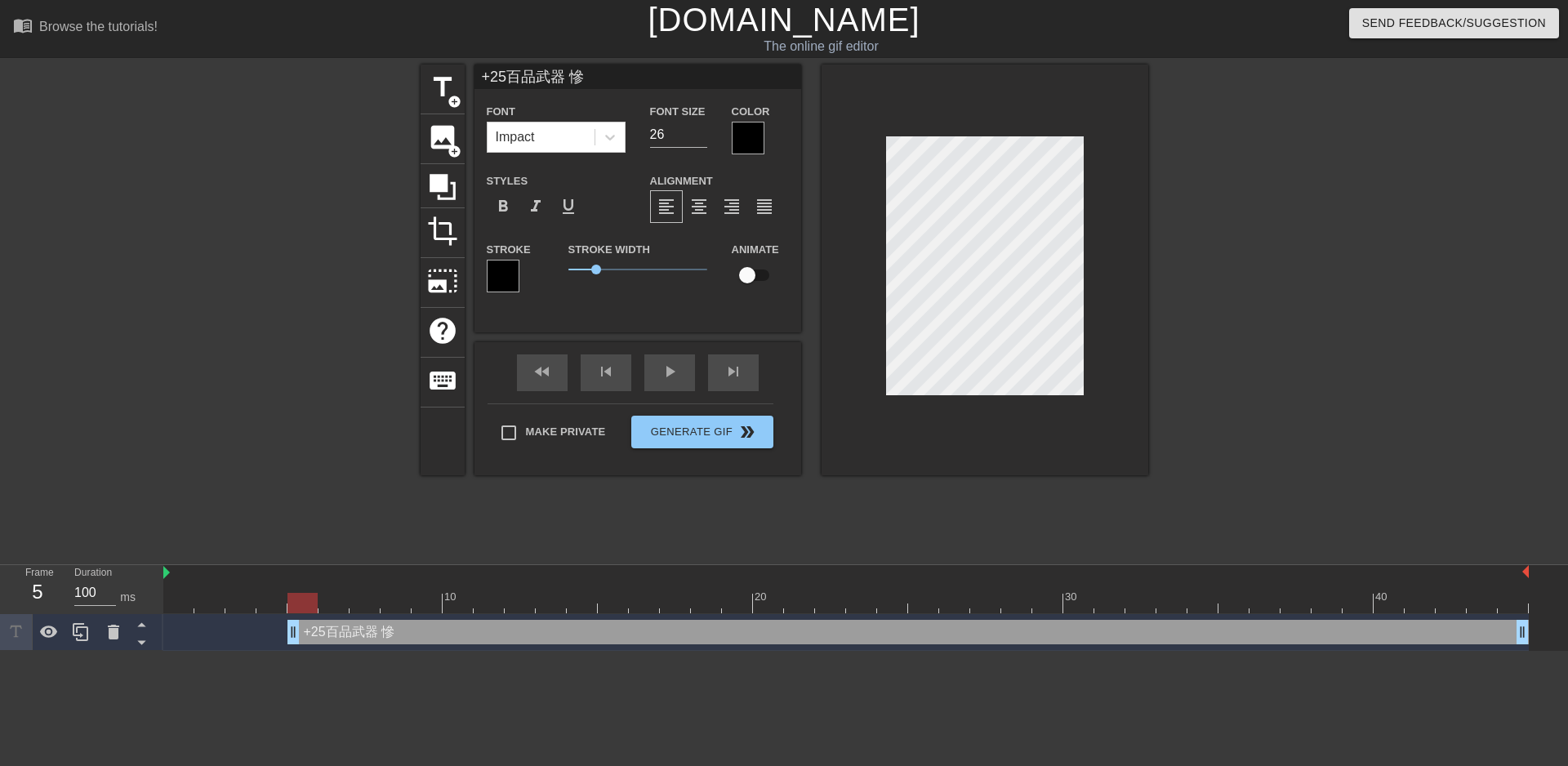
type input "+25百品武器"
type textarea "+25百品武器"
type input "+25百品武器 ㄘ"
type textarea "+25百品武器 ㄘ"
type input "+25百品武器 ㄘㄢ"
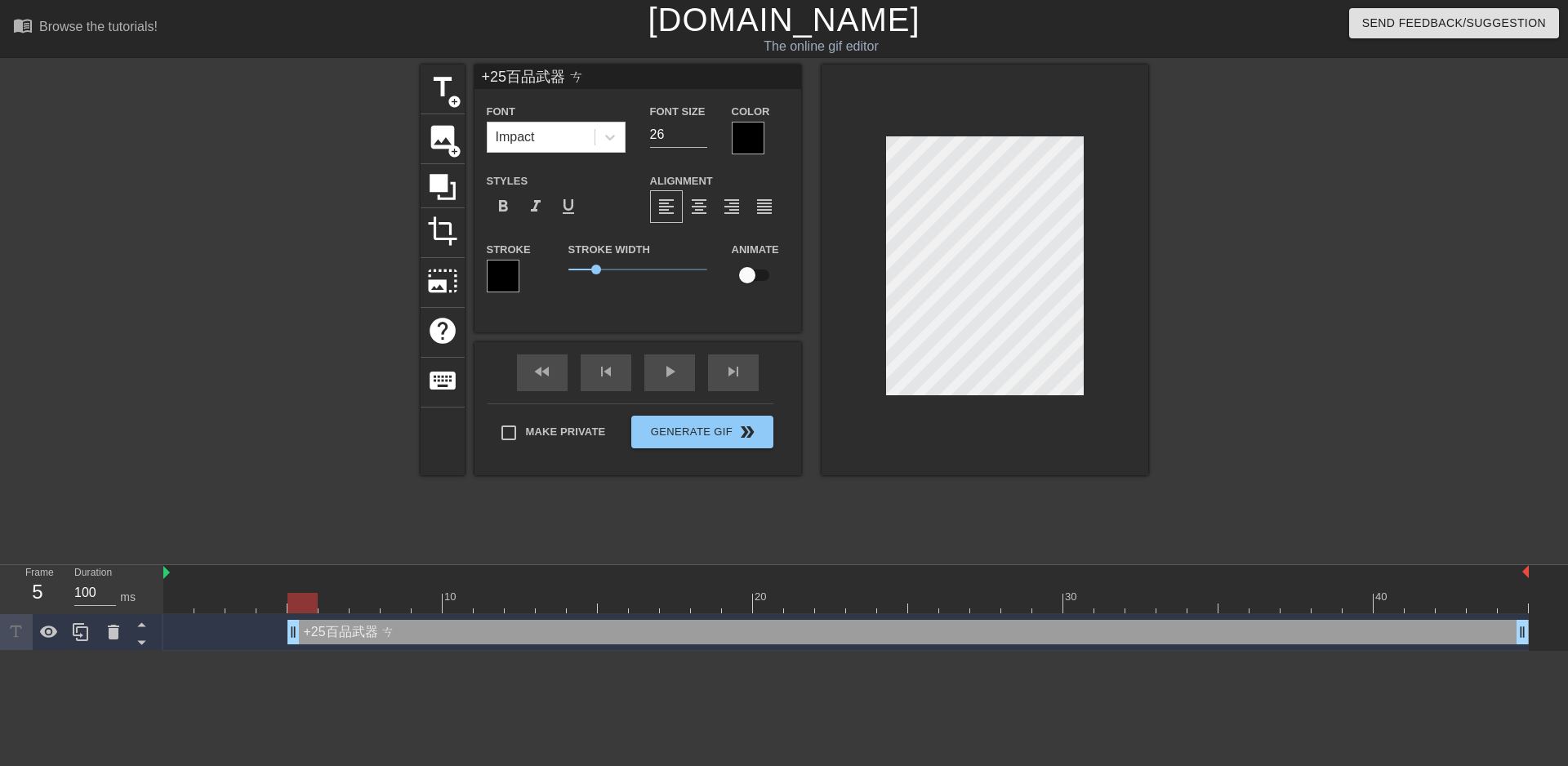
type textarea "+25百品武器 ㄘㄢ"
type input "+25百品武器 殘"
type textarea "+25百品武器 殘"
type input "+25百品武器 殘ㄎ"
type textarea "+25百品武器 殘ㄎ"
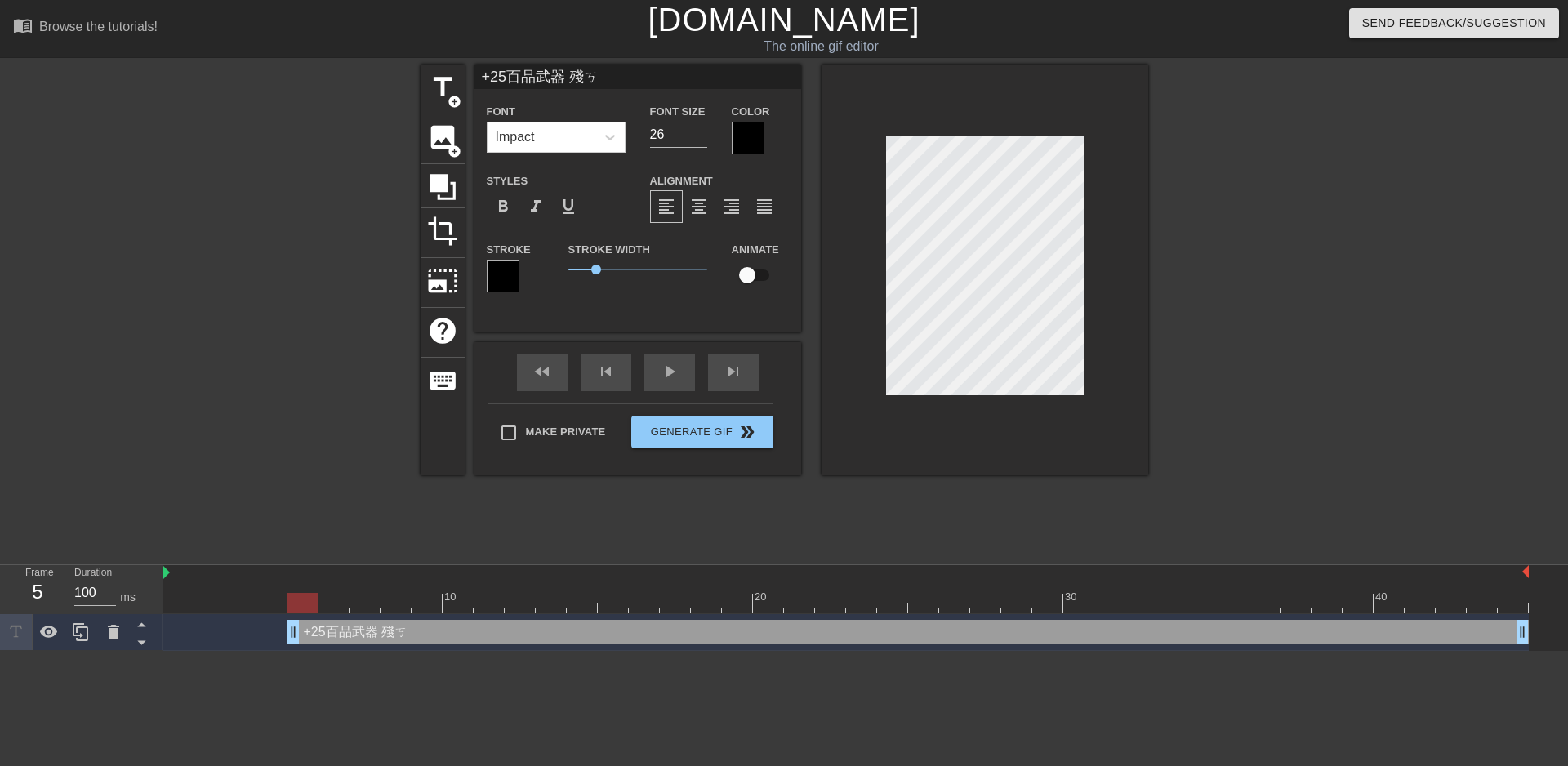
type input "+25百品武器 殘ㄎㄨ"
type textarea "+25百品武器 殘ㄎㄨ"
type input "+25百品武器 殘酷"
type textarea "+25百品武器 殘酷"
type input "+25百品武器 殘酷ㄉ"
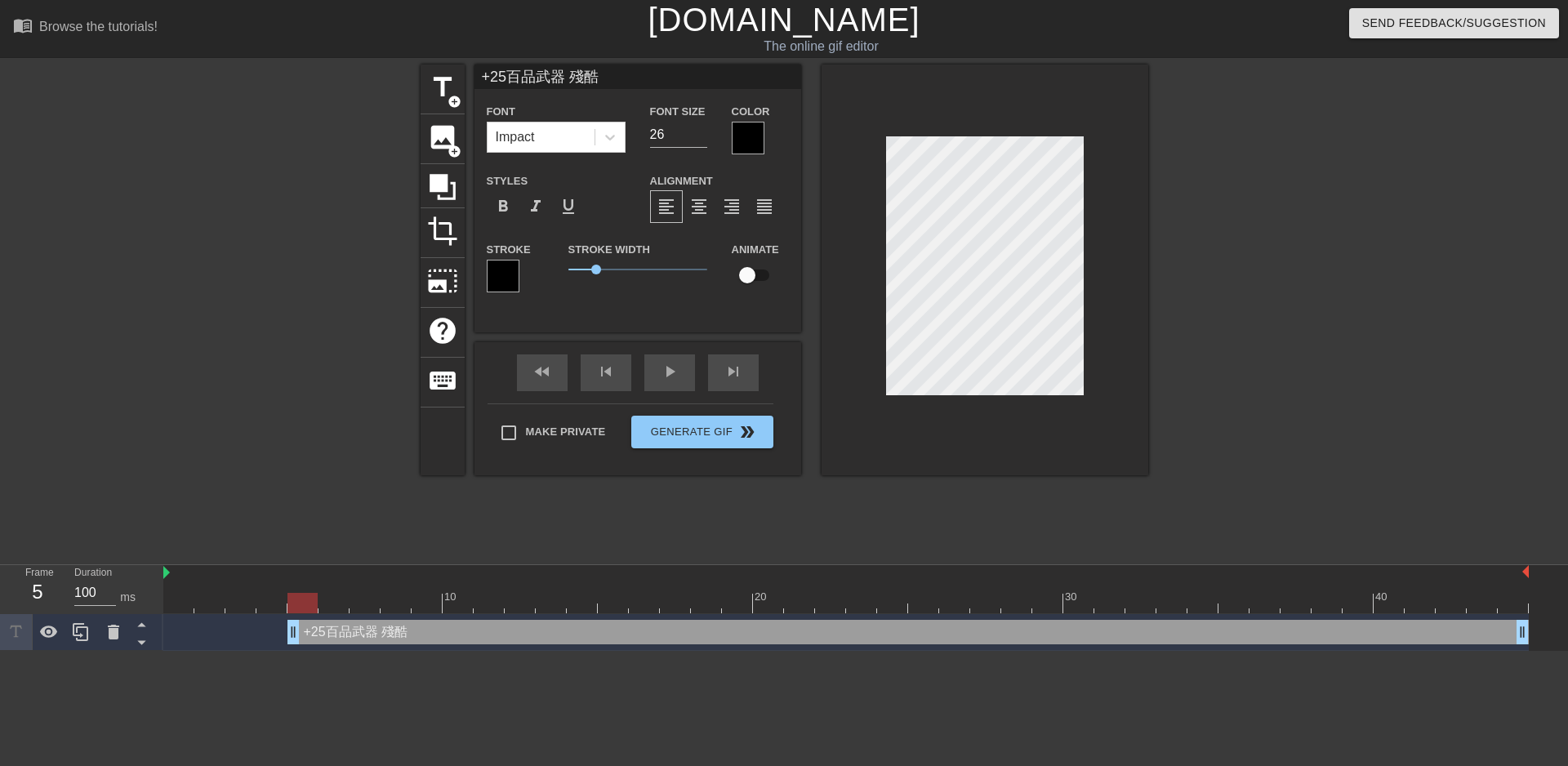
type textarea "+25百品武器 殘酷ㄉ"
type input "+25百品武器 殘酷ㄉㄧ"
type textarea "+25百品武器 殘酷ㄉㄧ"
type input "+25百品武器 殘酷底"
type textarea "+25百品武器 殘酷底"
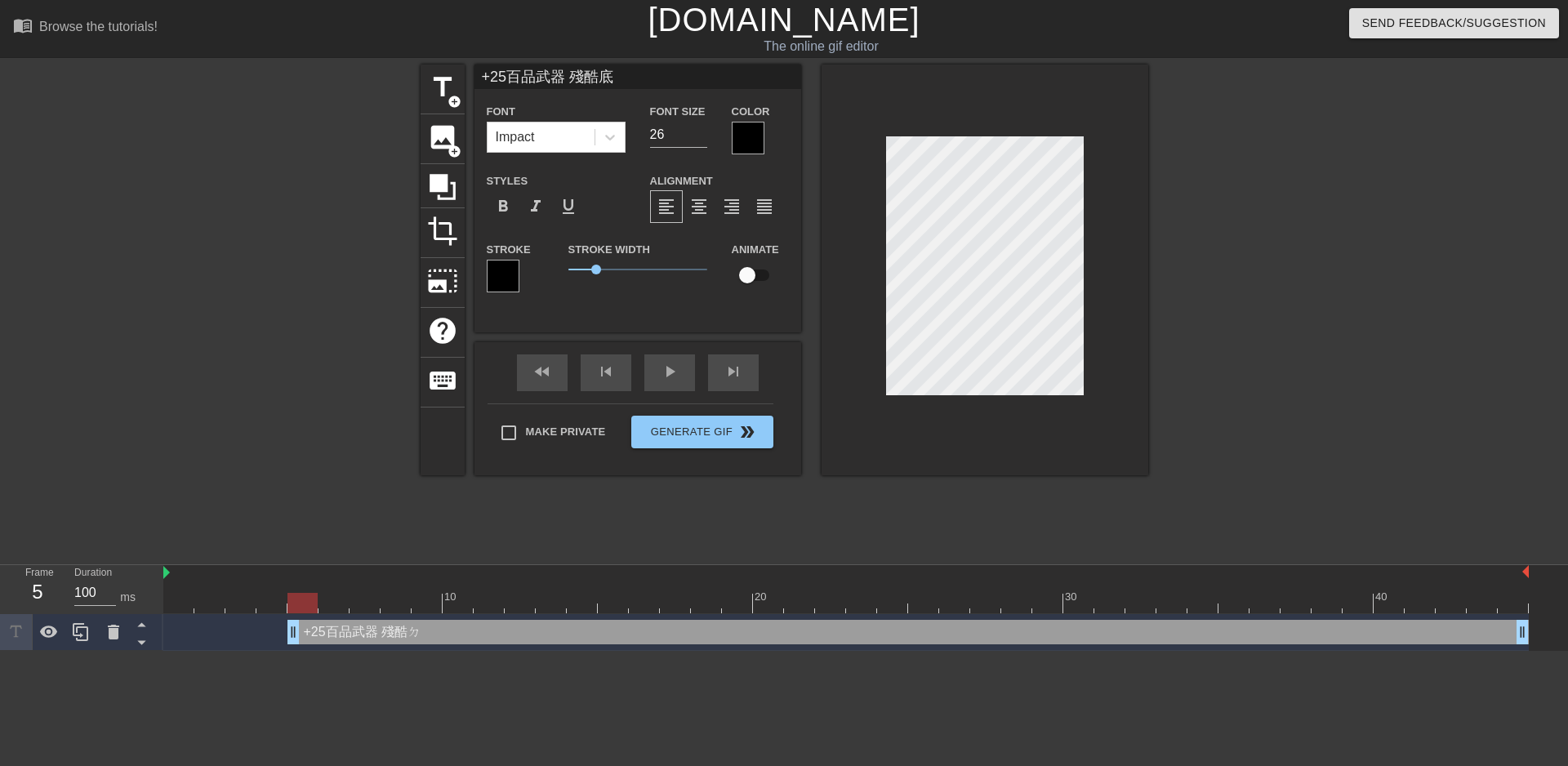
type input "+25百品武器 殘酷底ㄧ"
type textarea "+25百品武器 殘酷底ㄒㄧㄢ"
type input "+25百品武器 殘酷底線"
type textarea "+25百品武器 殘酷底線"
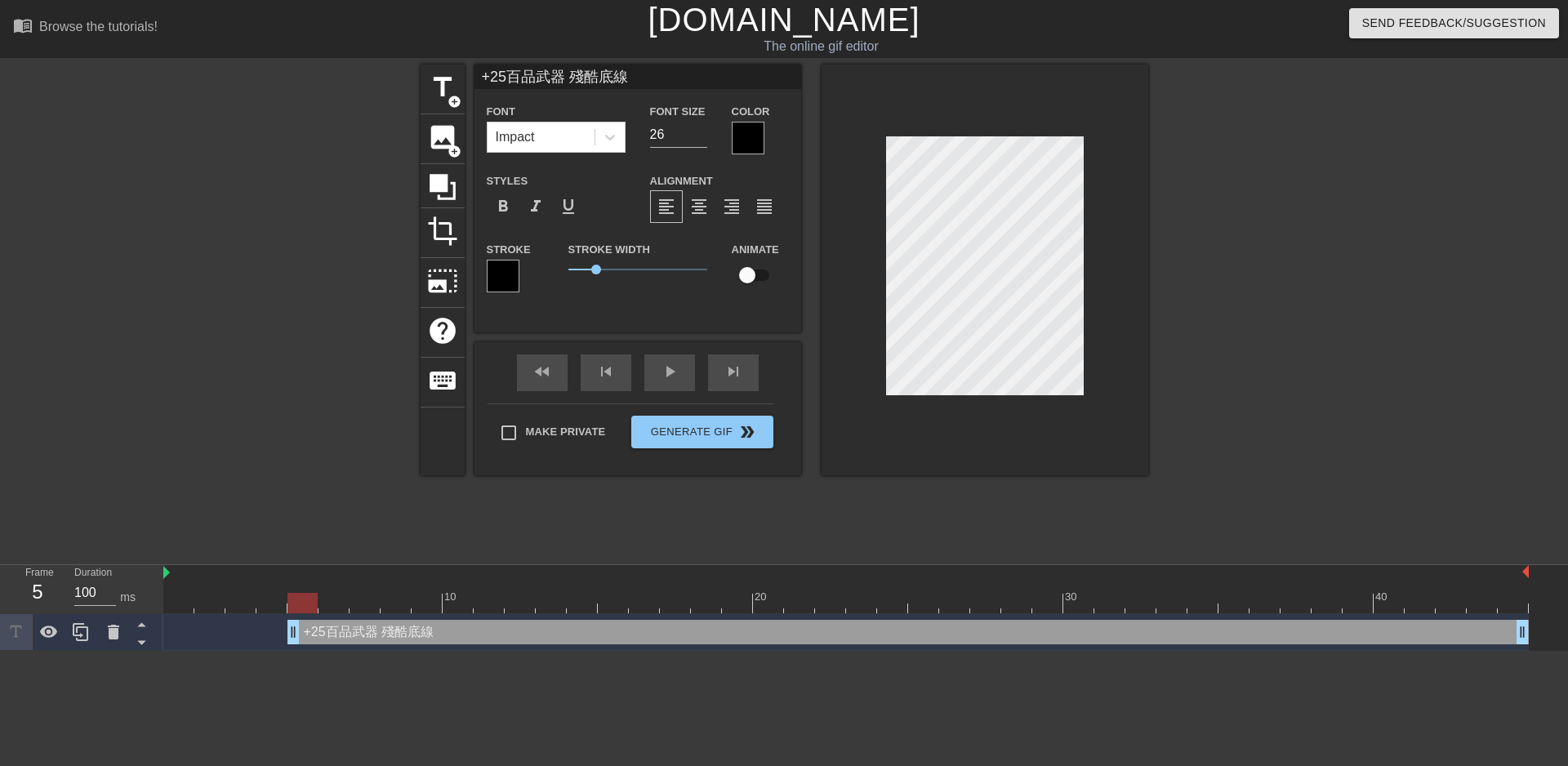
type input "+25百品武器 殘酷底線ㄗ"
type textarea "+25百品武器 殘酷底線ㄗ"
type input "+25百品武器 殘酷底線ㄗㄞ"
type textarea "+25百品武器 殘酷底線ㄗㄞ"
type input "+25百品武器 殘酷底線ㄗ"
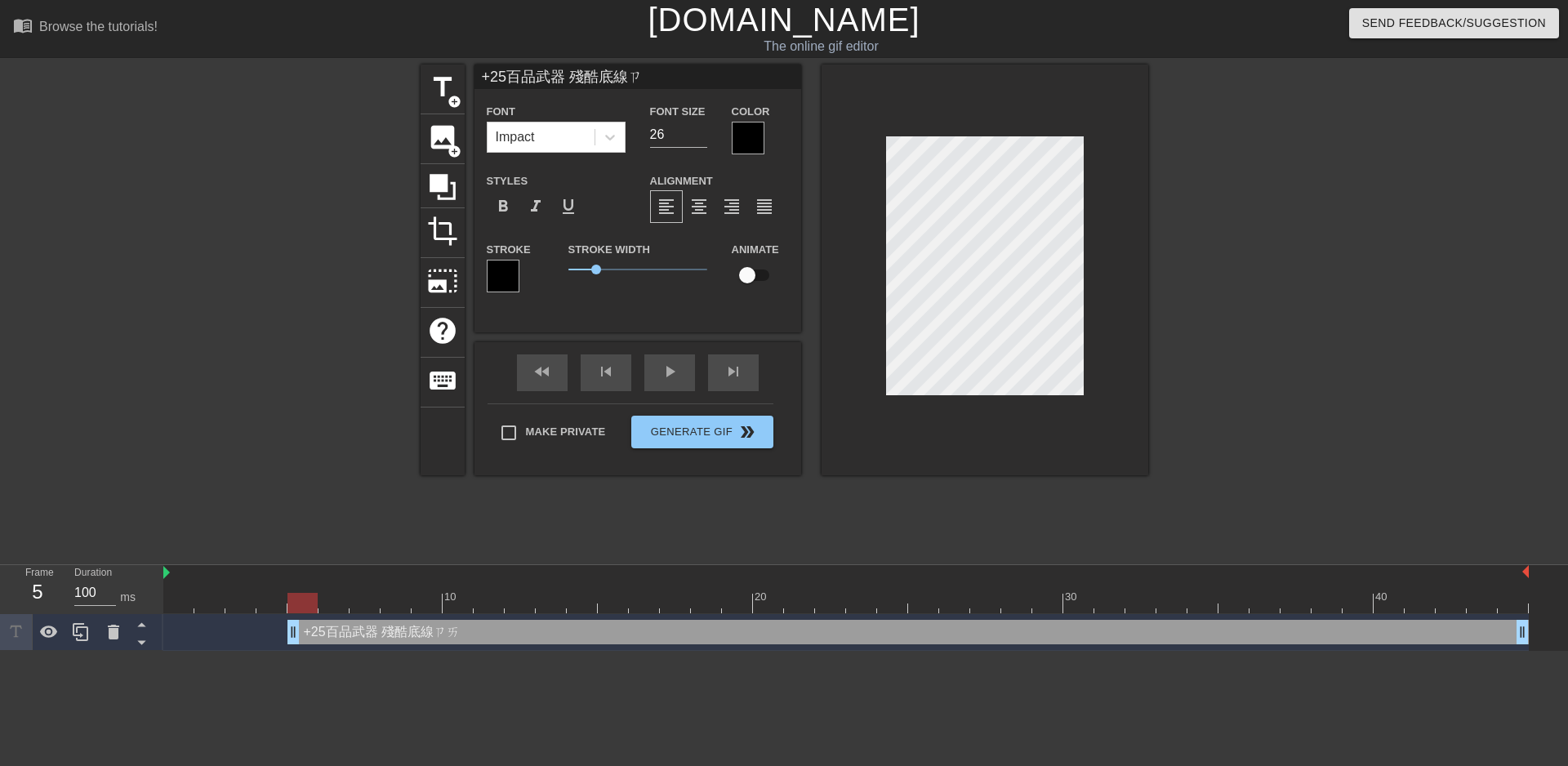
type textarea "+25百品武器 殘酷底線ㄗ"
type input "+25百品武器 殘酷底線ㄓ"
type textarea "+25百品武器 殘酷底線ㄓ"
type input "+25百品武器 殘酷底線ㄓㄠ"
type textarea "+25百品武器 殘酷底線ㄓㄠ"
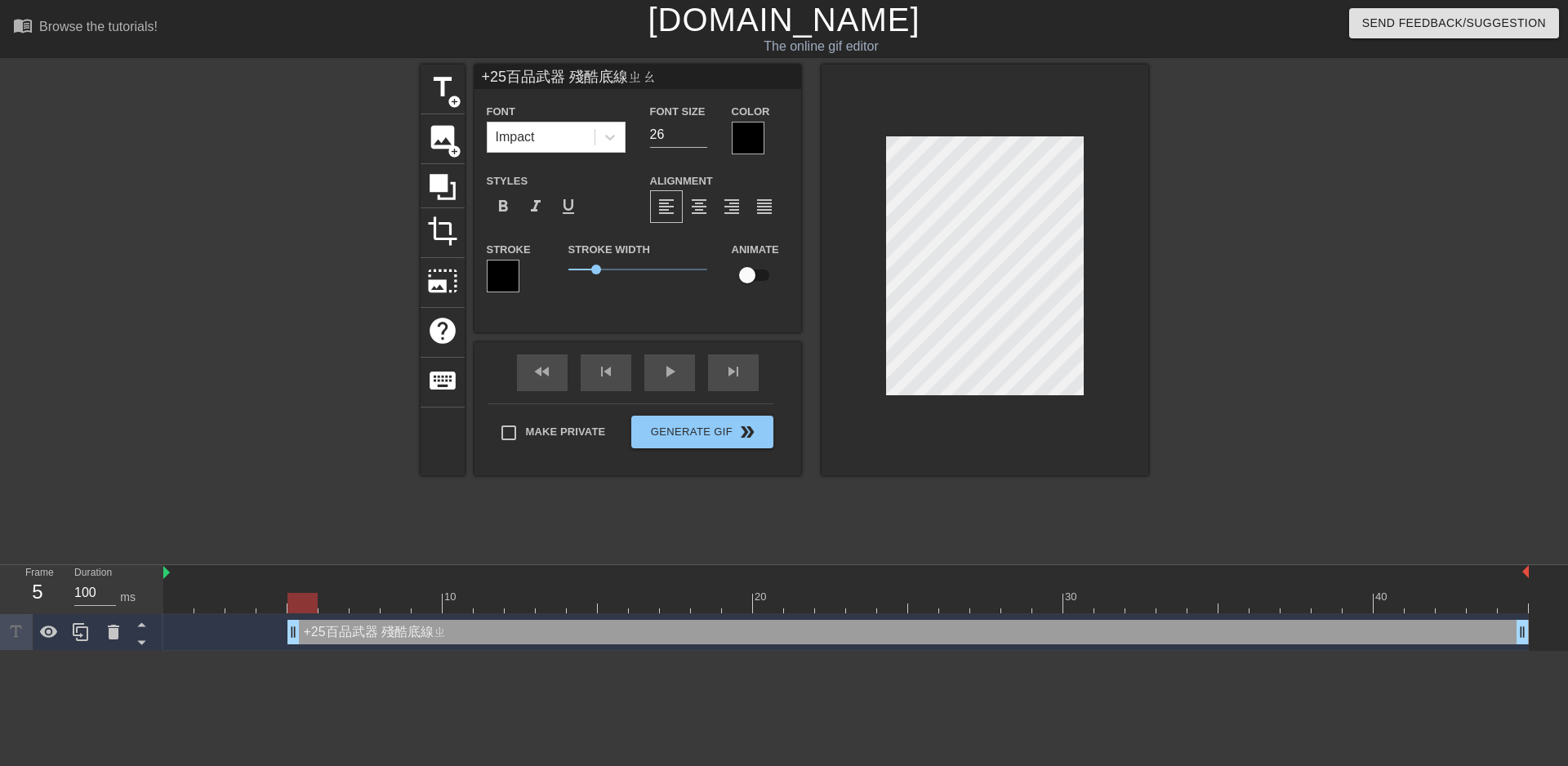
type input "+25百品武器 殘酷底線照"
type textarea "+25百品武器 殘酷底線照"
type input "+25百品武器 殘酷底線照ㄏ"
type textarea "+25百品武器 殘酷底線照ㄏ"
type input "+25百品武器 殘酷底線照ㄏㄢ"
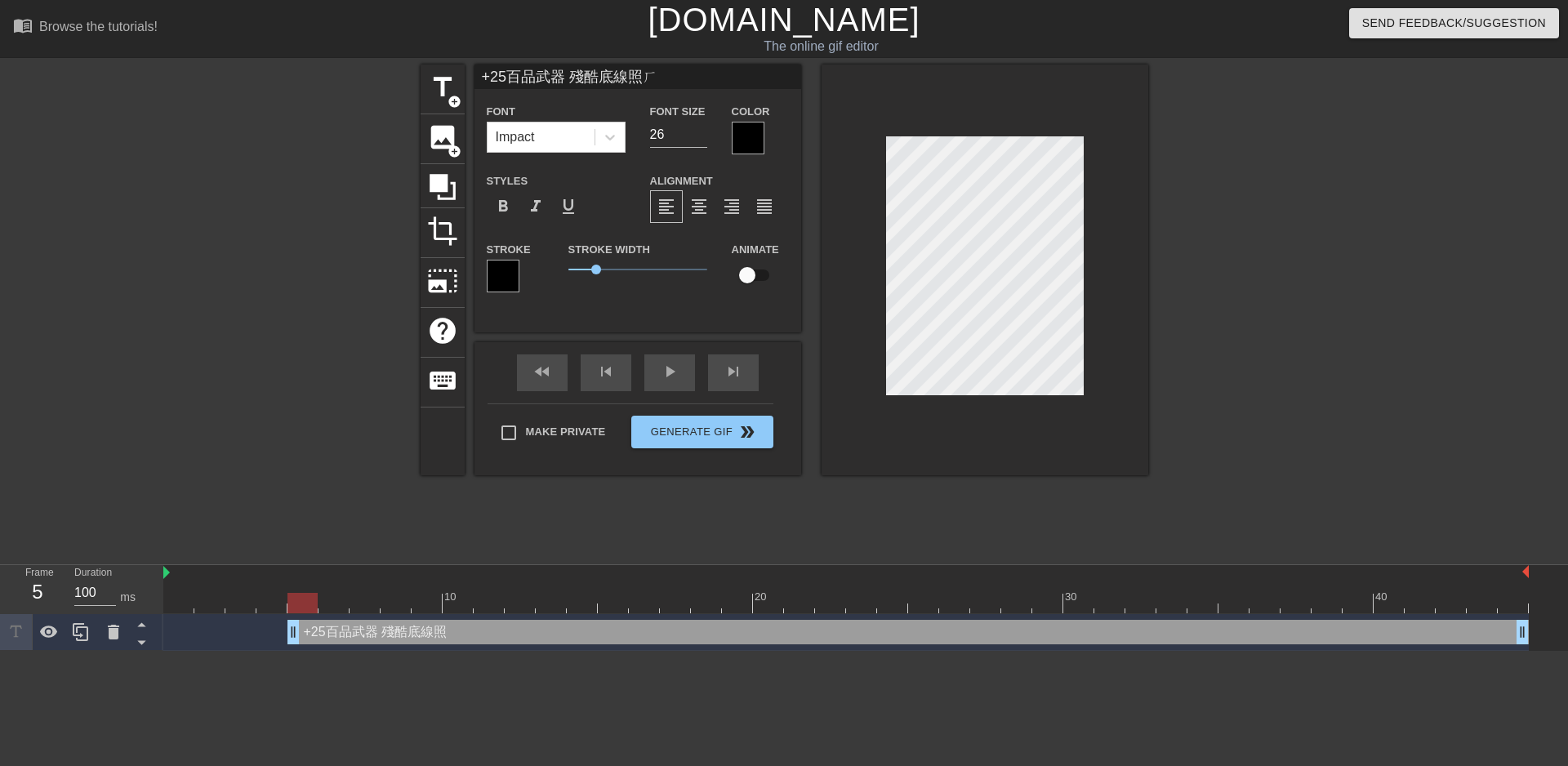
type textarea "+25百品武器 殘酷底線照ㄏㄢ"
type input "+25百品武器 殘酷底線照和"
type textarea "+25百品武器 殘酷底線照和"
type input "+25百品武器 殘酷底線照"
type textarea "+25百品武器 殘酷底線照"
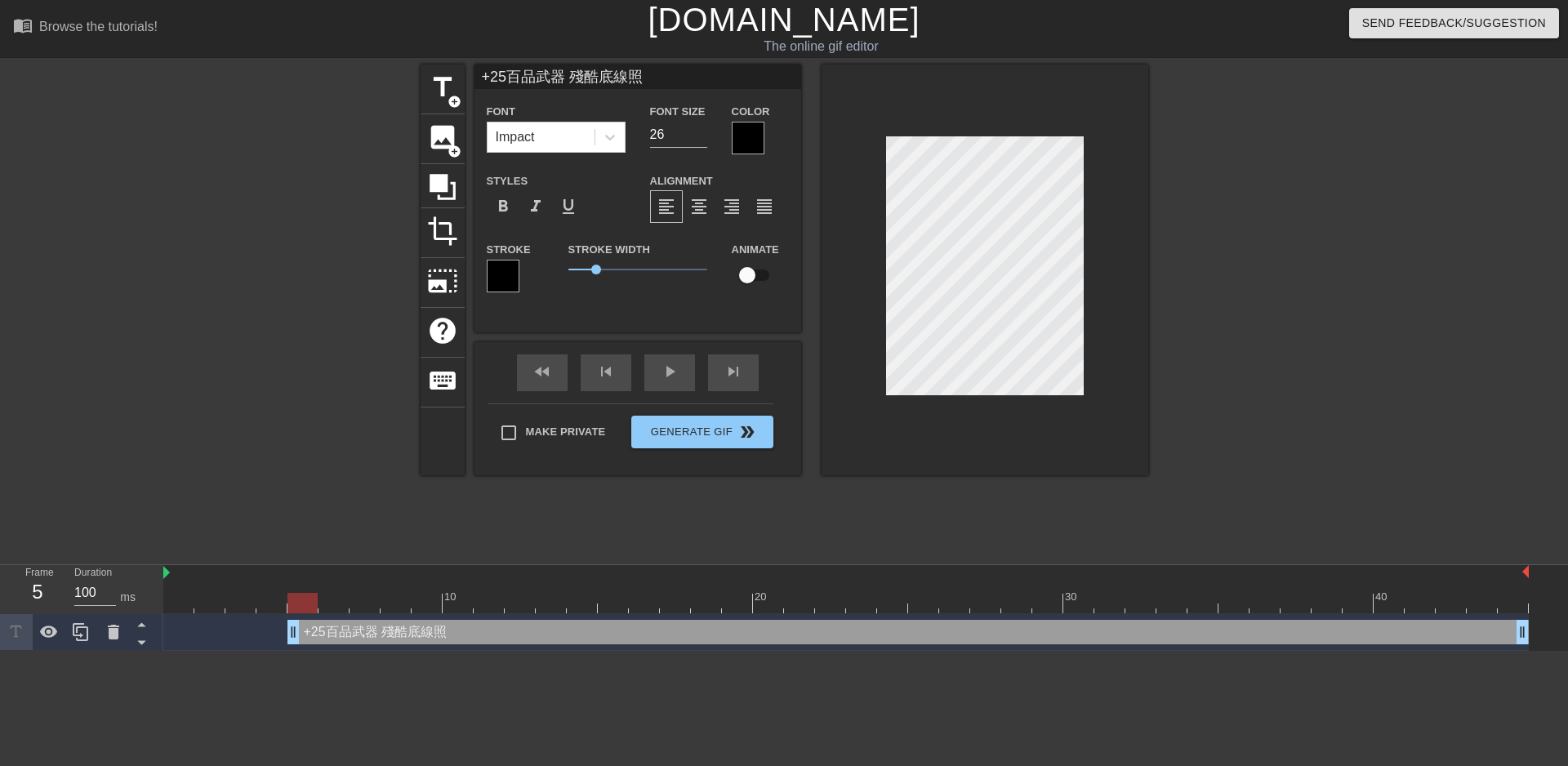
type input "+25百品武器 殘酷底線"
type textarea "+25百品武器 殘酷底線"
type input "+25百品武器 殘酷底線ㄓ"
type textarea "+25百品武器 殘酷底線ㄓ"
type input "+25百品武器 殘酷底線ㄓㄠ"
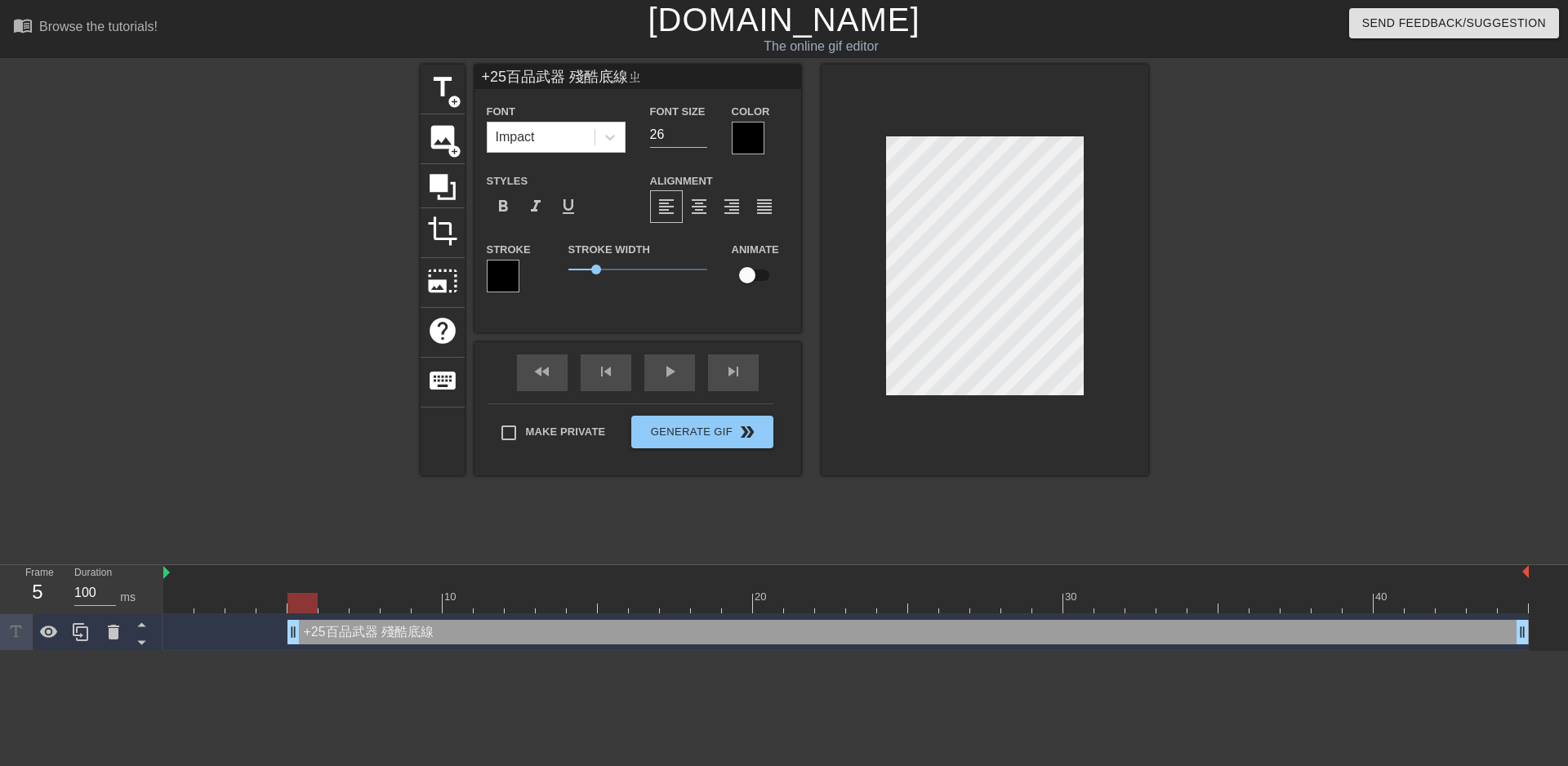
type textarea "+25百品武器 殘酷底線ㄓㄠ"
type input "+25百品武器 殘酷底線照"
type textarea "+25百品武器 殘酷底線照"
type input "+25百品武器 殘酷底線照ㄏ"
type textarea "+25百品武器 殘酷底線照ㄏ"
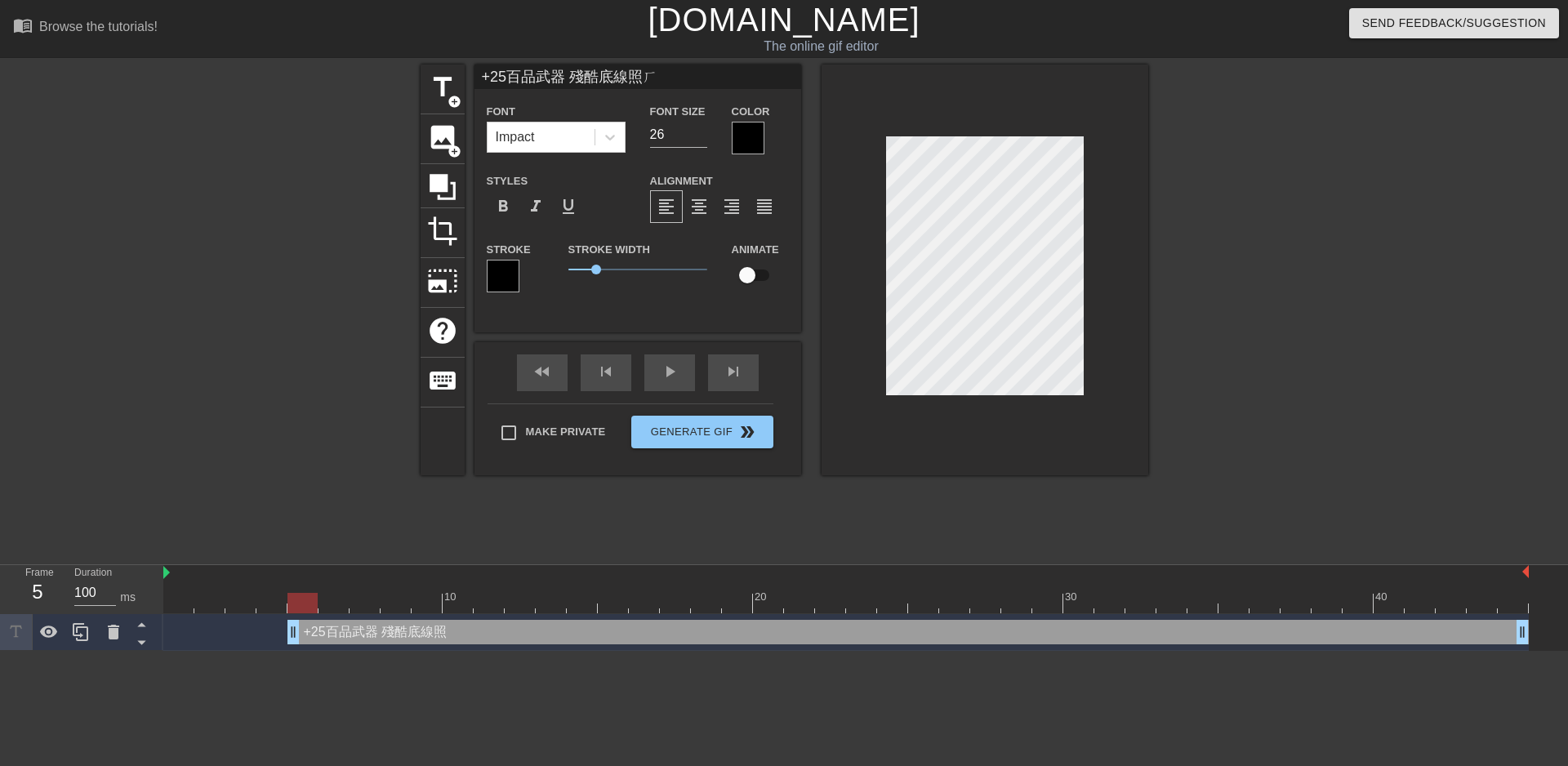
type input "+25百品武器 殘酷底線照ㄏㄨ"
type textarea "+25百品武器 殘酷底線照ㄏㄨ"
type input "+25百品武器 殘酷底線照ㄏㄨㄢ"
type textarea "+25百品武器 殘酷底線照ㄏㄨㄢ"
type input "+25百品武器 殘酷底線召喚"
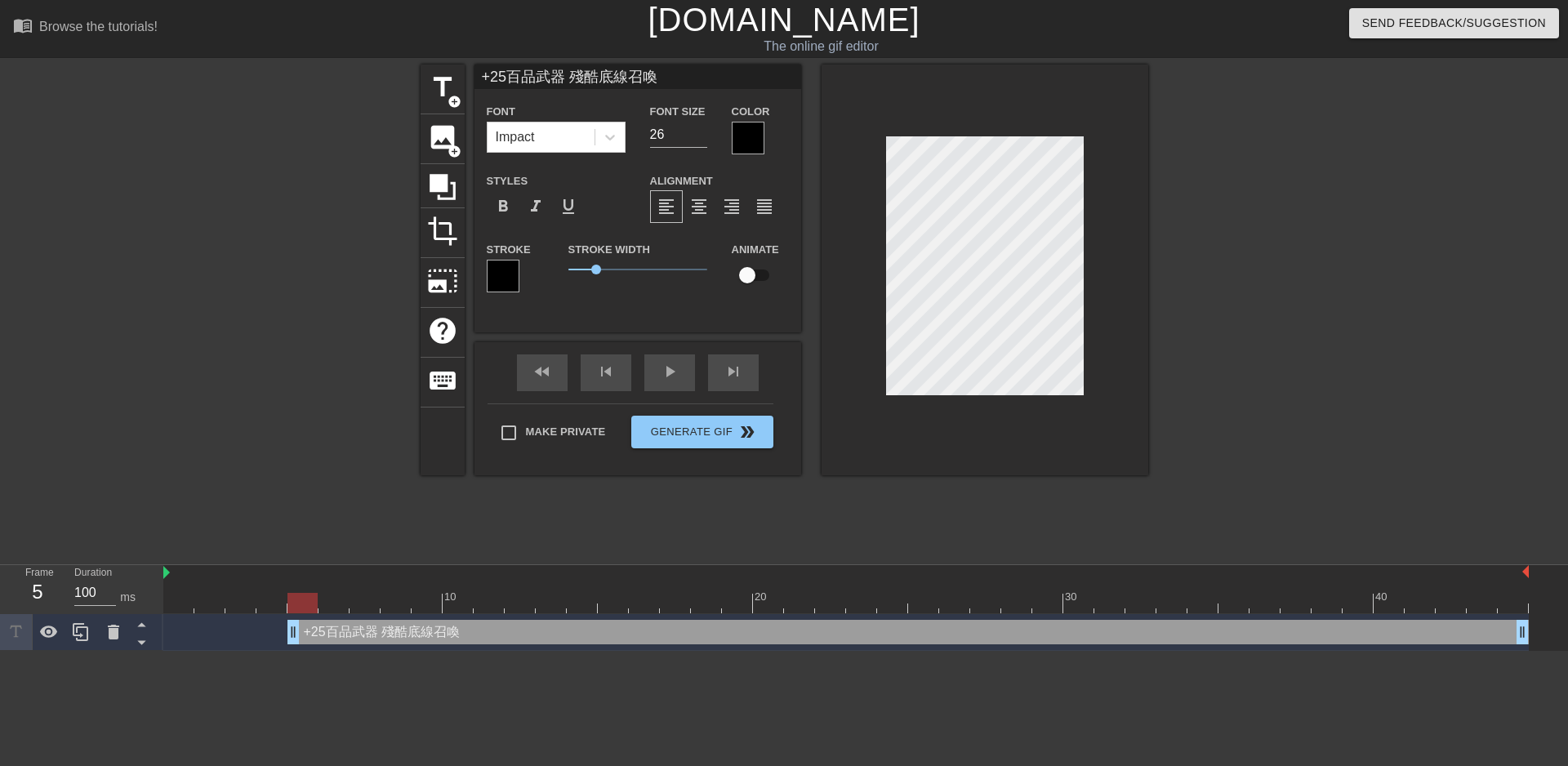
scroll to position [2, 12]
type textarea "+25百品武器 殘酷底線召喚"
click at [507, 275] on div at bounding box center [503, 275] width 33 height 33
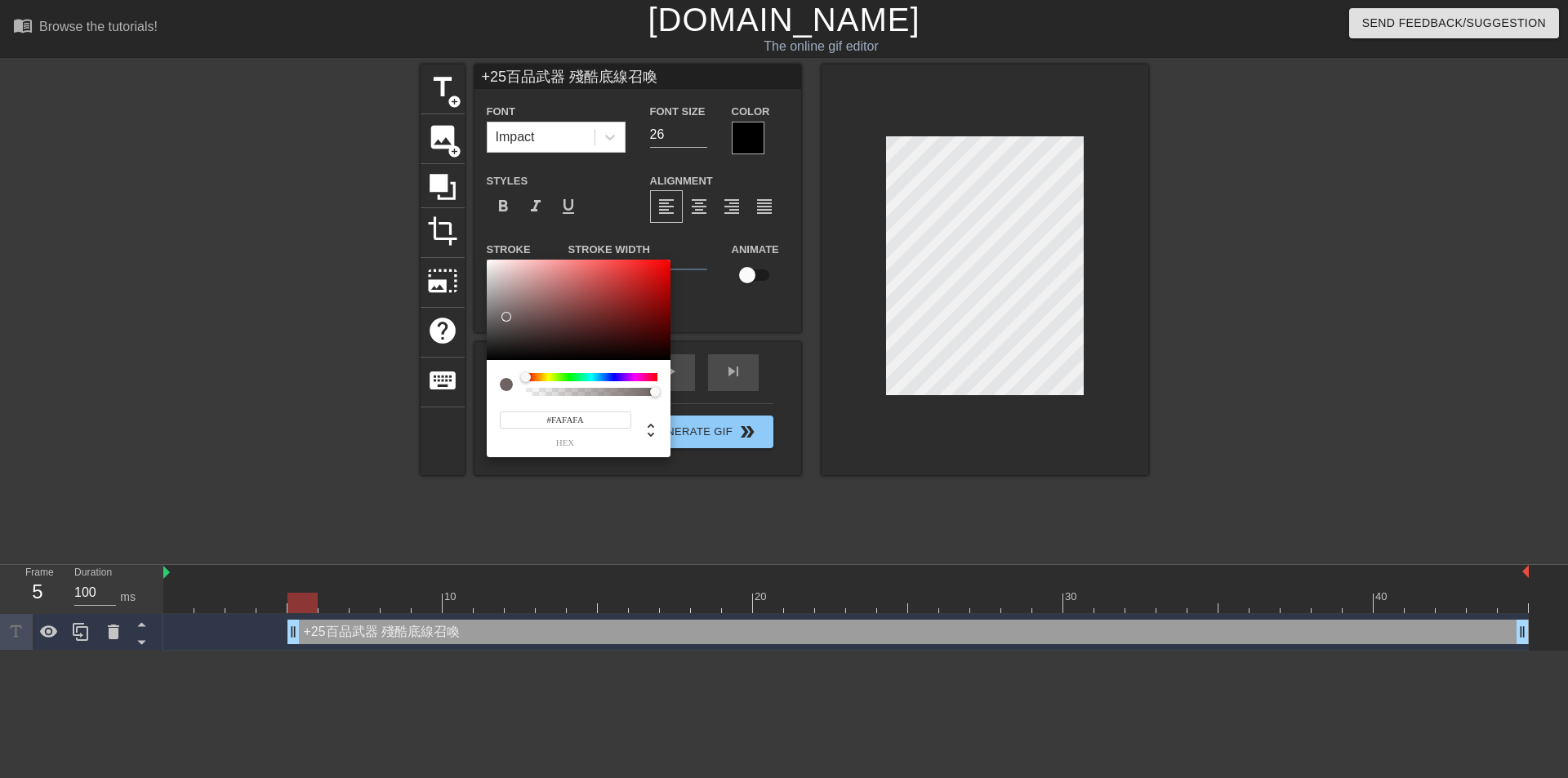
type input "#FFFFFF"
drag, startPoint x: 505, startPoint y: 311, endPoint x: 482, endPoint y: 248, distance: 67.1
click at [482, 248] on div "#FFFFFF hex" at bounding box center [784, 389] width 1568 height 778
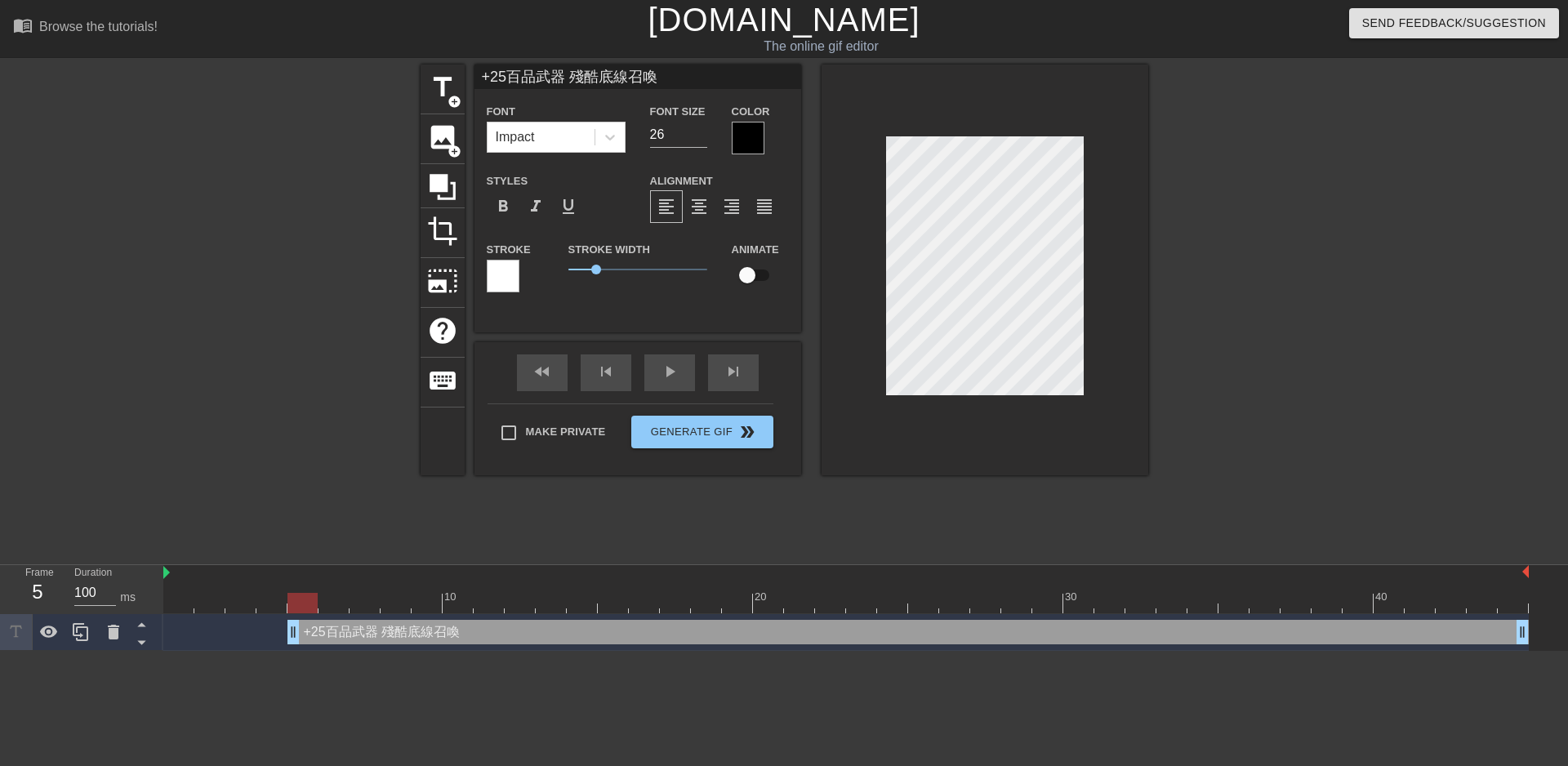
click at [745, 136] on div at bounding box center [747, 137] width 33 height 33
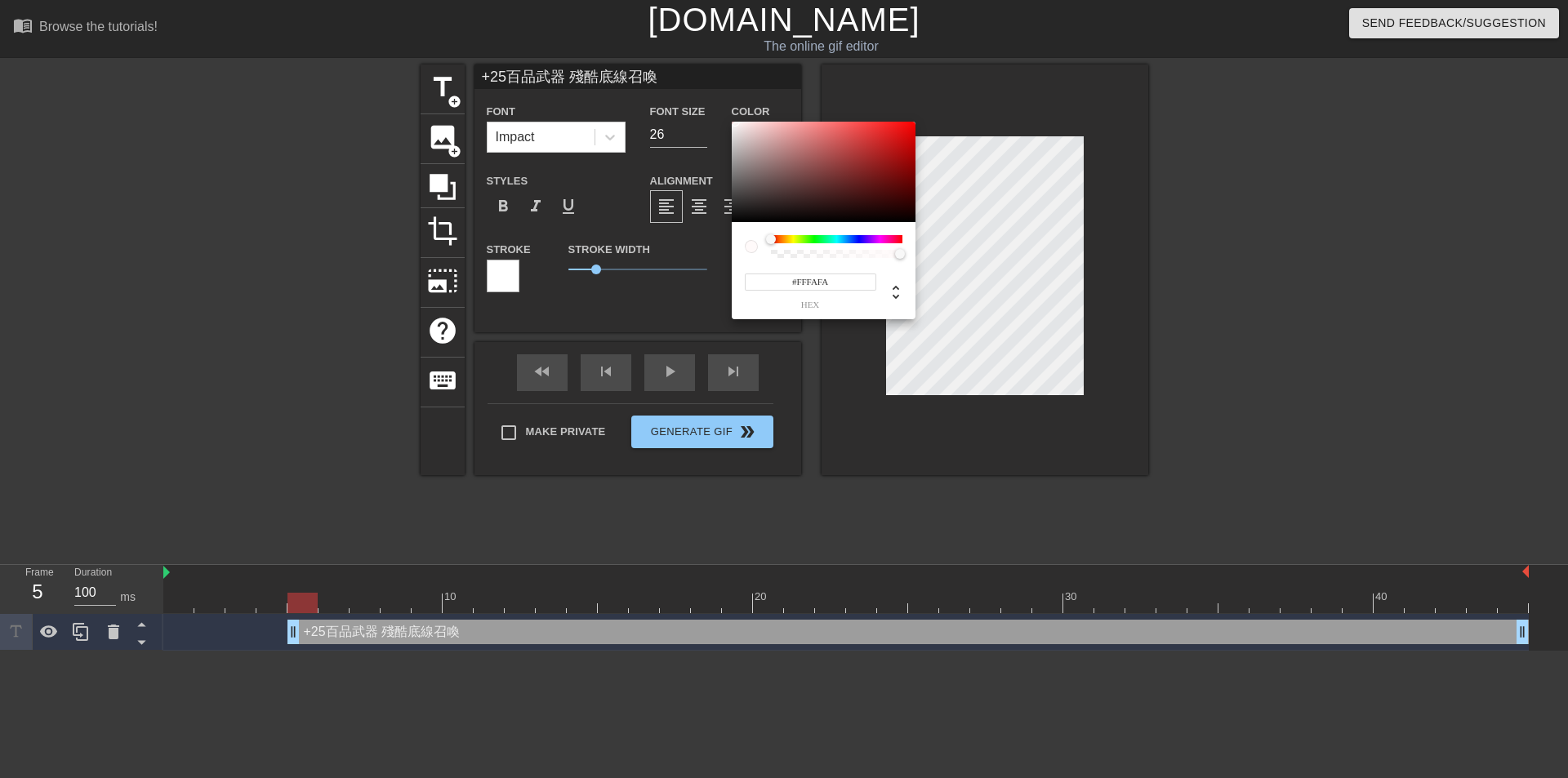
type input "#FFFFFF"
drag, startPoint x: 760, startPoint y: 181, endPoint x: 728, endPoint y: 111, distance: 77.0
click at [728, 111] on div "#FFFFFF hex" at bounding box center [784, 389] width 1568 height 778
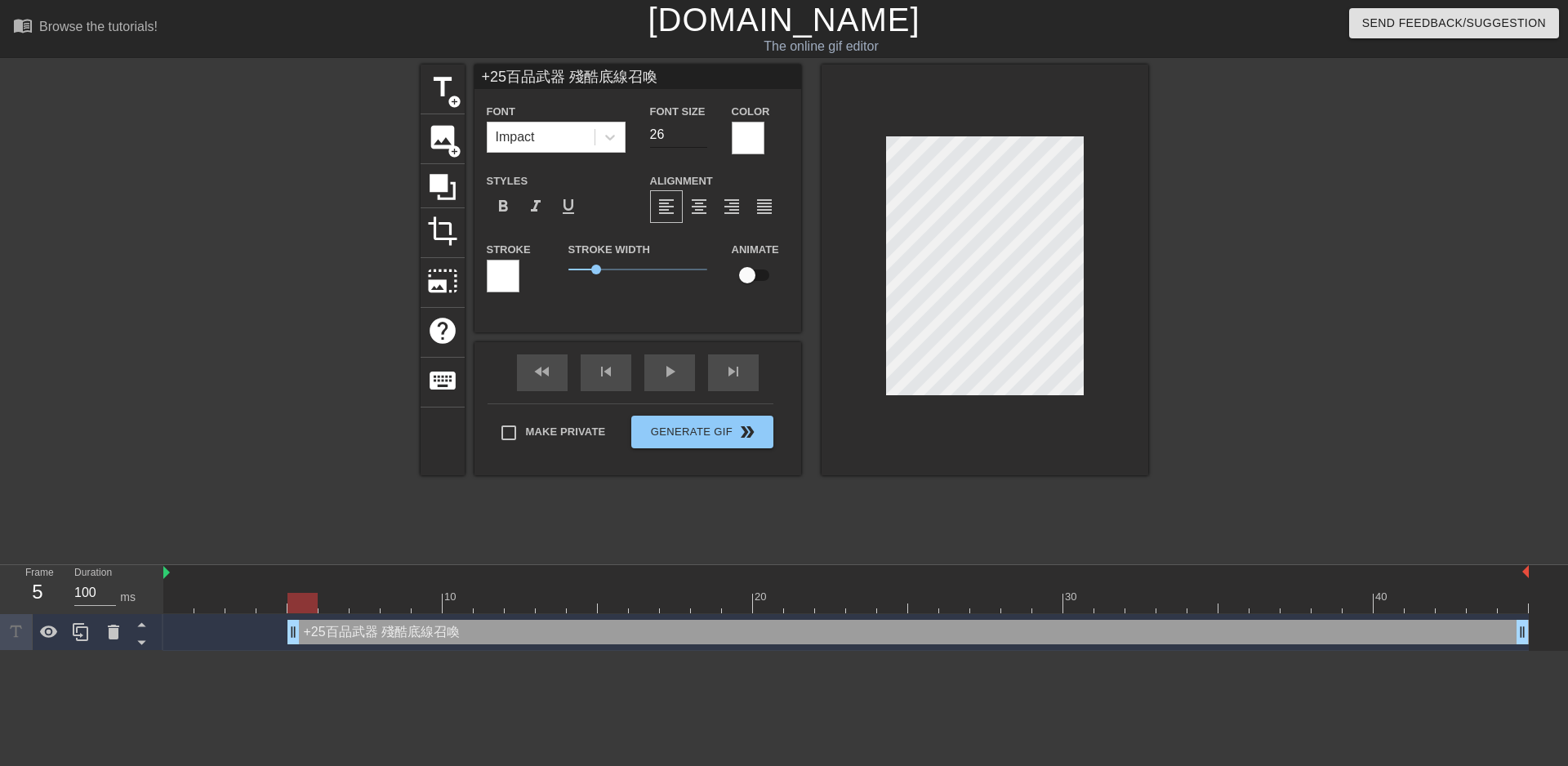
click at [688, 141] on input "26" at bounding box center [678, 134] width 57 height 26
click at [697, 138] on input "25" at bounding box center [678, 134] width 57 height 26
click at [702, 138] on input "24" at bounding box center [678, 134] width 57 height 26
click at [702, 138] on input "23" at bounding box center [678, 134] width 57 height 26
click at [702, 138] on input "22" at bounding box center [678, 134] width 57 height 26
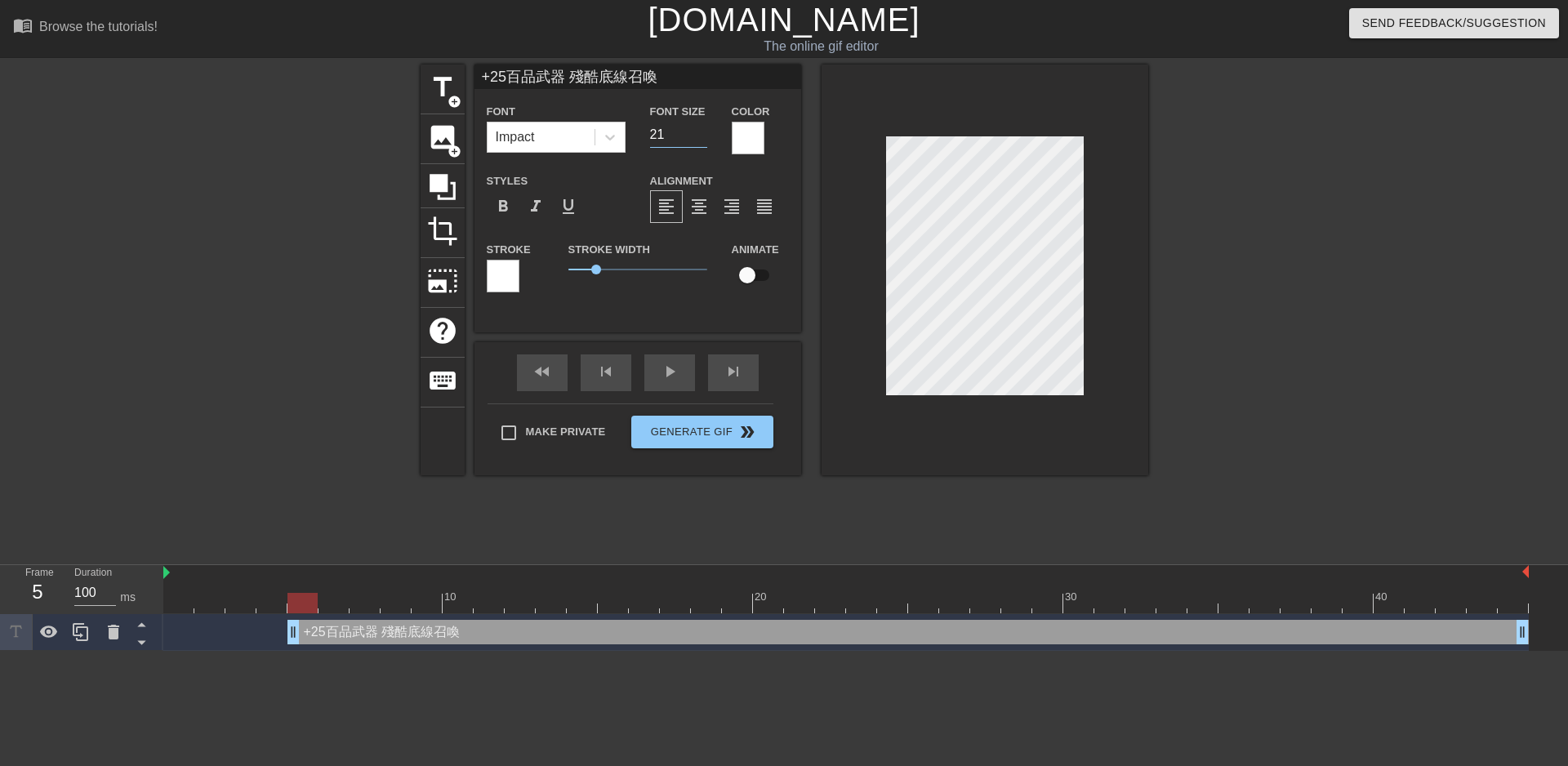
type input "21"
click at [702, 138] on input "21" at bounding box center [678, 134] width 57 height 26
click at [1131, 367] on div at bounding box center [984, 269] width 327 height 411
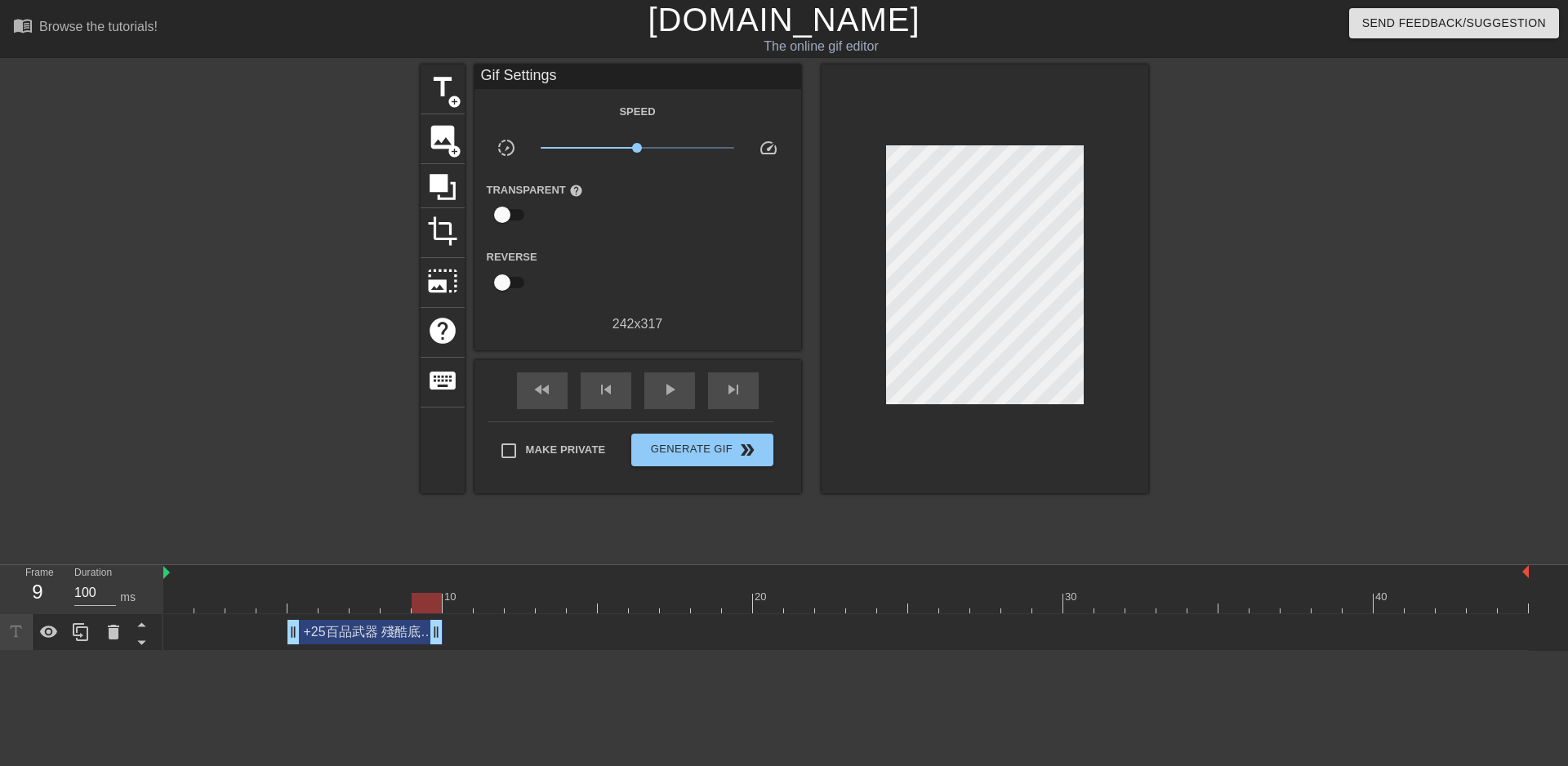
drag, startPoint x: 1518, startPoint y: 633, endPoint x: 432, endPoint y: 634, distance: 1086.0
click at [678, 387] on span "play_arrow" at bounding box center [669, 390] width 20 height 20
click at [671, 390] on span "pause" at bounding box center [669, 390] width 20 height 20
drag, startPoint x: 226, startPoint y: 410, endPoint x: 273, endPoint y: 392, distance: 50.3
click at [227, 409] on div at bounding box center [278, 309] width 245 height 490
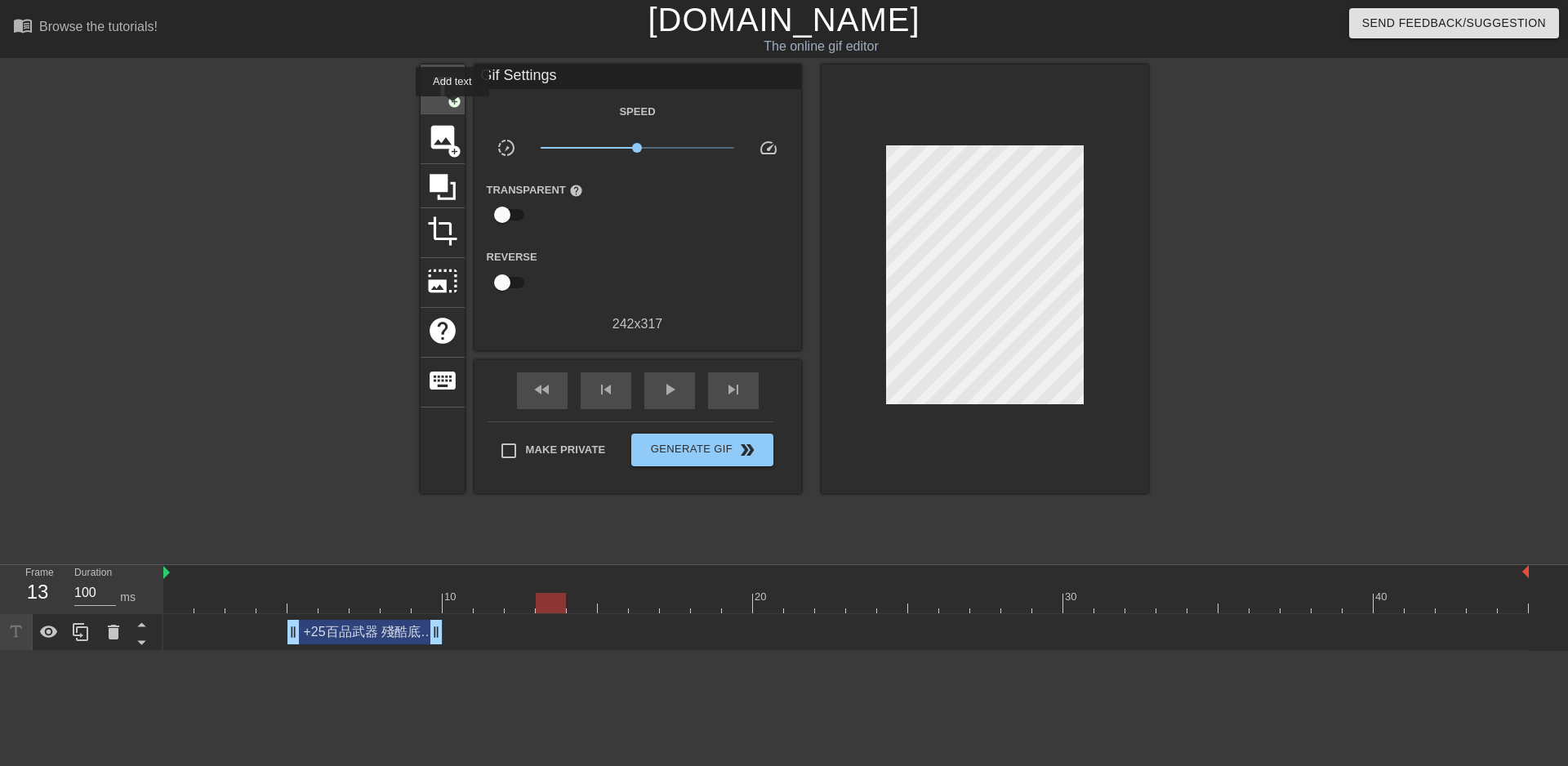
click at [452, 108] on div "title add_circle" at bounding box center [442, 89] width 44 height 49
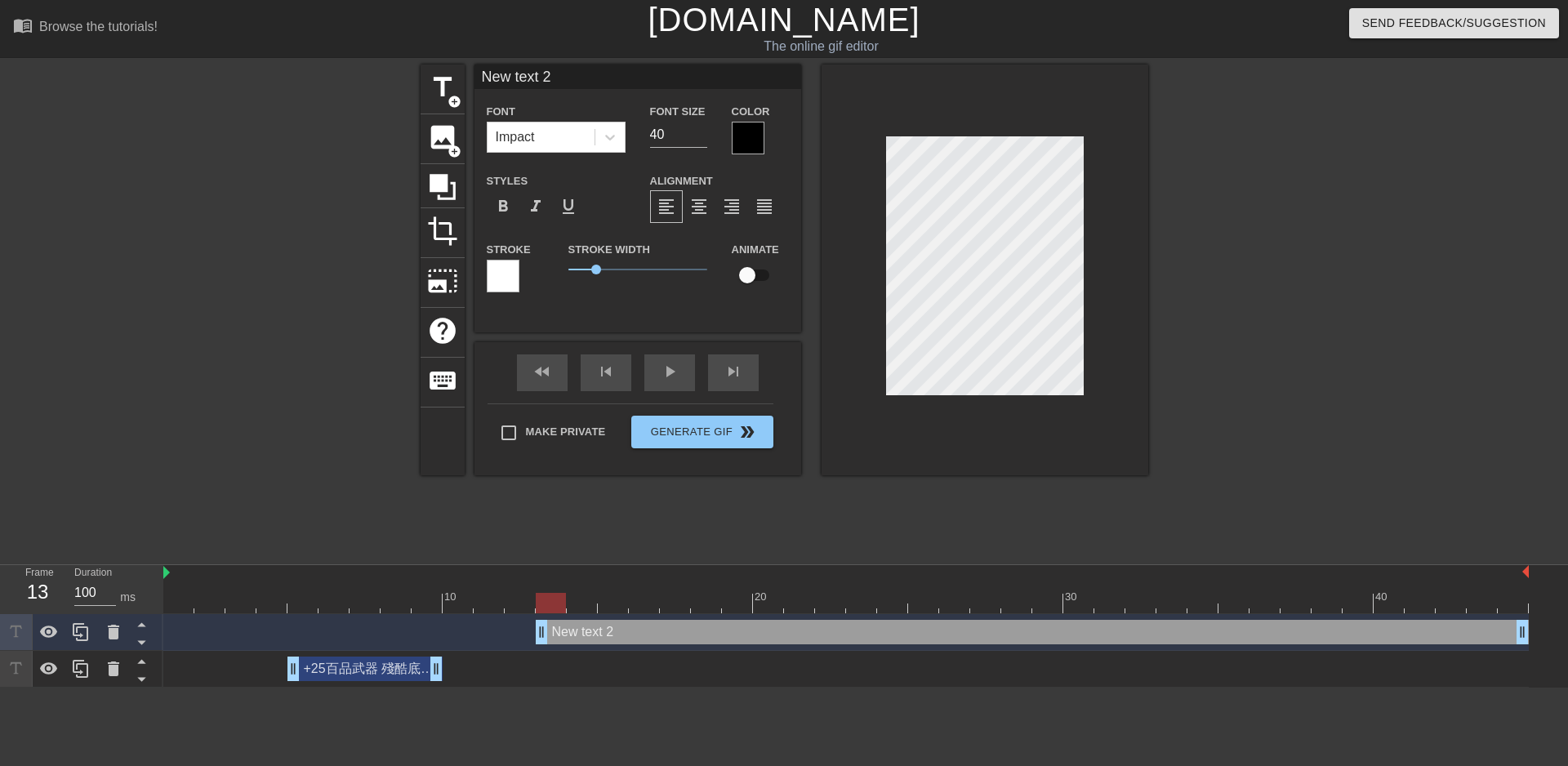
scroll to position [2, 4]
paste textarea "困卡四門"
type input "困卡四門"
type textarea "困卡四門"
click at [369, 673] on div "+25百品武器 殘酷底線召喚 drag_handle drag_handle" at bounding box center [364, 668] width 155 height 25
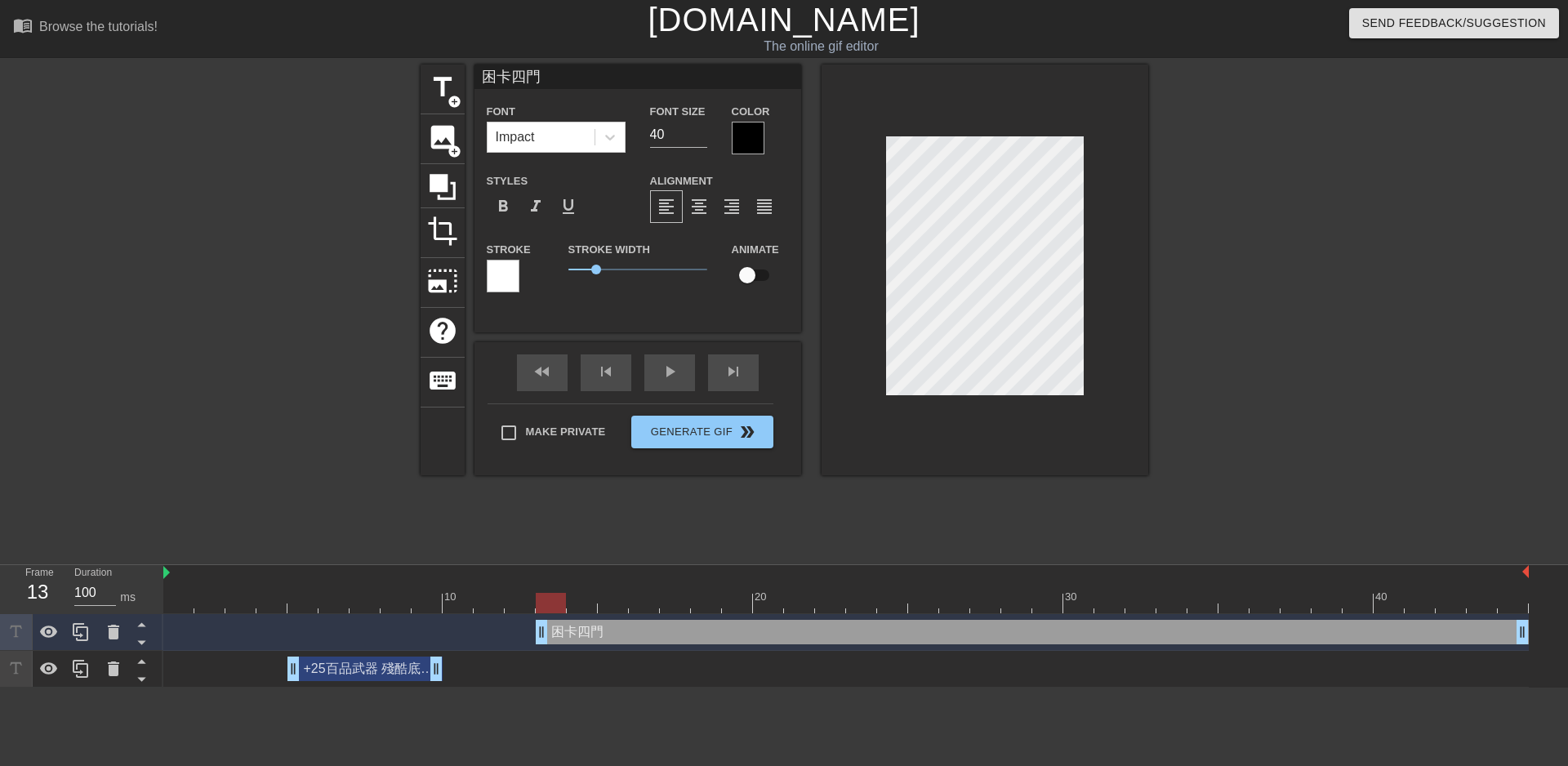
type input "+25百品武器 殘酷底線召喚"
type input "21"
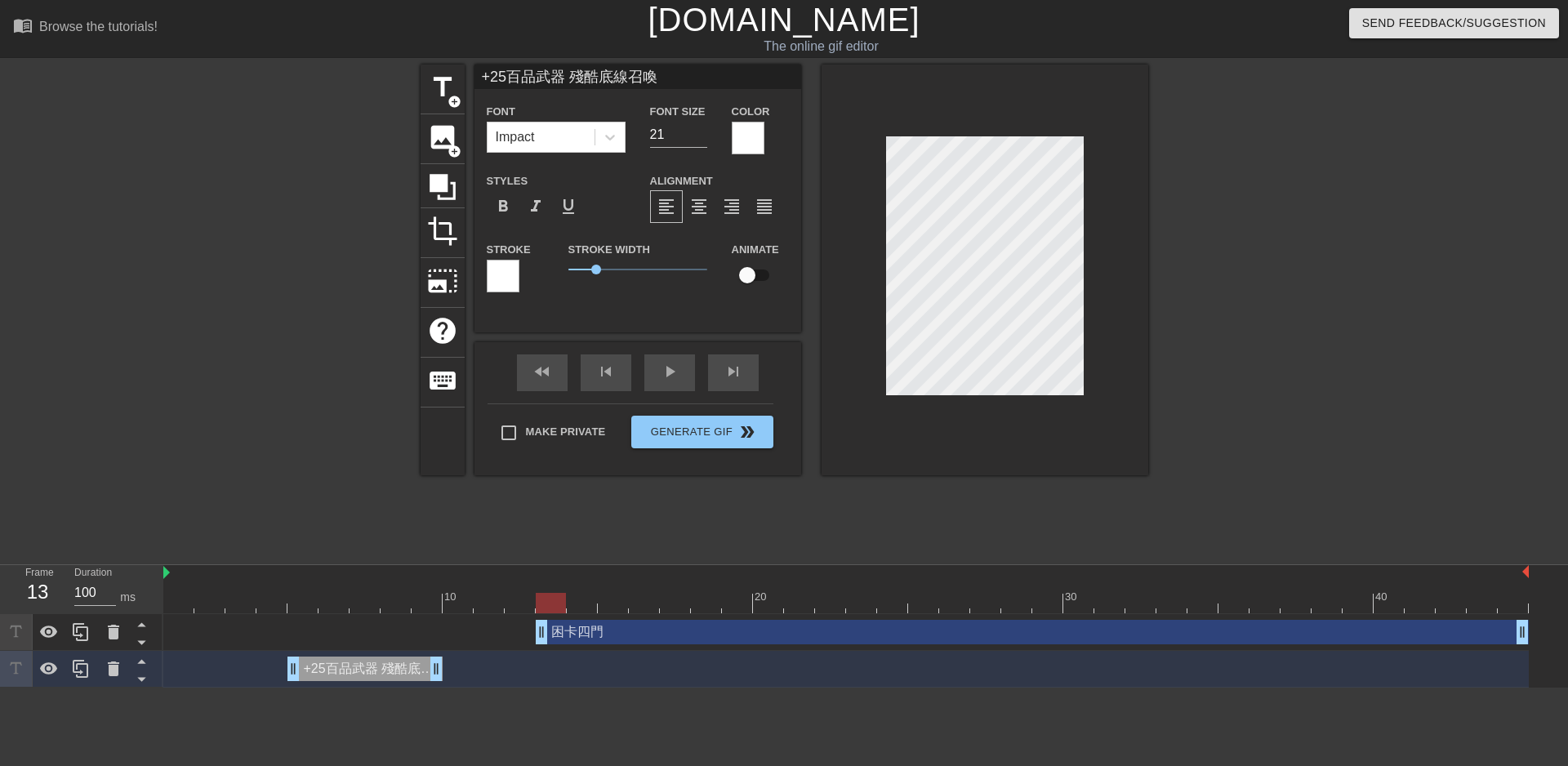
click at [383, 668] on div "+25百品武器 殘酷底線召喚 drag_handle drag_handle" at bounding box center [364, 668] width 155 height 25
type input "困卡四門"
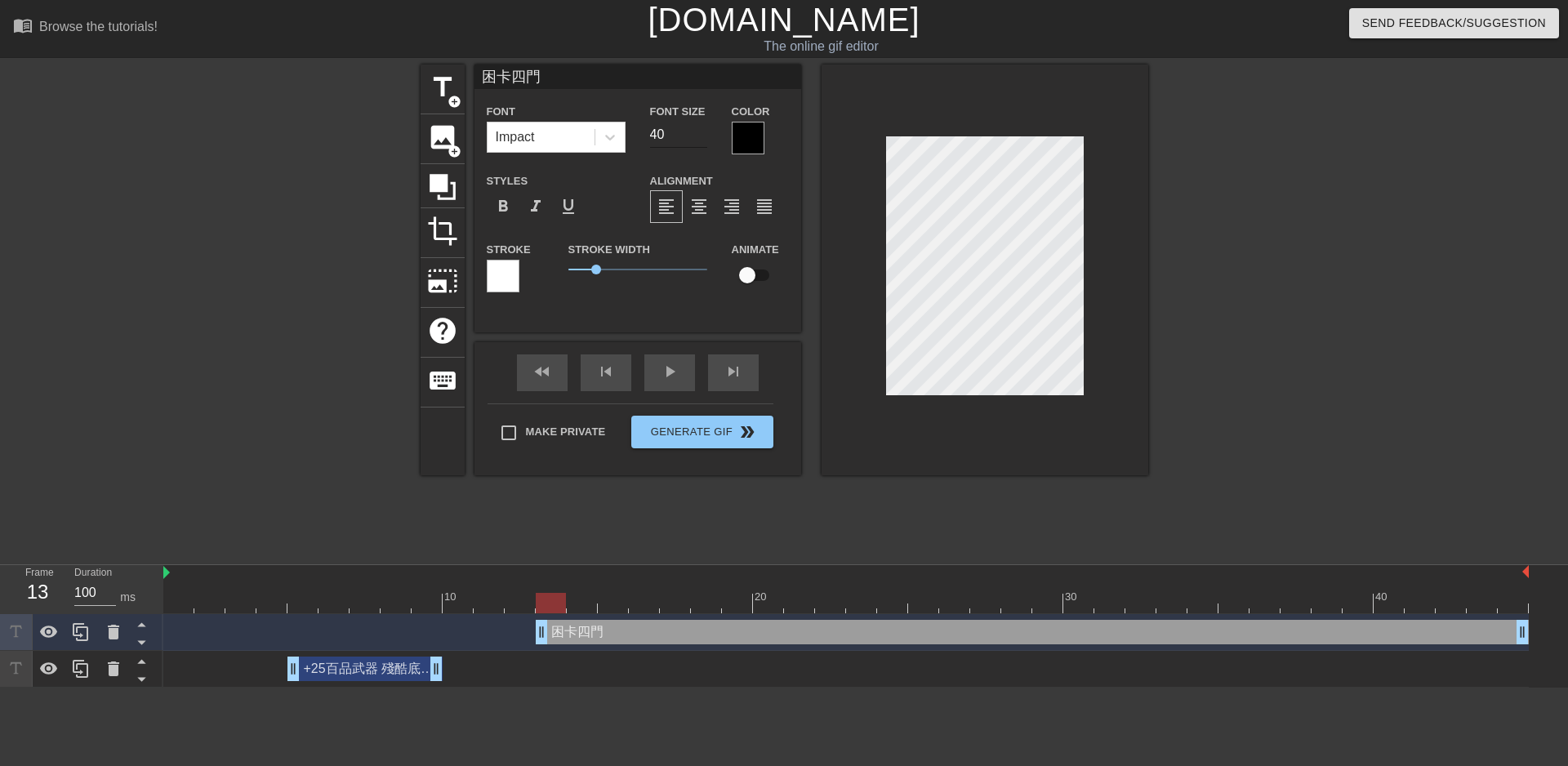
click at [687, 130] on input "40" at bounding box center [678, 134] width 57 height 26
drag, startPoint x: 682, startPoint y: 135, endPoint x: 632, endPoint y: 139, distance: 50.2
click at [632, 139] on div "Font Impact Font Size 40 Color" at bounding box center [638, 128] width 327 height 53
type input "21"
click at [749, 139] on div at bounding box center [747, 137] width 33 height 33
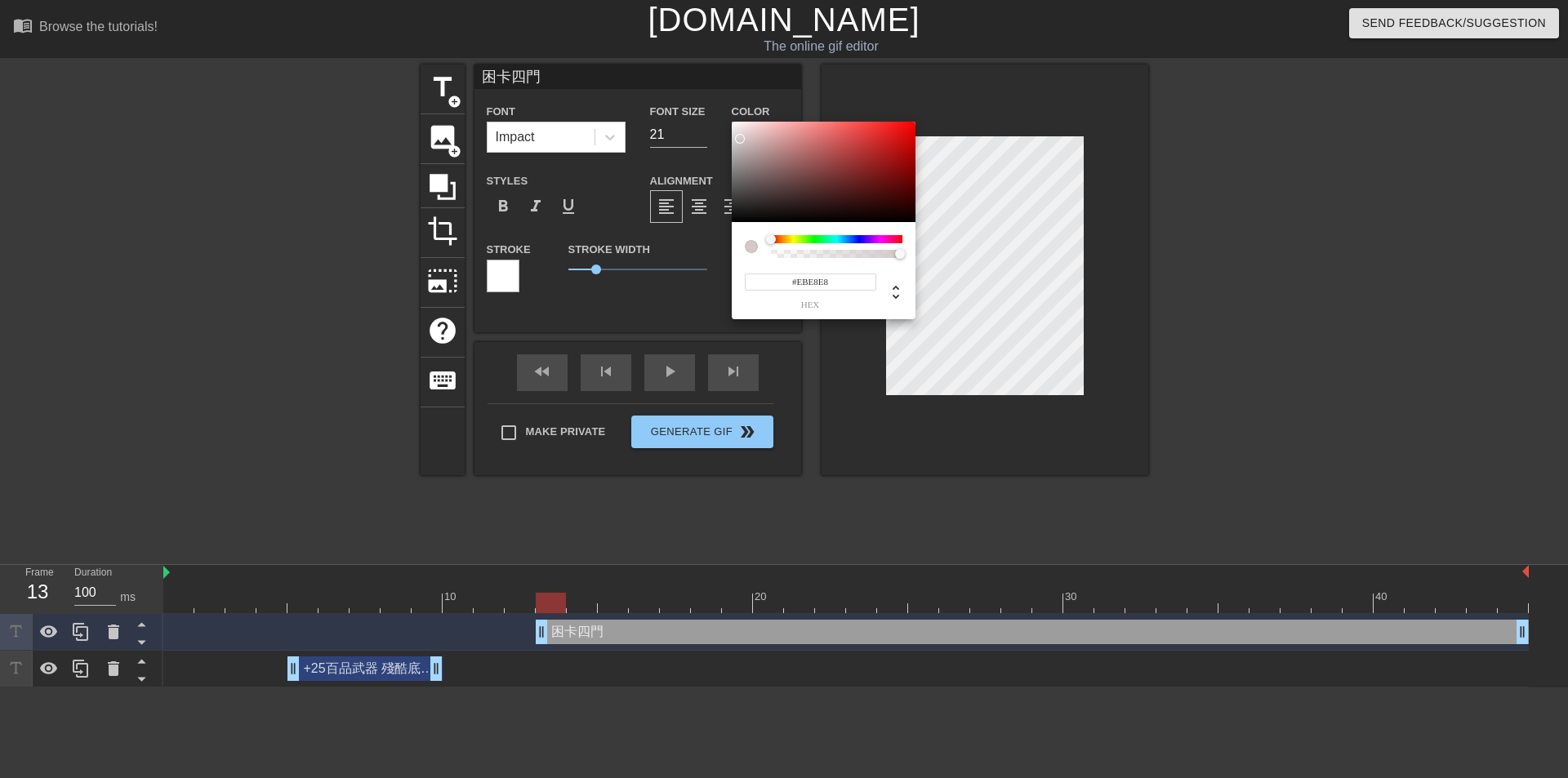
type input "#FFFFFF"
drag, startPoint x: 737, startPoint y: 133, endPoint x: 727, endPoint y: 117, distance: 18.9
click at [727, 117] on div "#FFFFFF hex" at bounding box center [784, 389] width 1568 height 778
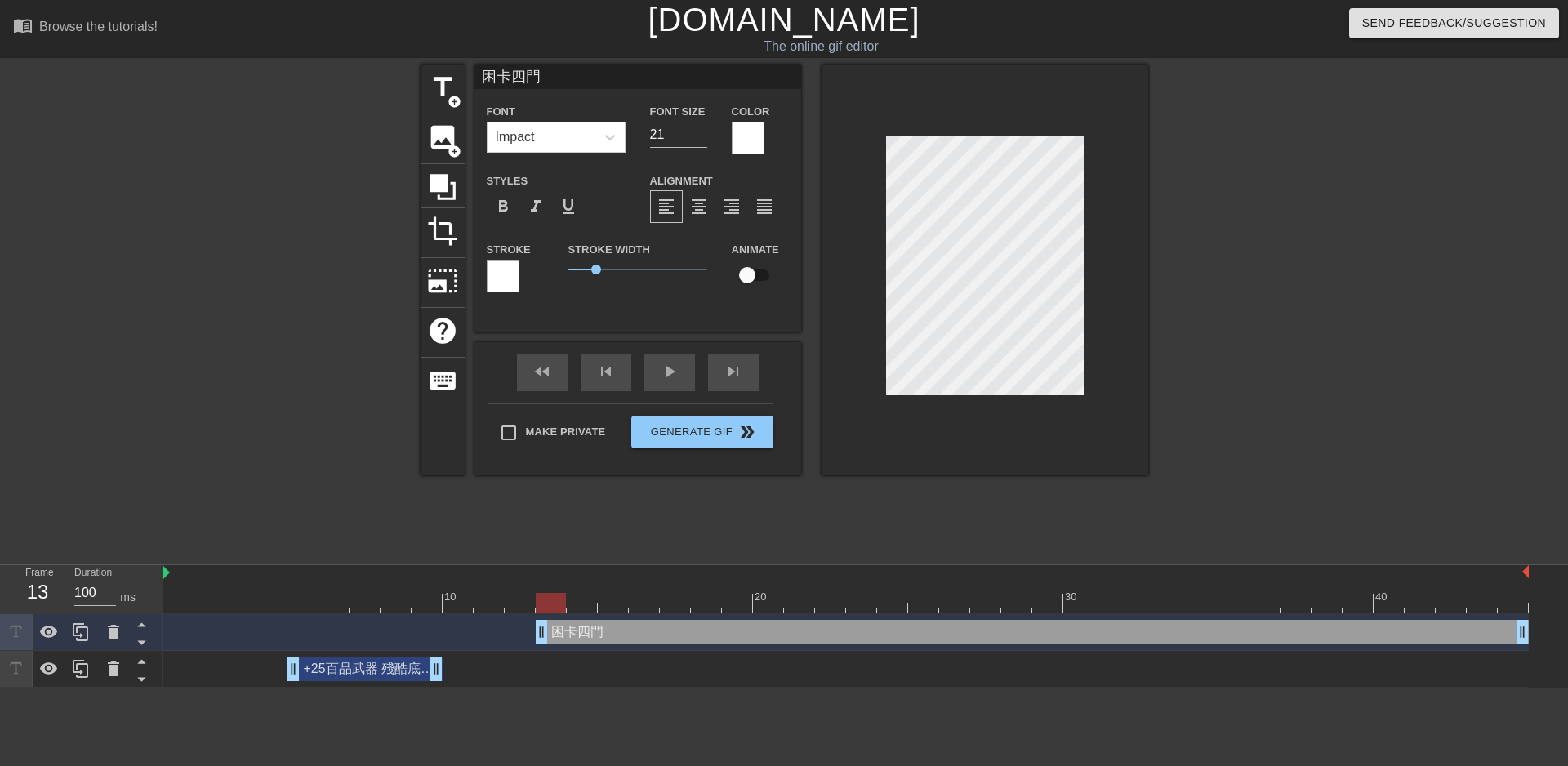
click at [340, 669] on div "+25百品武器 殘酷底線召喚 drag_handle drag_handle" at bounding box center [364, 668] width 155 height 25
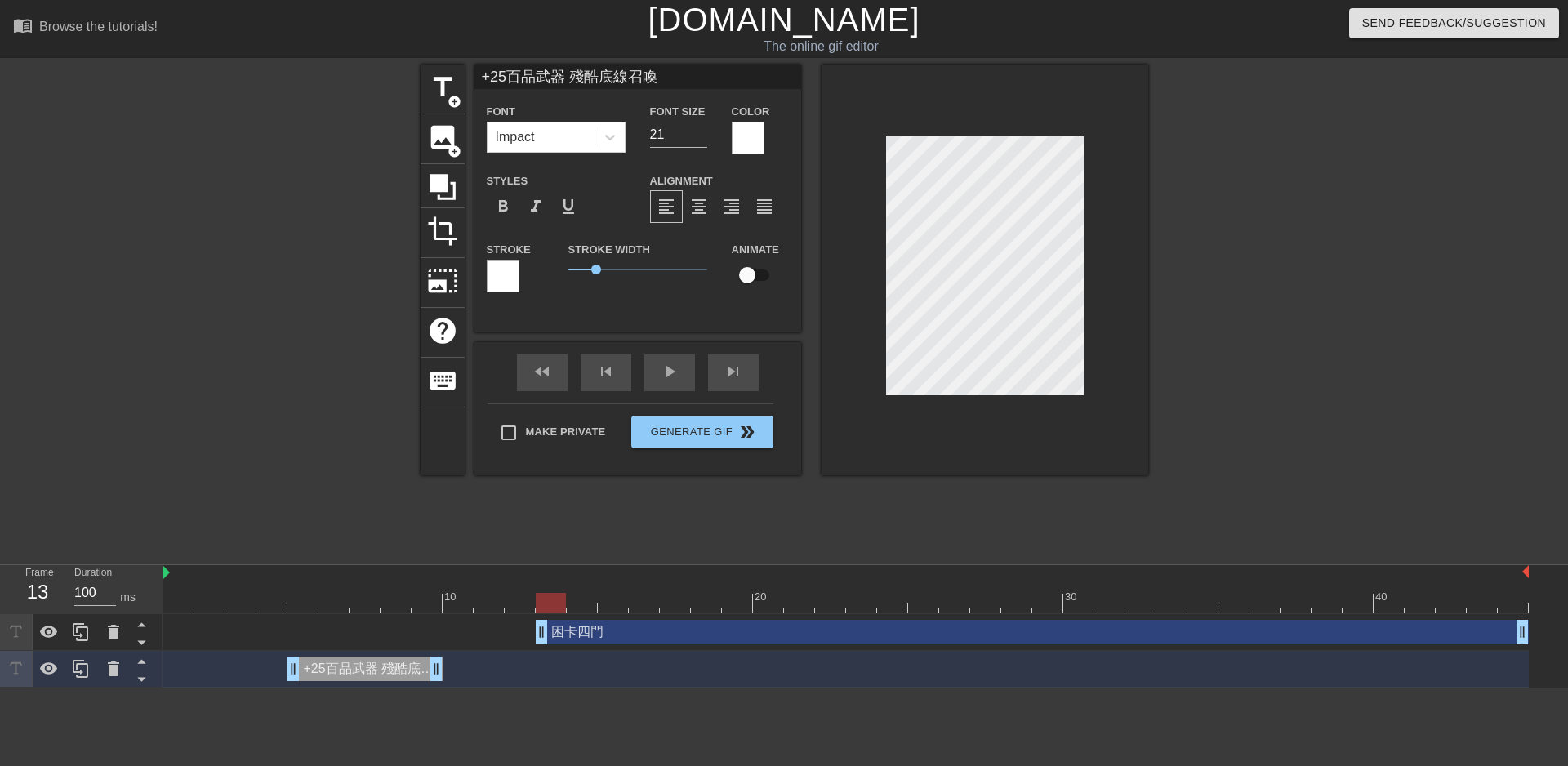
type input "困卡四門"
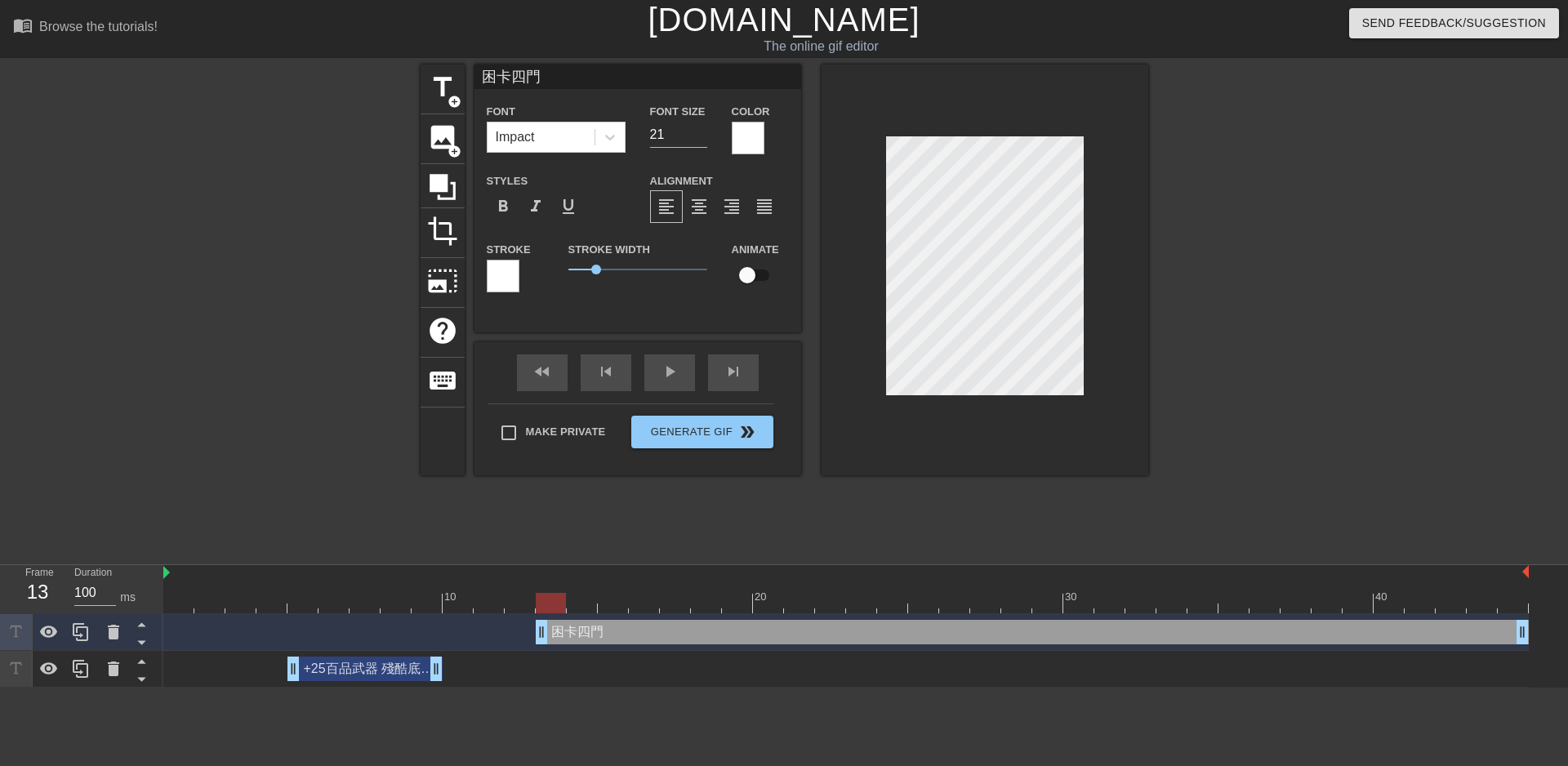
click at [623, 636] on div "困卡四門 drag_handle drag_handle" at bounding box center [1033, 632] width 993 height 25
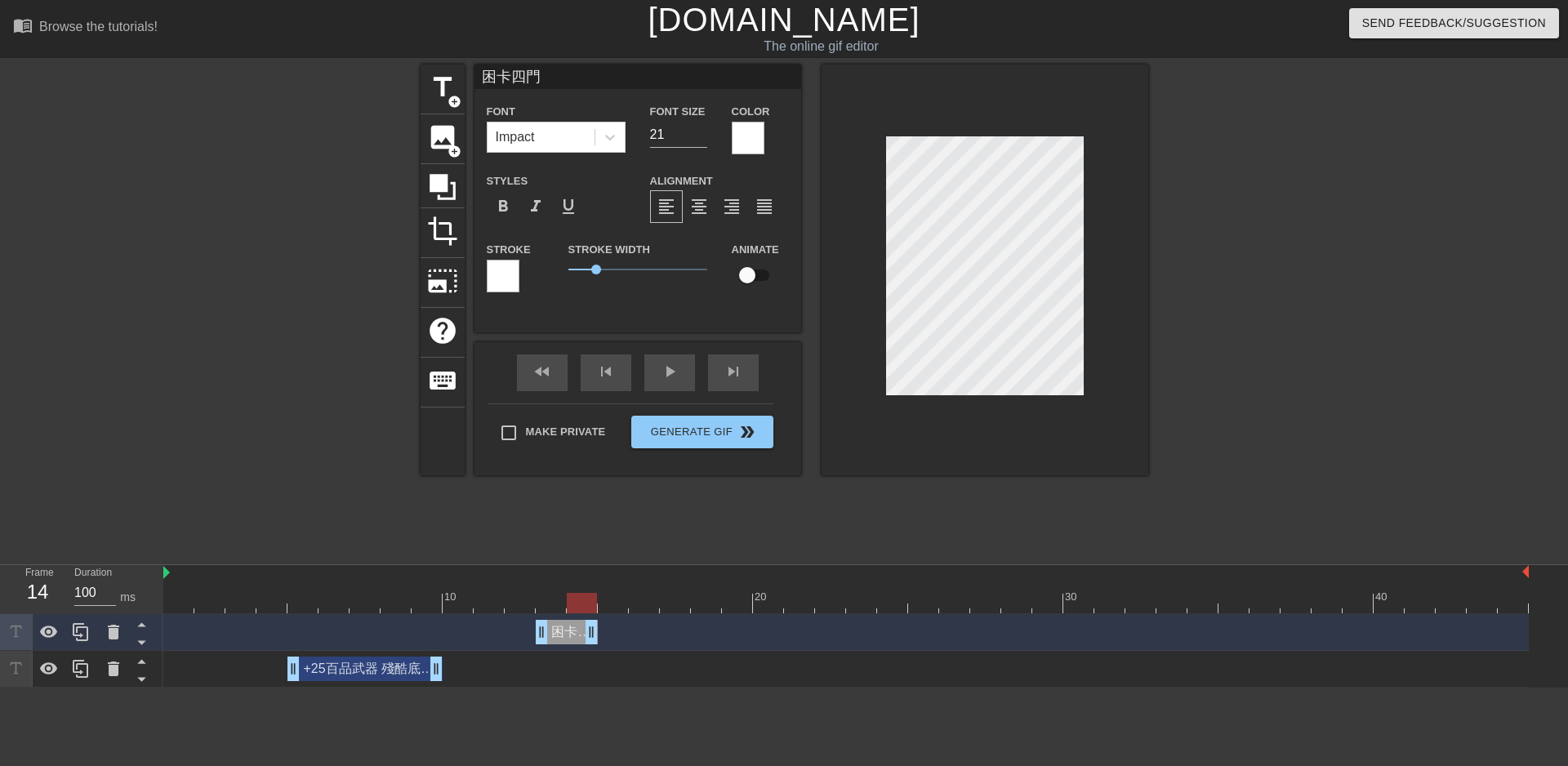
drag, startPoint x: 1520, startPoint y: 635, endPoint x: 584, endPoint y: 672, distance: 936.7
click at [584, 672] on div "困卡四門 drag_handle drag_handle +25百品武器 殘酷底線召喚 drag_handle drag_handle" at bounding box center [865, 651] width 1405 height 73
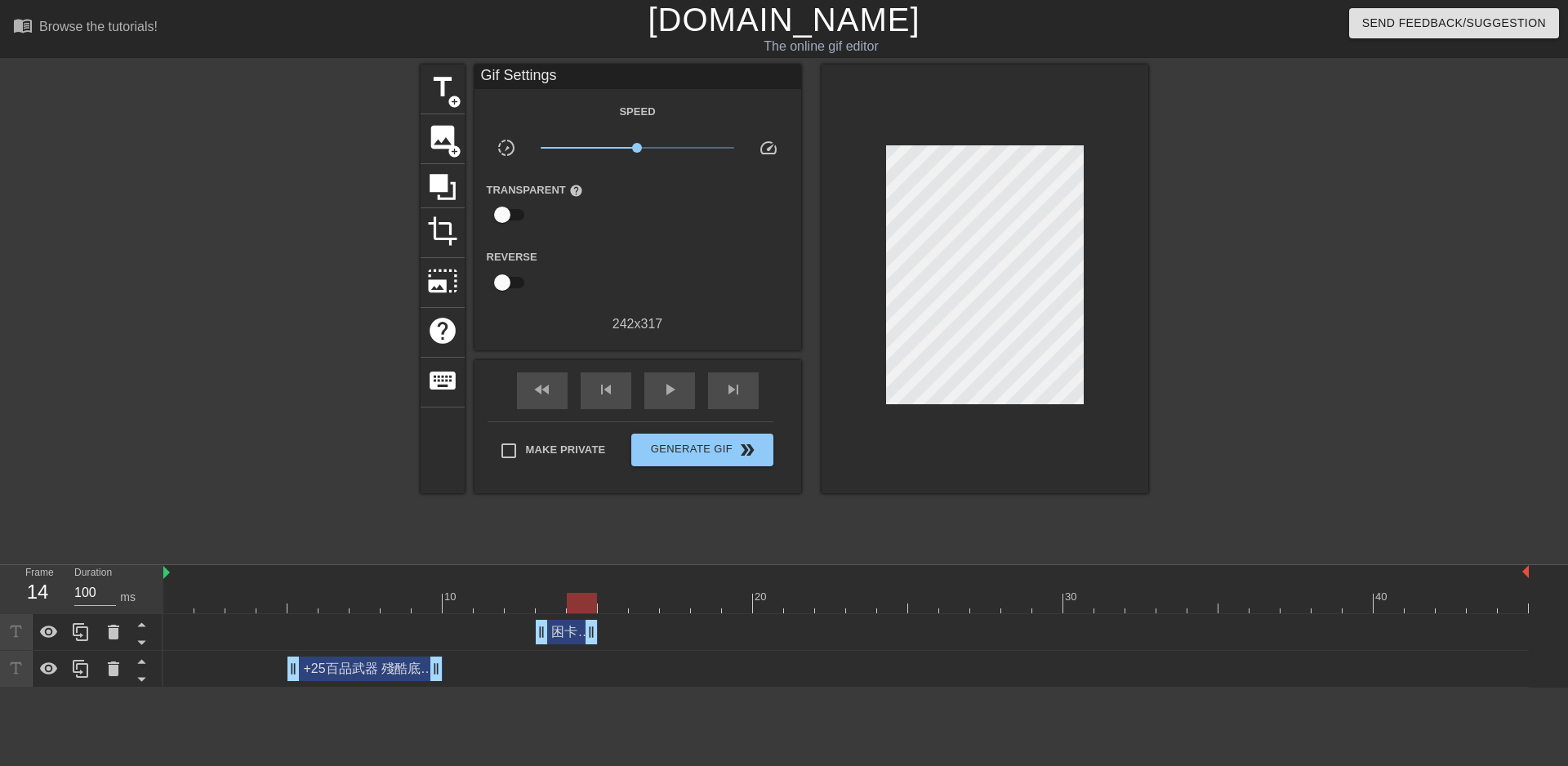
click at [1236, 345] on div at bounding box center [1291, 309] width 245 height 490
click at [677, 394] on span "play_arrow" at bounding box center [669, 390] width 20 height 20
click at [677, 394] on span "pause" at bounding box center [669, 390] width 20 height 20
drag, startPoint x: 592, startPoint y: 633, endPoint x: 689, endPoint y: 629, distance: 97.1
drag, startPoint x: 623, startPoint y: 635, endPoint x: 541, endPoint y: 640, distance: 82.2
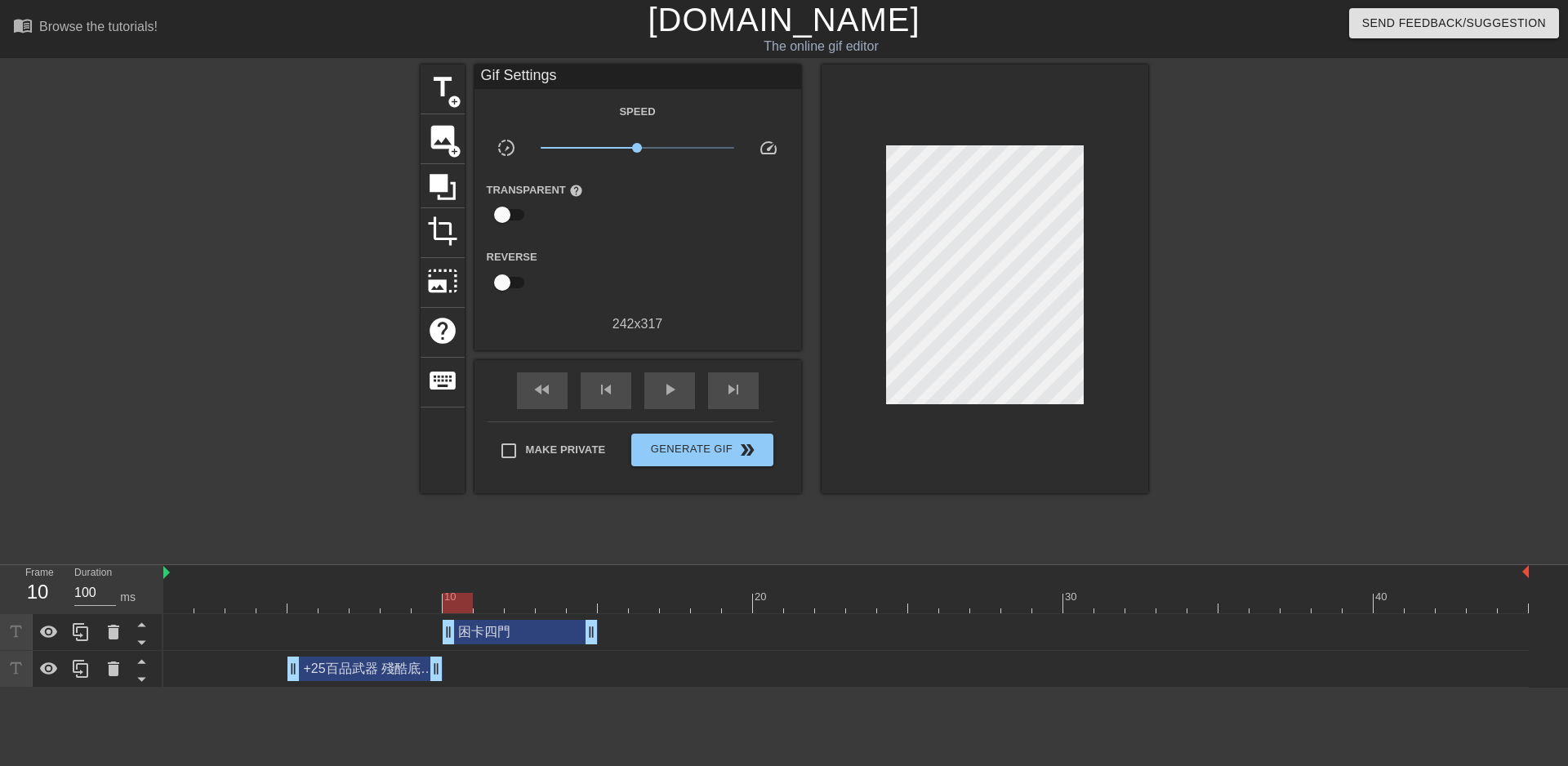
click at [541, 640] on div "困卡四門 drag_handle drag_handle" at bounding box center [519, 632] width 155 height 25
click at [678, 383] on div "play_arrow" at bounding box center [669, 390] width 50 height 37
click at [673, 384] on span "pause" at bounding box center [669, 390] width 20 height 20
drag, startPoint x: 366, startPoint y: 673, endPoint x: 224, endPoint y: 688, distance: 142.8
click at [224, 688] on html "menu_book Browse the tutorials! [DOMAIN_NAME] The online gif editor Send Feedba…" at bounding box center [784, 344] width 1568 height 688
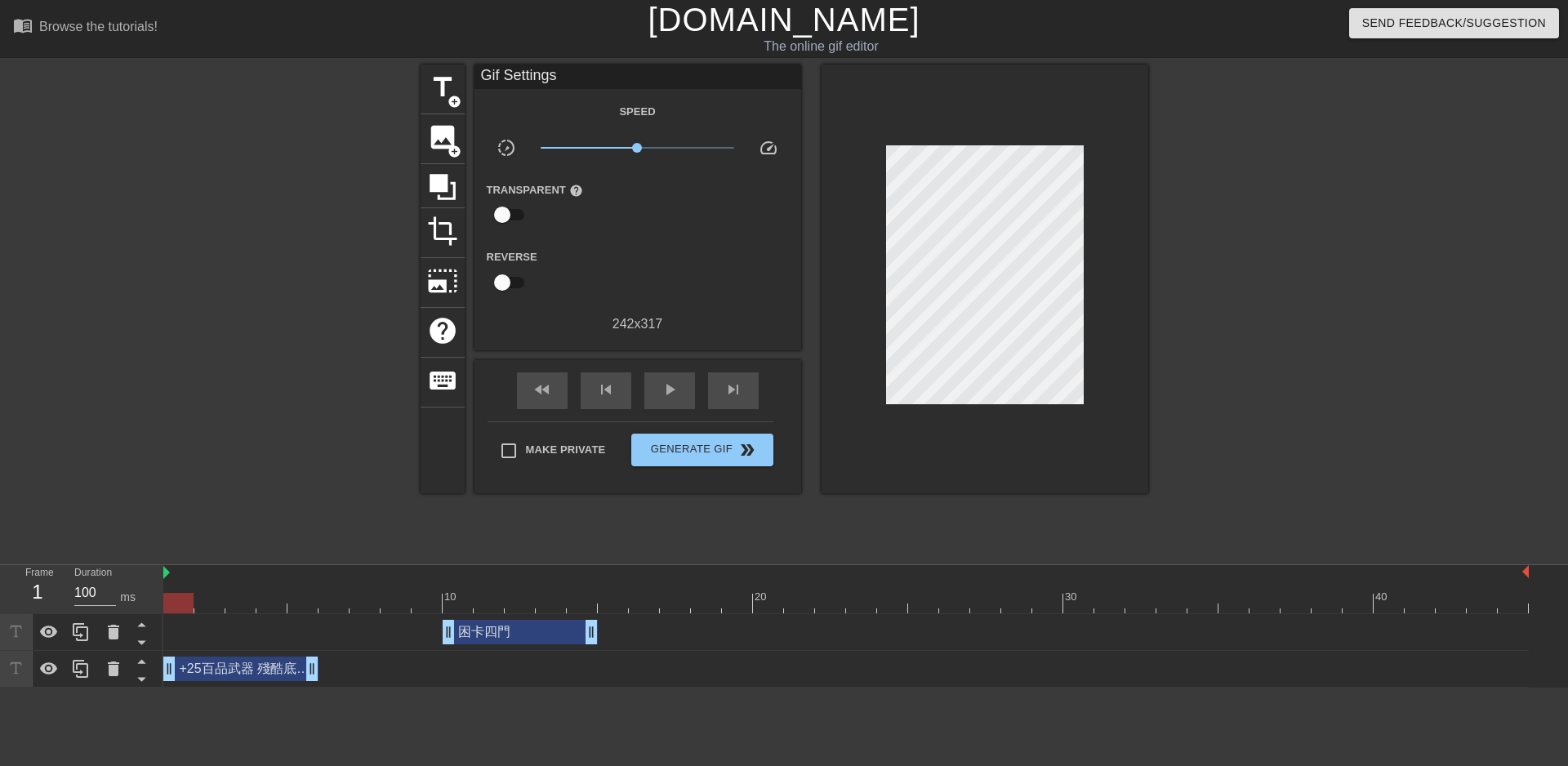
click at [526, 630] on div "困卡四門 drag_handle drag_handle" at bounding box center [519, 632] width 155 height 25
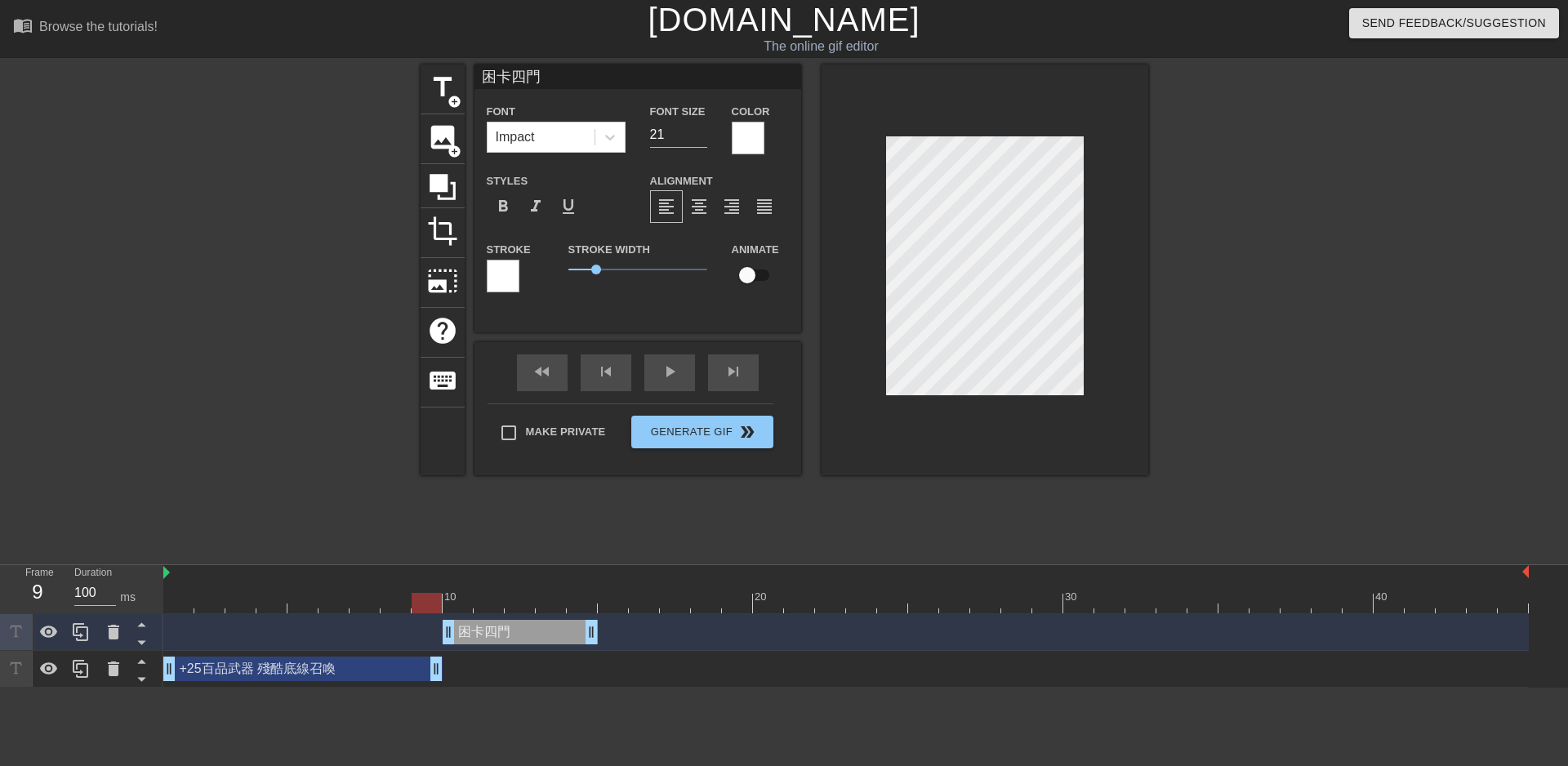
drag, startPoint x: 315, startPoint y: 673, endPoint x: 437, endPoint y: 670, distance: 122.0
drag, startPoint x: 591, startPoint y: 636, endPoint x: 752, endPoint y: 658, distance: 162.5
click at [752, 658] on div "困卡四門 drag_handle drag_handle +25百品武器 殘酷底線召喚 drag_handle drag_handle" at bounding box center [865, 651] width 1405 height 73
click at [1237, 480] on div at bounding box center [1291, 309] width 245 height 490
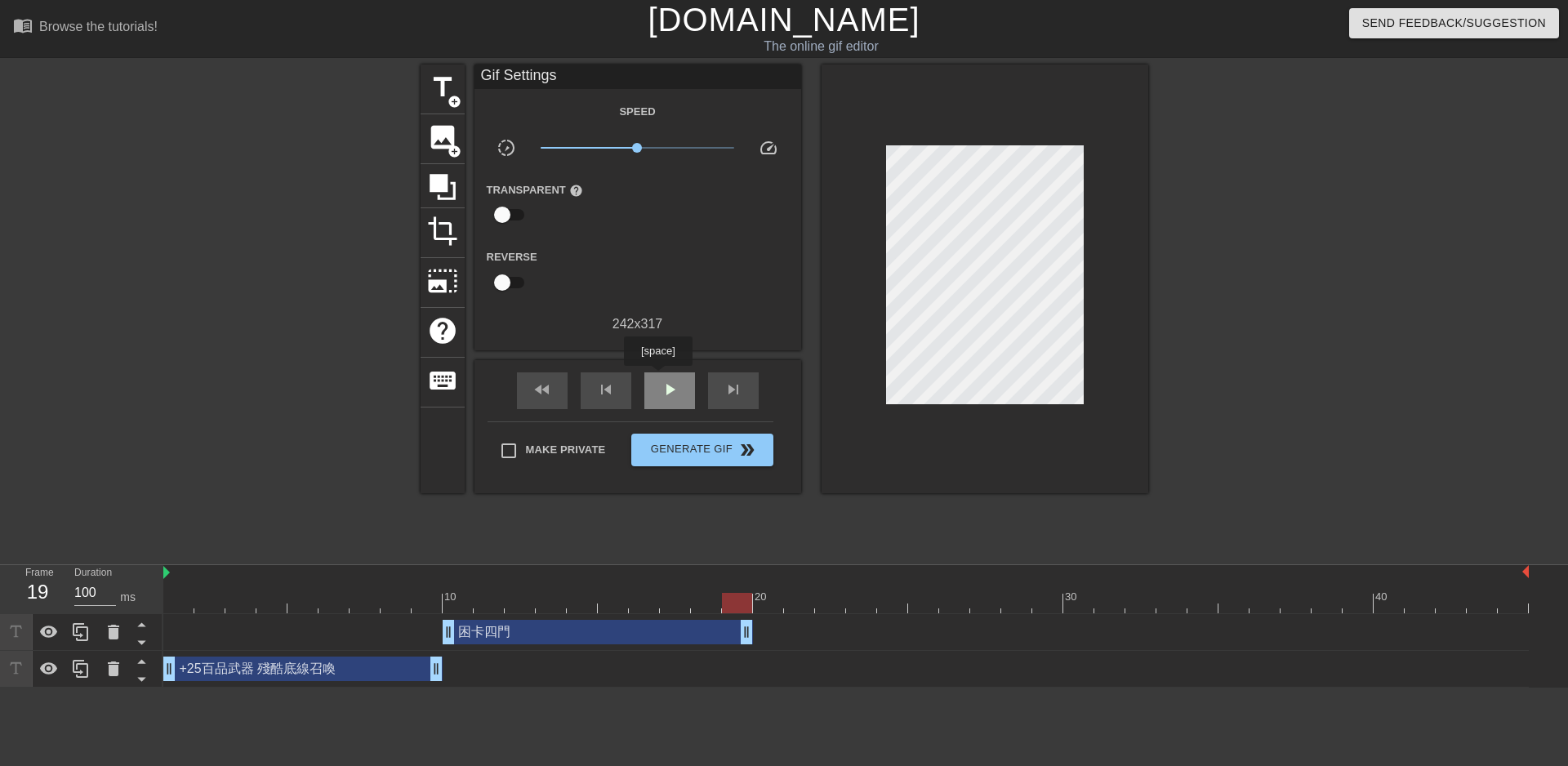
click at [659, 380] on div "play_arrow" at bounding box center [669, 390] width 50 height 37
click at [668, 392] on span "pause" at bounding box center [669, 390] width 20 height 20
click at [453, 102] on span "add_circle" at bounding box center [454, 102] width 14 height 14
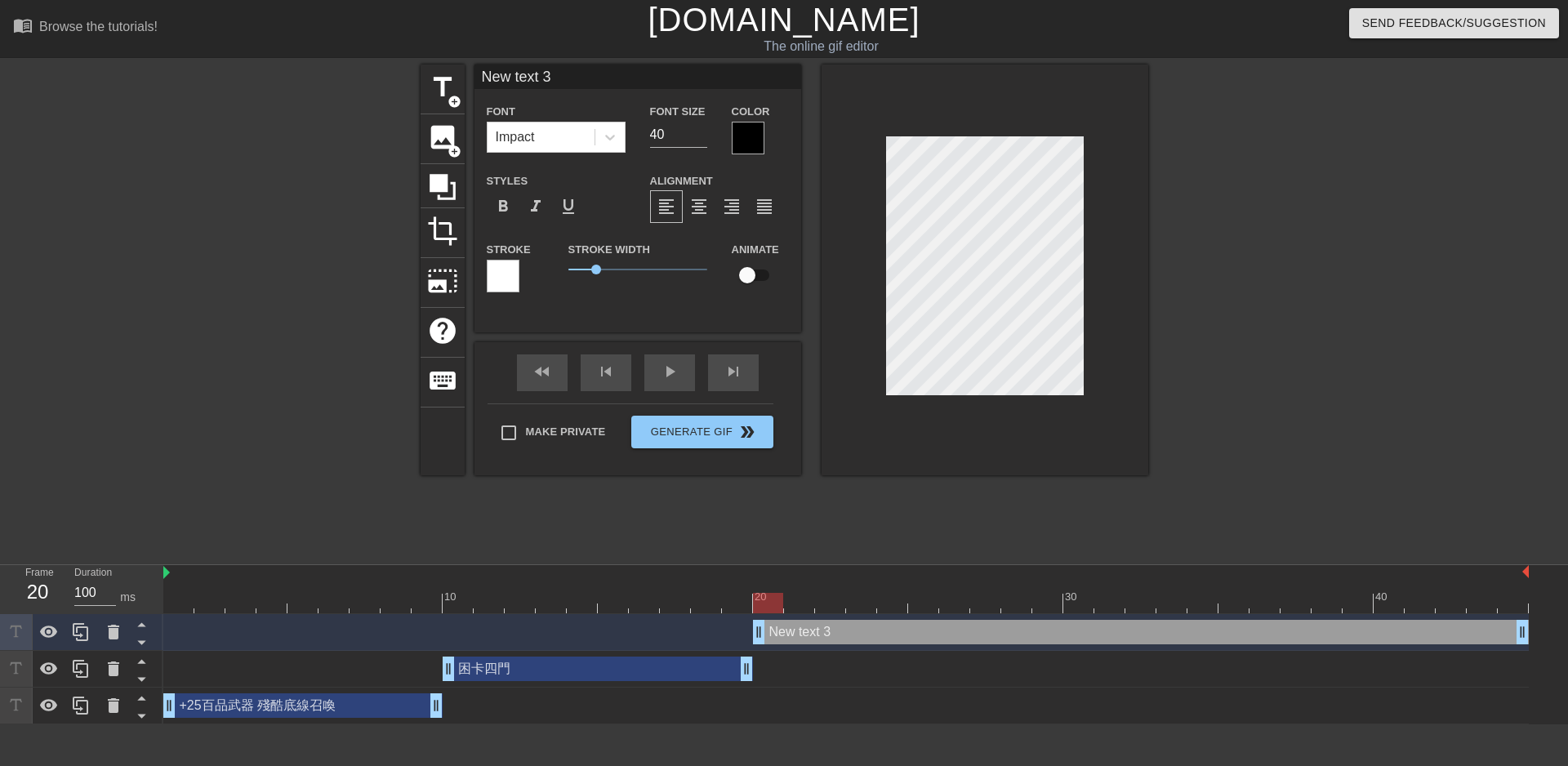
drag, startPoint x: 1472, startPoint y: 630, endPoint x: 755, endPoint y: 645, distance: 717.2
click at [755, 645] on div "New text 3 drag_handle drag_handle" at bounding box center [845, 632] width 1366 height 37
paste textarea "好了拉 你們不要在吹了"
type input "好了拉 你們不要在吹了"
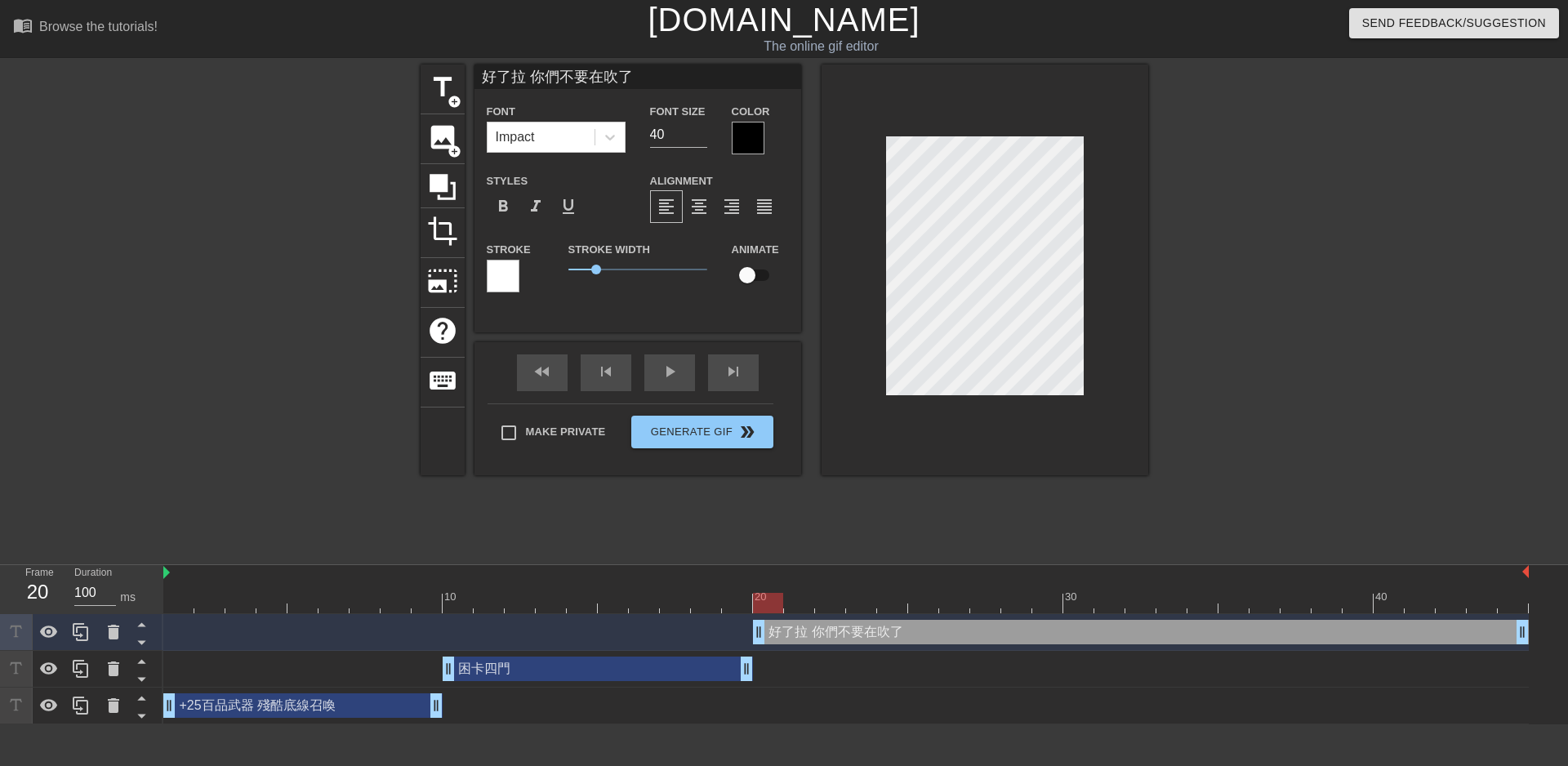
scroll to position [2, 9]
type textarea "好了拉 你們不要在吹了"
click at [677, 135] on input "40" at bounding box center [678, 134] width 57 height 26
drag, startPoint x: 666, startPoint y: 137, endPoint x: 576, endPoint y: 141, distance: 90.1
click at [577, 141] on div "Font Impact Font Size 40 Color" at bounding box center [638, 128] width 327 height 53
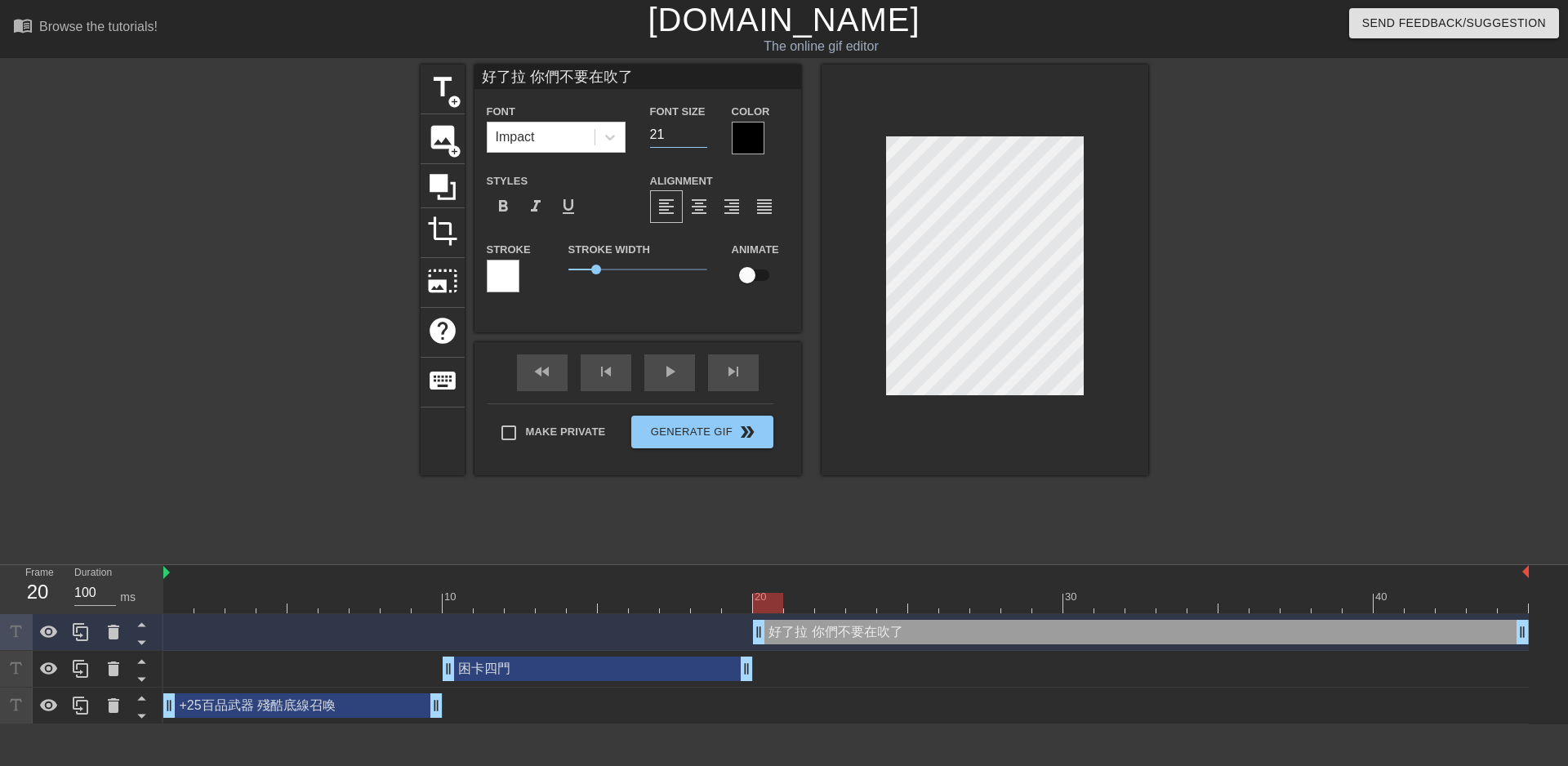
type input "21"
click at [764, 138] on div "Color" at bounding box center [760, 128] width 57 height 53
click at [749, 132] on div at bounding box center [747, 137] width 33 height 33
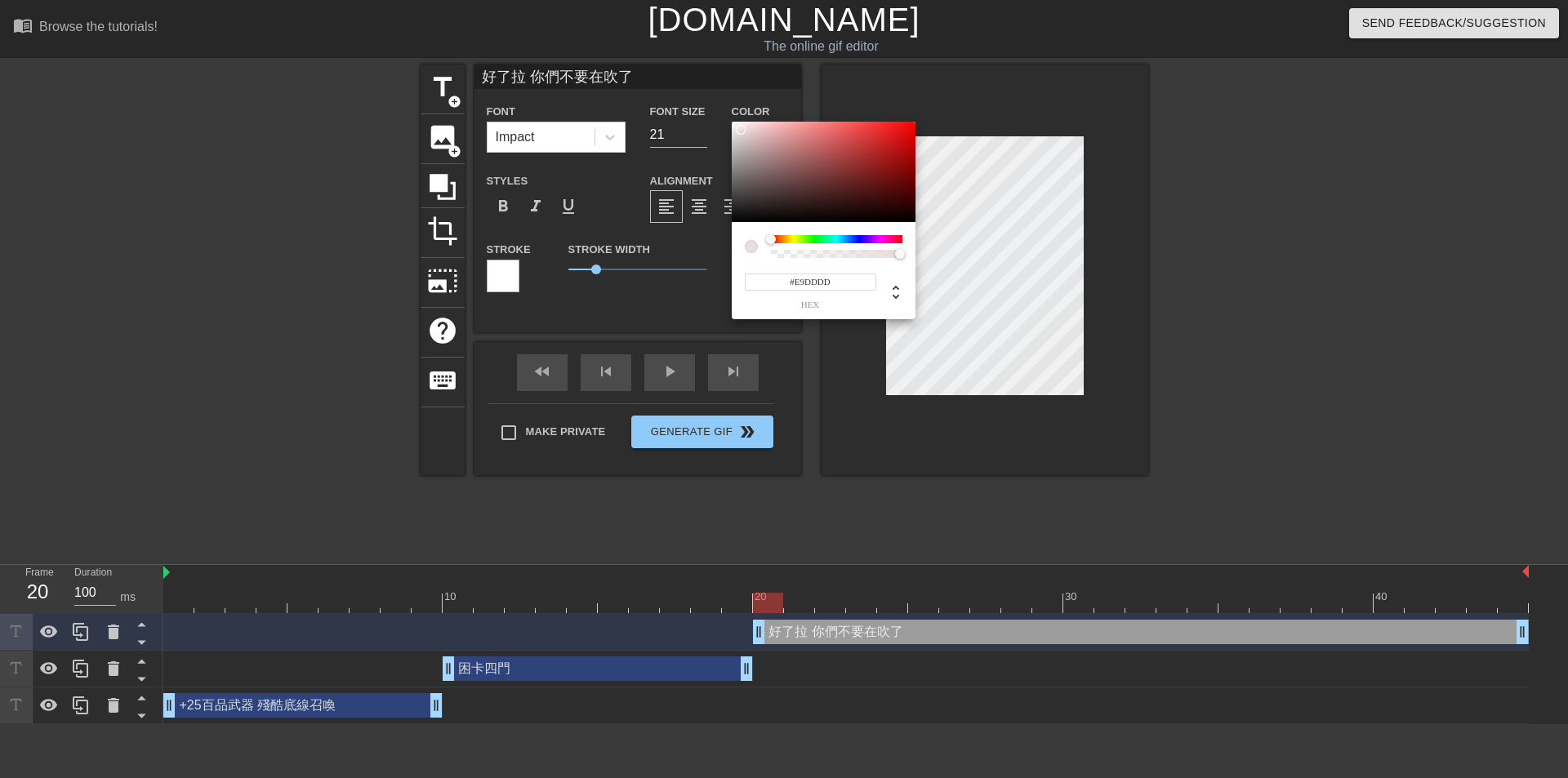
type input "#FFFFFF"
drag, startPoint x: 731, startPoint y: 121, endPoint x: 706, endPoint y: 112, distance: 26.6
click at [707, 111] on div "#FFFFFF hex" at bounding box center [784, 389] width 1568 height 778
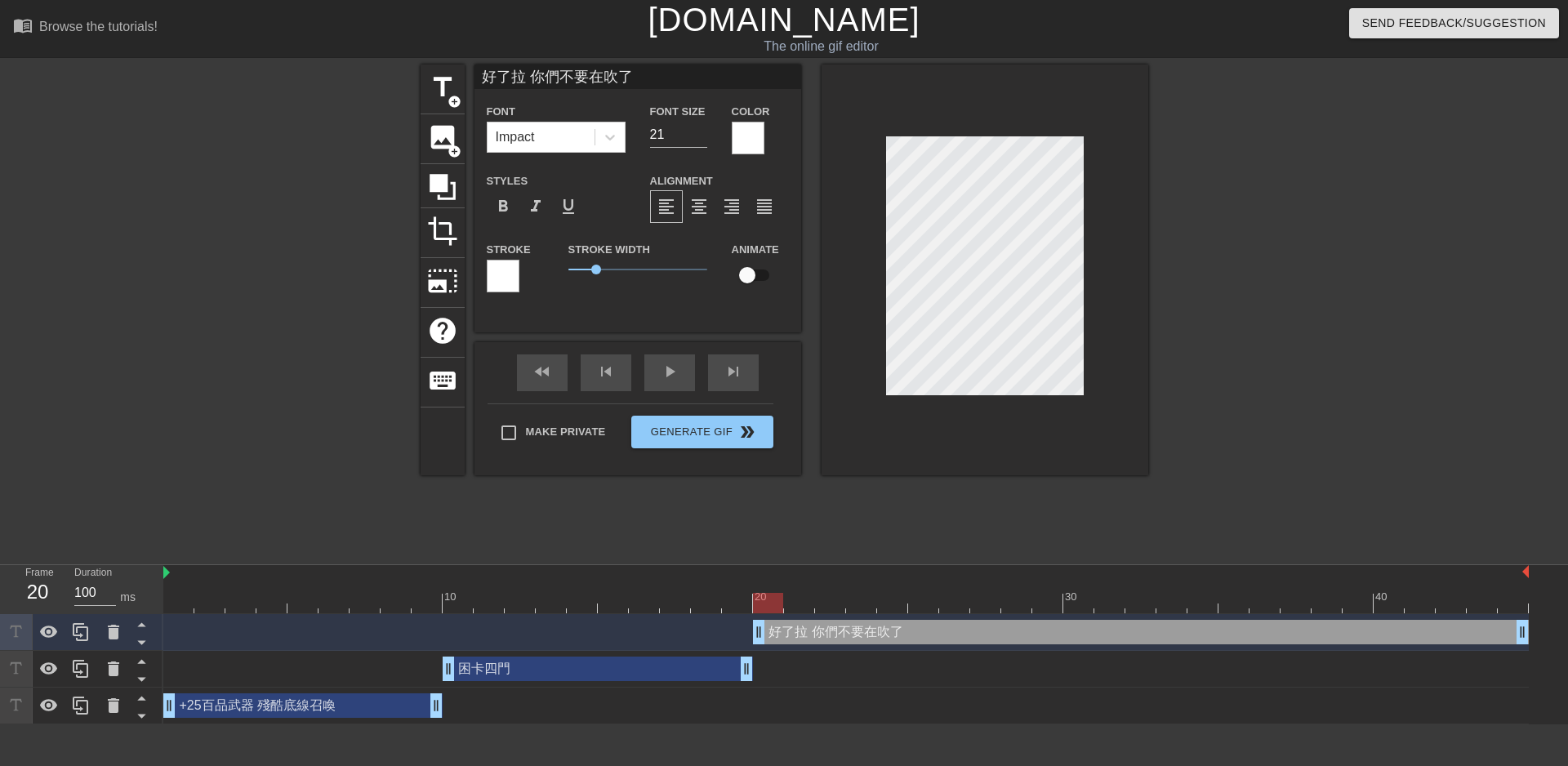
click at [1255, 365] on div at bounding box center [1291, 309] width 245 height 490
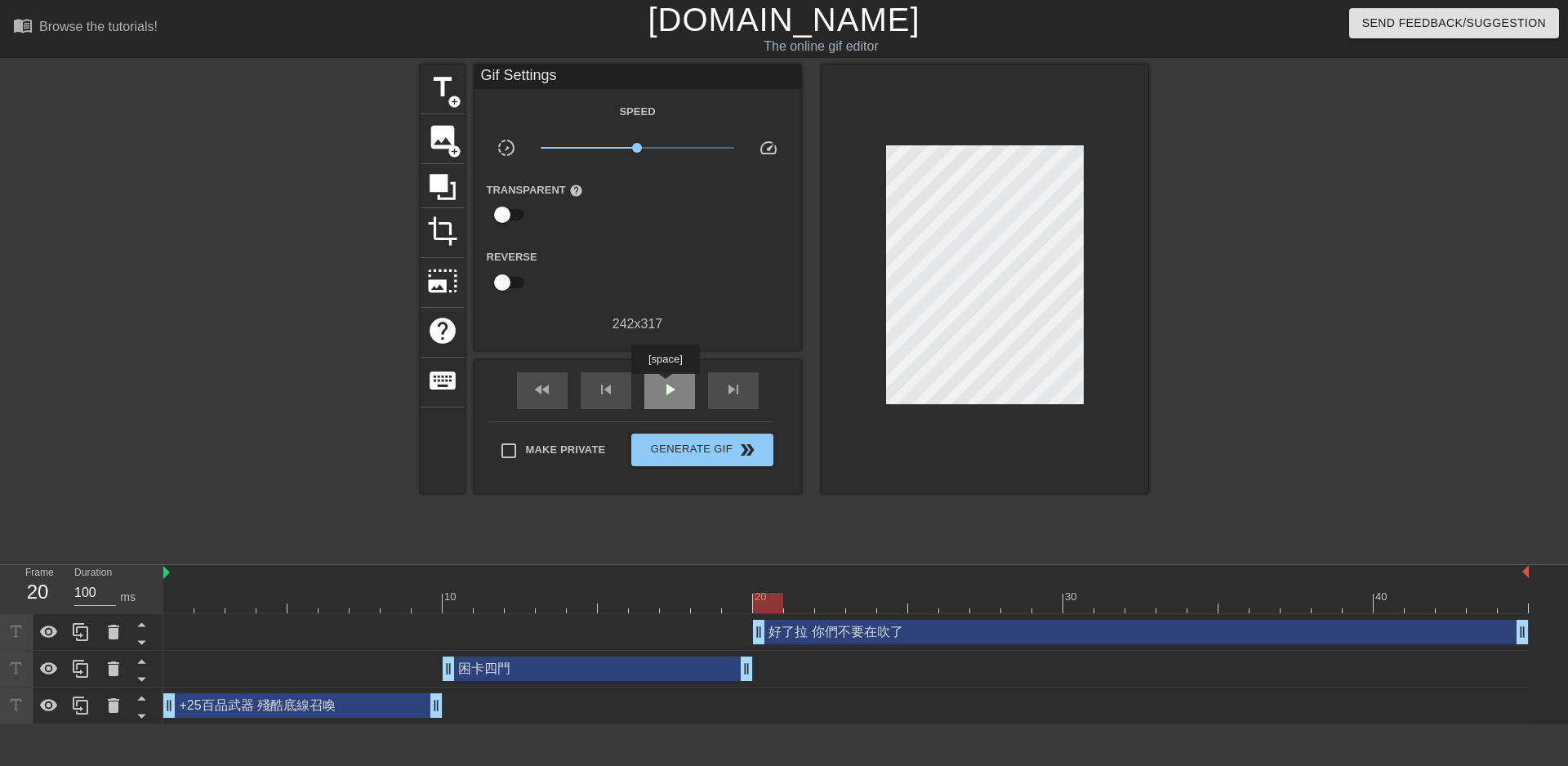
click at [665, 385] on span "play_arrow" at bounding box center [669, 390] width 20 height 20
click at [665, 385] on span "pause" at bounding box center [669, 390] width 20 height 20
click at [533, 456] on span "Make Private" at bounding box center [566, 450] width 80 height 17
click at [526, 456] on input "Make Private" at bounding box center [509, 450] width 35 height 35
checkbox input "true"
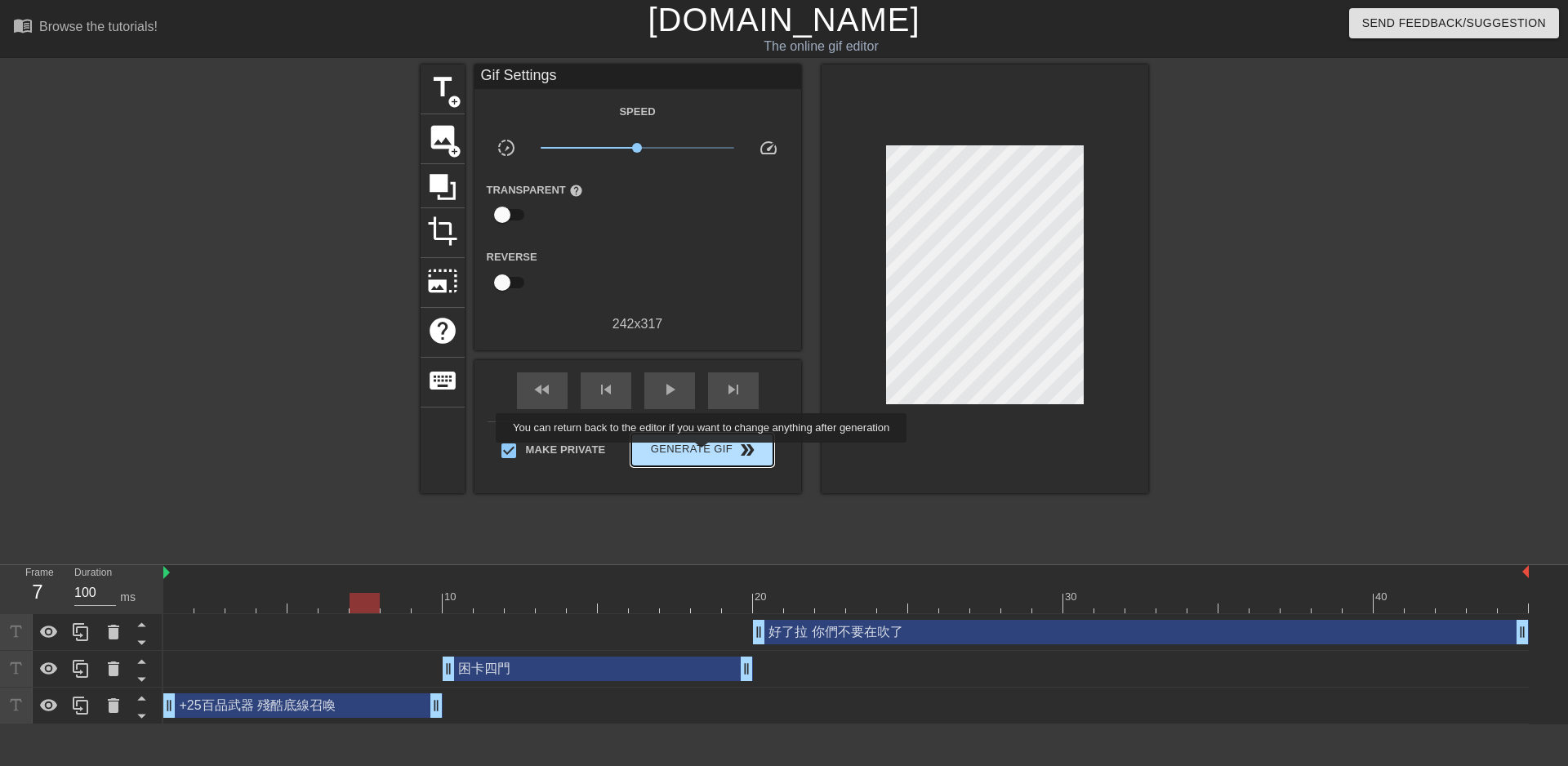
click at [703, 454] on span "Generate Gif double_arrow" at bounding box center [702, 450] width 128 height 20
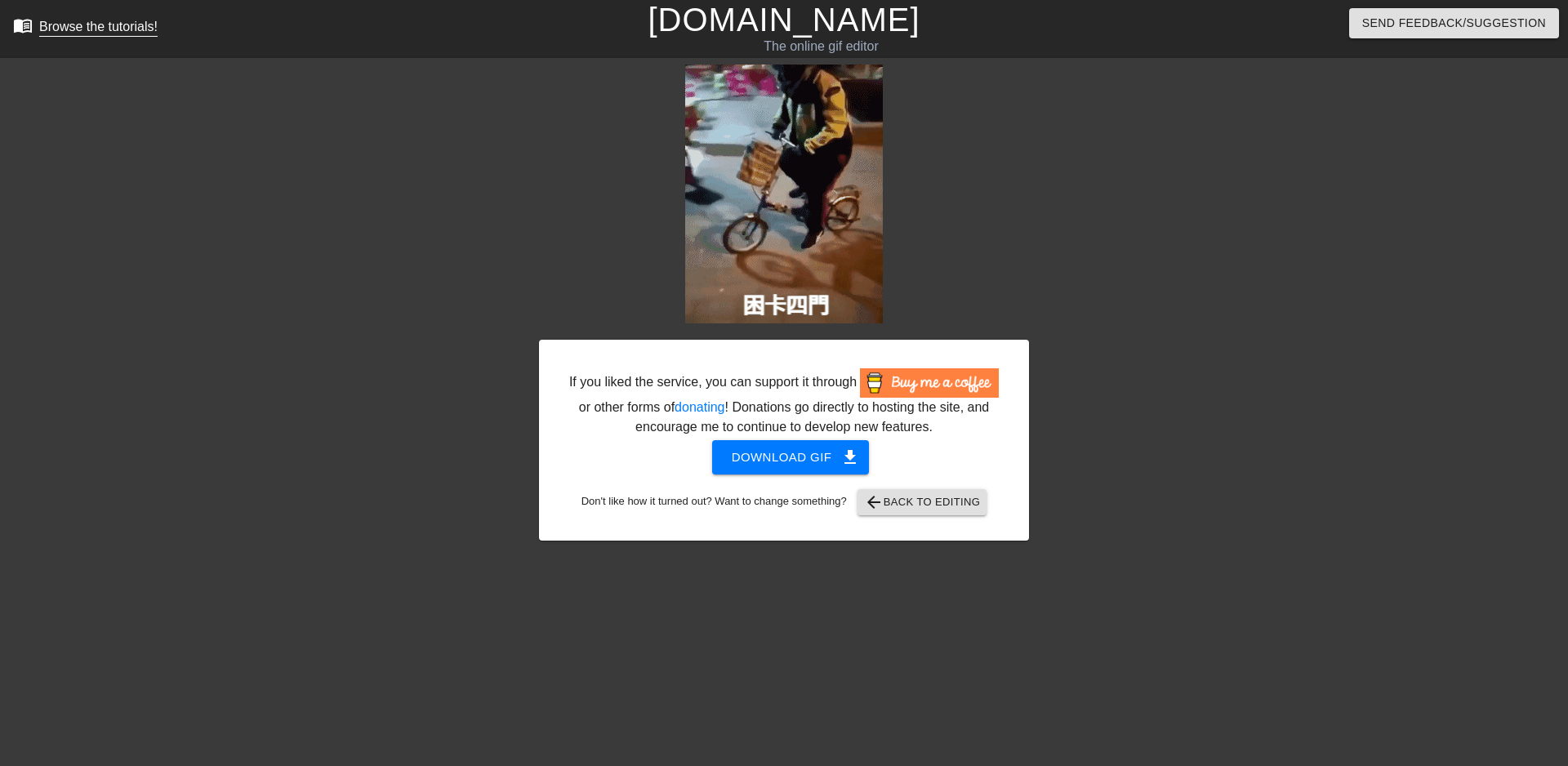
click at [92, 21] on div "Browse the tutorials!" at bounding box center [99, 27] width 118 height 14
